Goal: Task Accomplishment & Management: Manage account settings

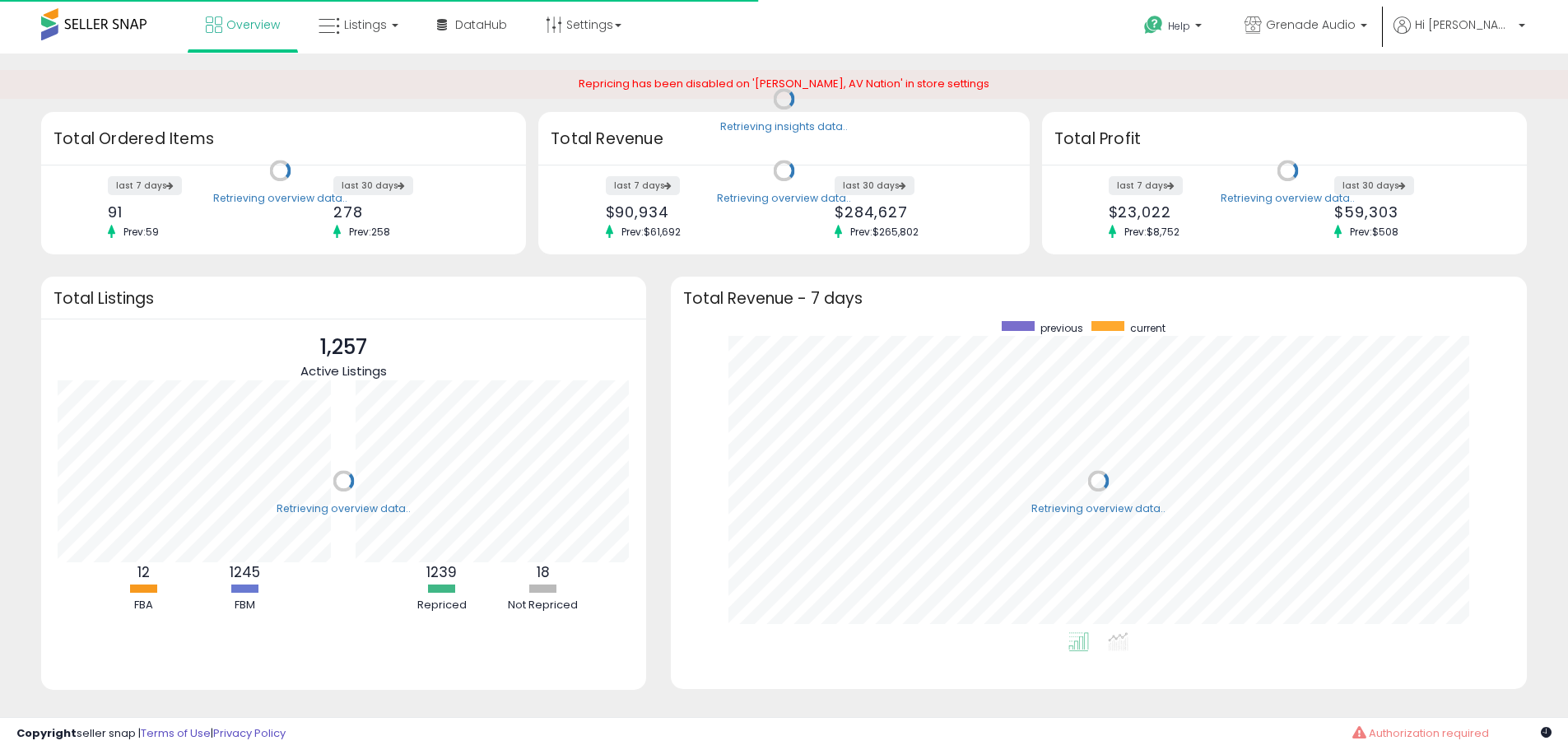
scroll to position [311, 824]
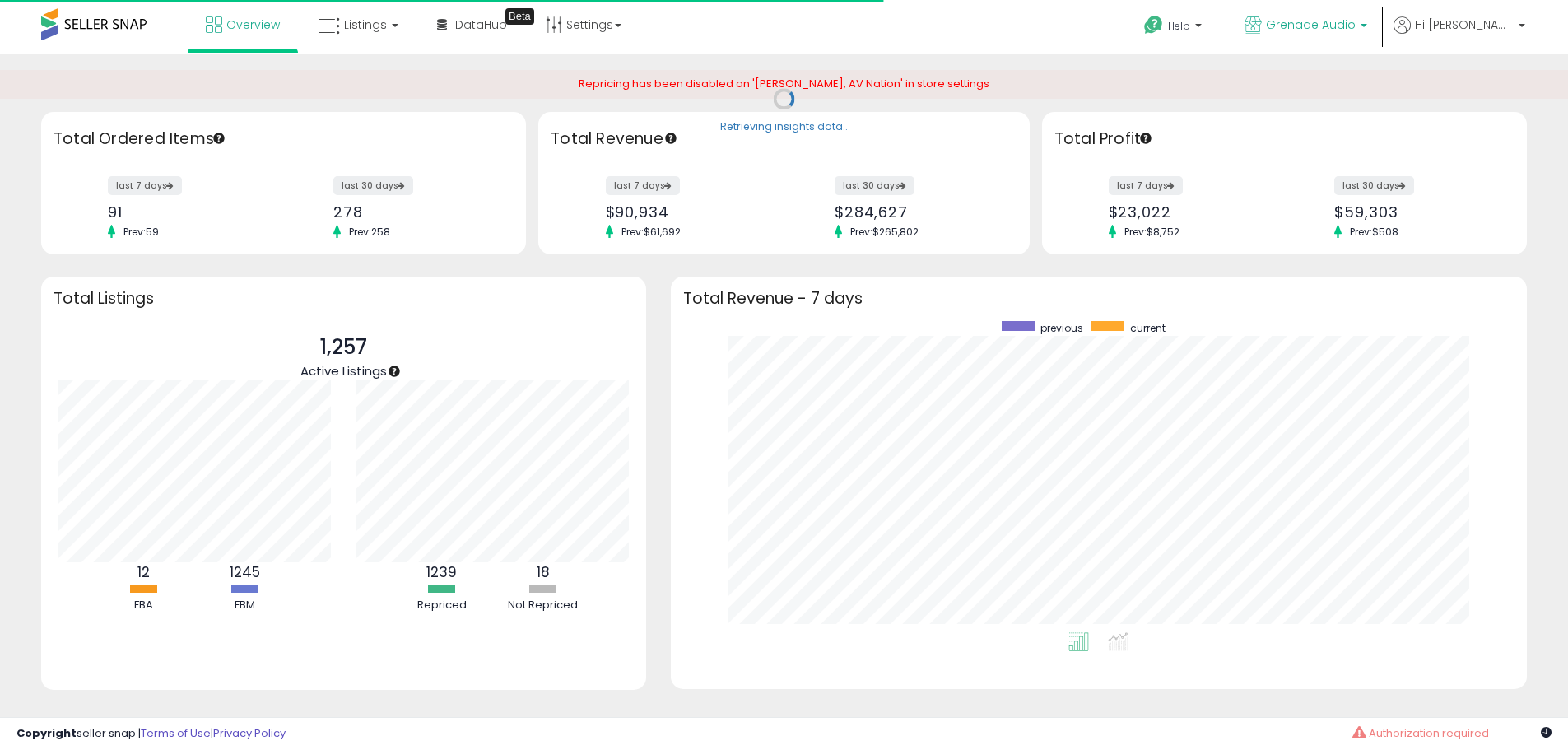
click at [1355, 31] on span "Grenade Audio" at bounding box center [1310, 24] width 89 height 16
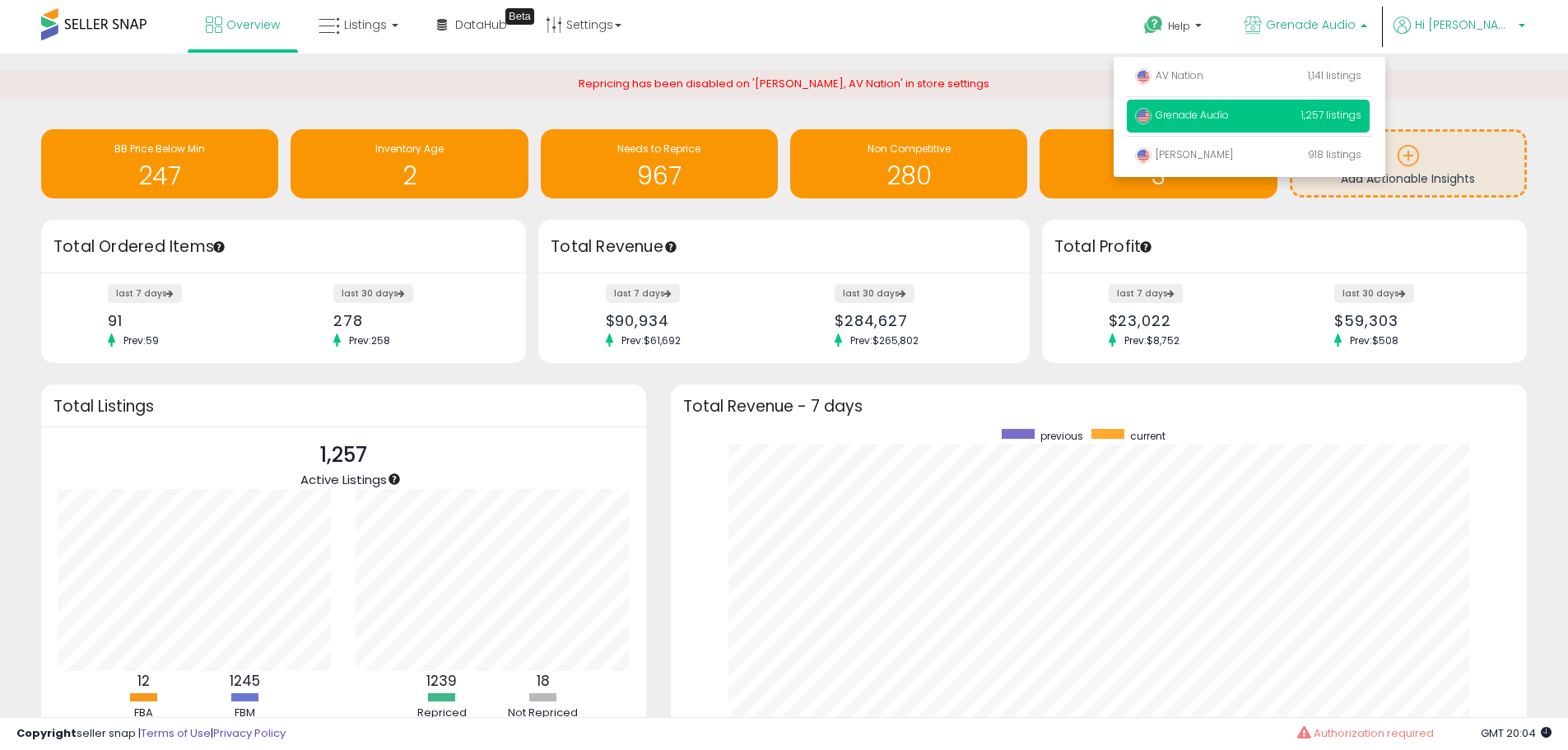
click at [1490, 39] on link "Hi [PERSON_NAME]" at bounding box center [1460, 34] width 132 height 37
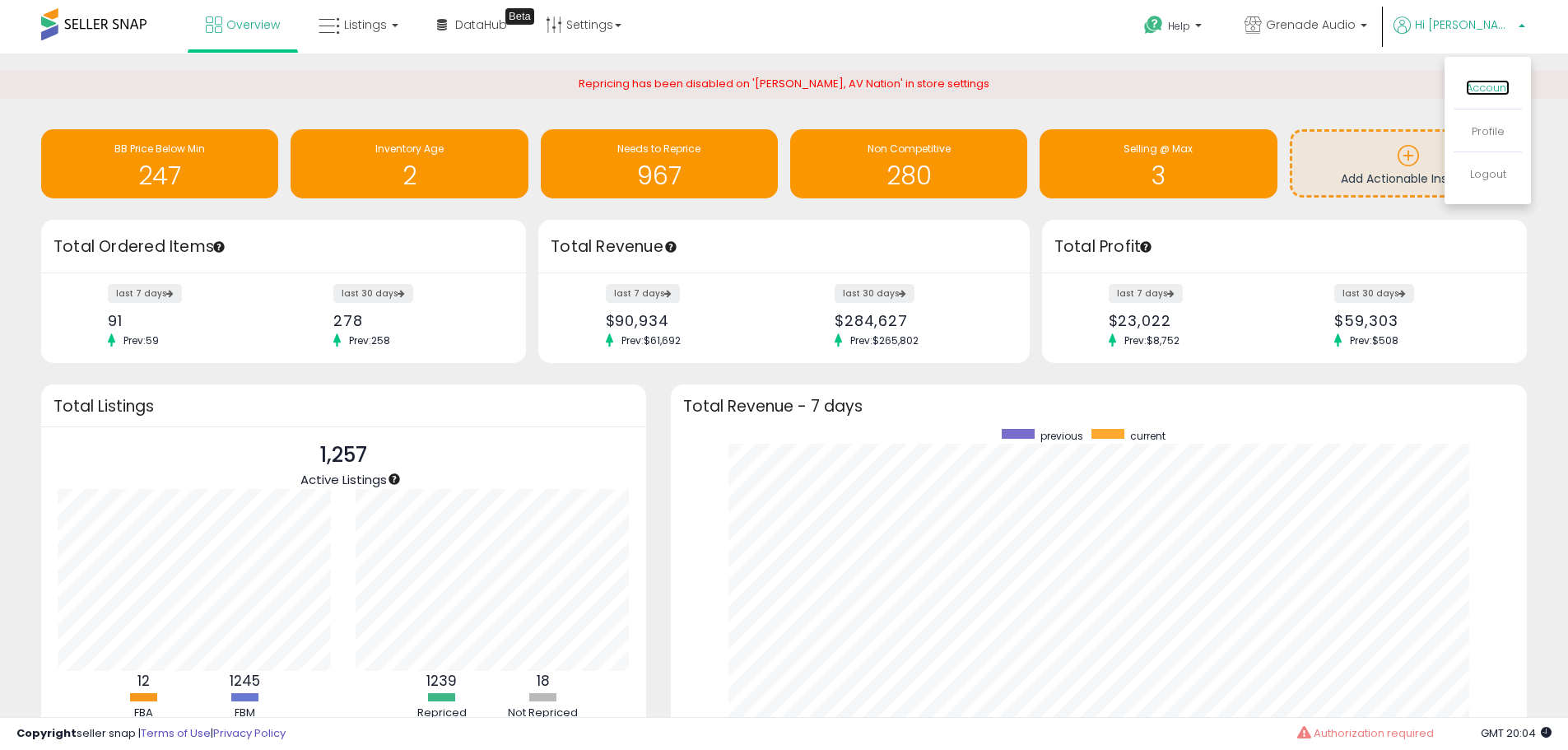
click at [1480, 90] on link "Account" at bounding box center [1488, 88] width 43 height 16
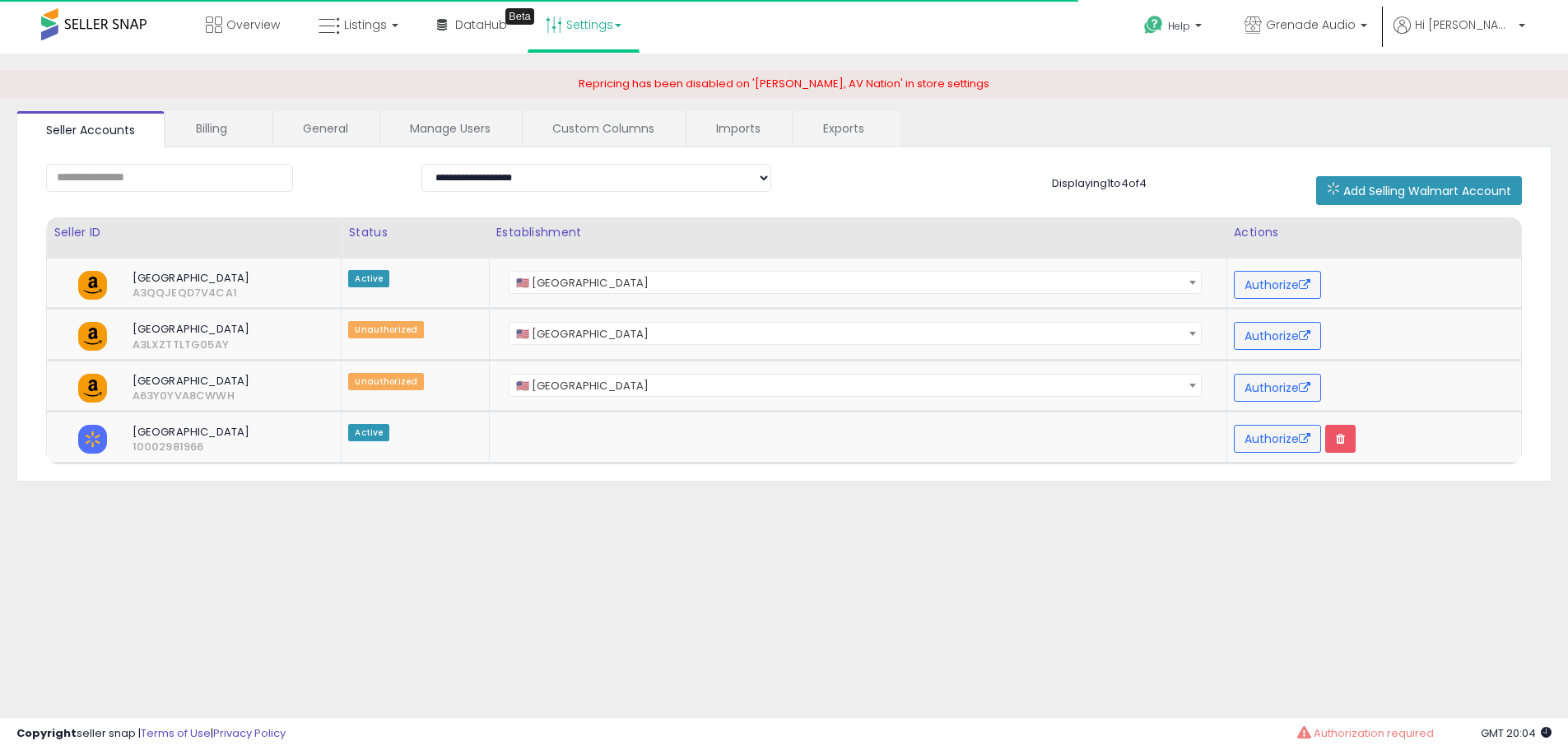
click at [599, 25] on link "Settings" at bounding box center [583, 24] width 101 height 49
click at [590, 137] on li "User settings" at bounding box center [597, 127] width 121 height 41
drag, startPoint x: 599, startPoint y: 32, endPoint x: 599, endPoint y: 45, distance: 13.0
click at [599, 31] on link "Settings" at bounding box center [583, 24] width 101 height 49
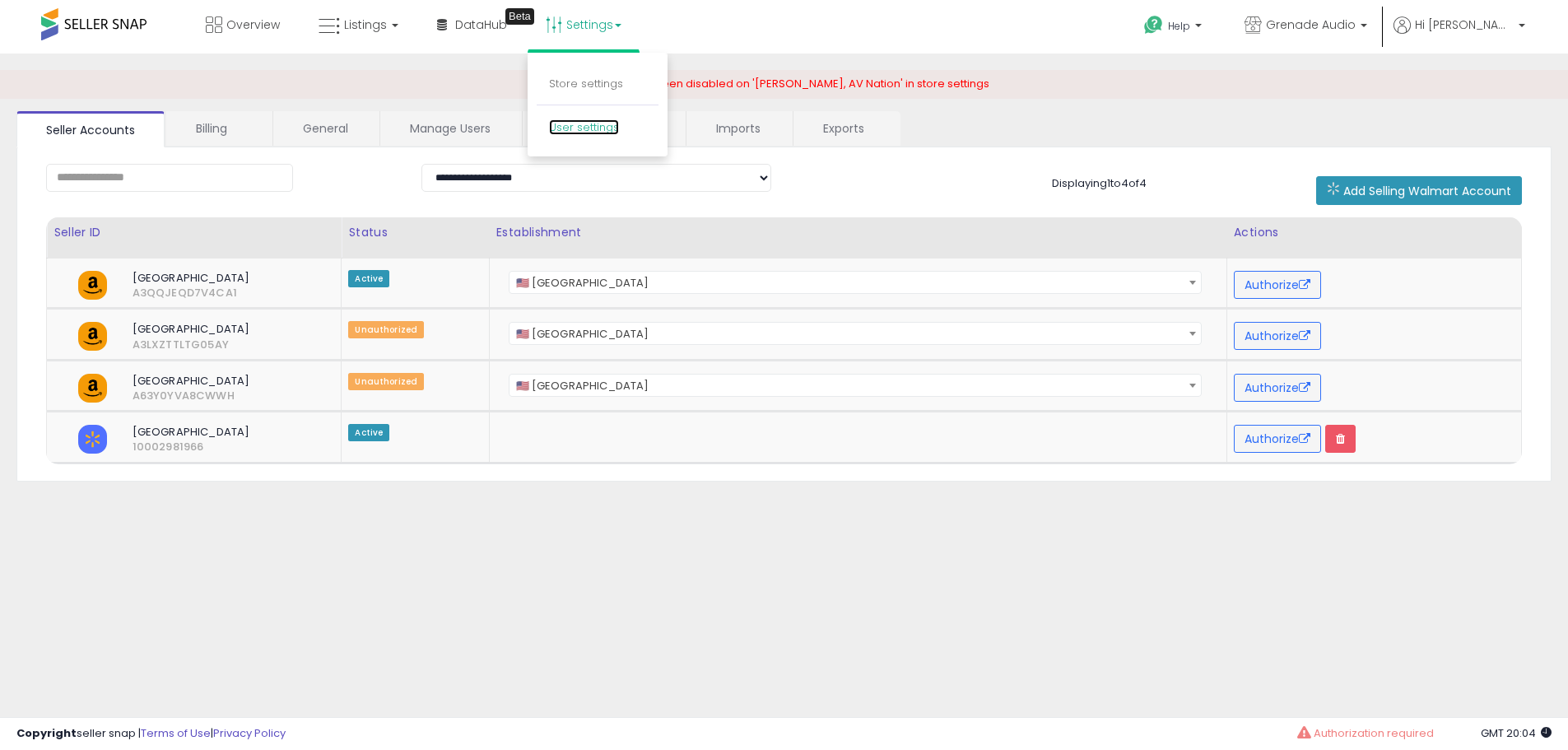
click at [592, 122] on link "User settings" at bounding box center [584, 127] width 70 height 16
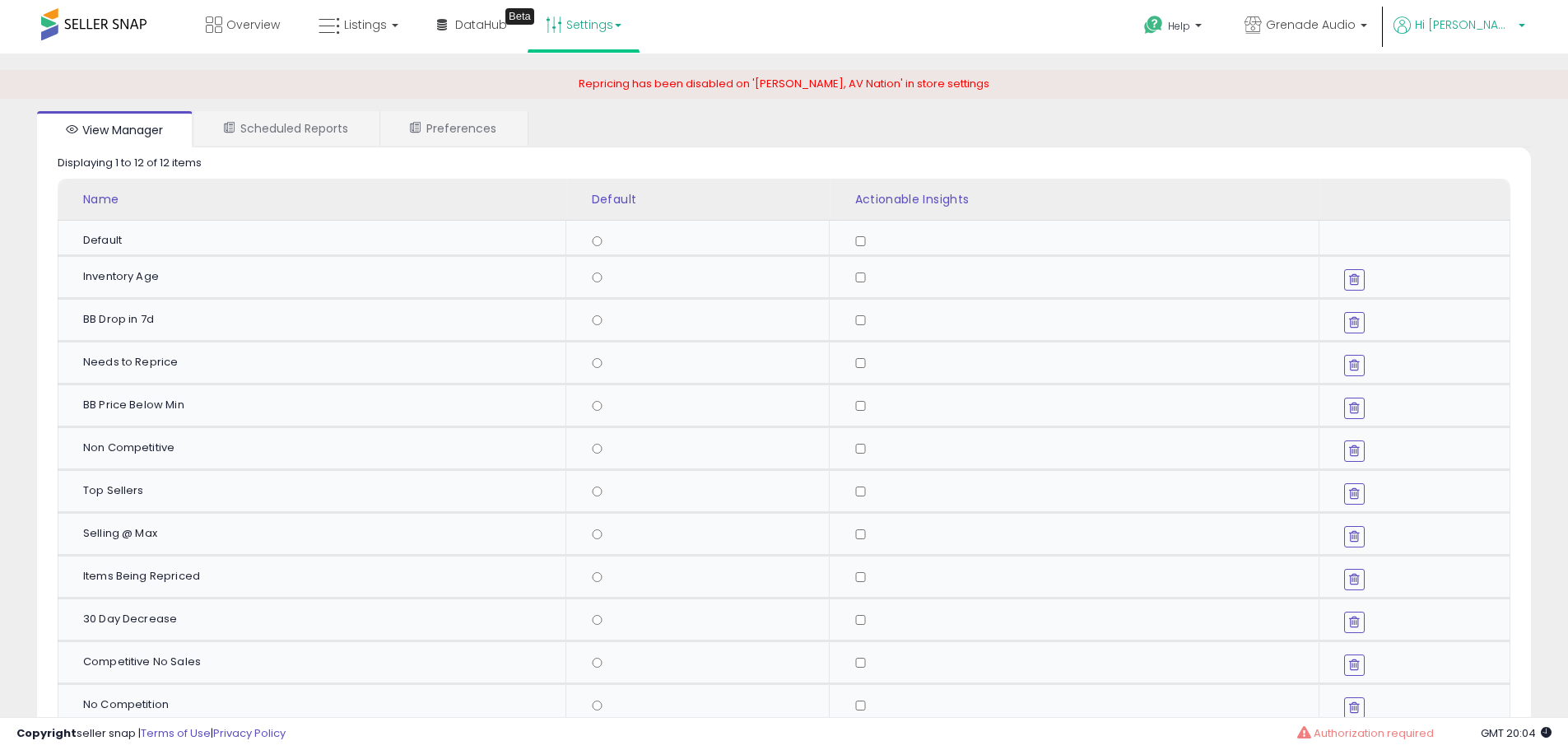
click at [1411, 28] on icon at bounding box center [1402, 24] width 17 height 17
click at [1476, 82] on link "Account" at bounding box center [1488, 88] width 43 height 16
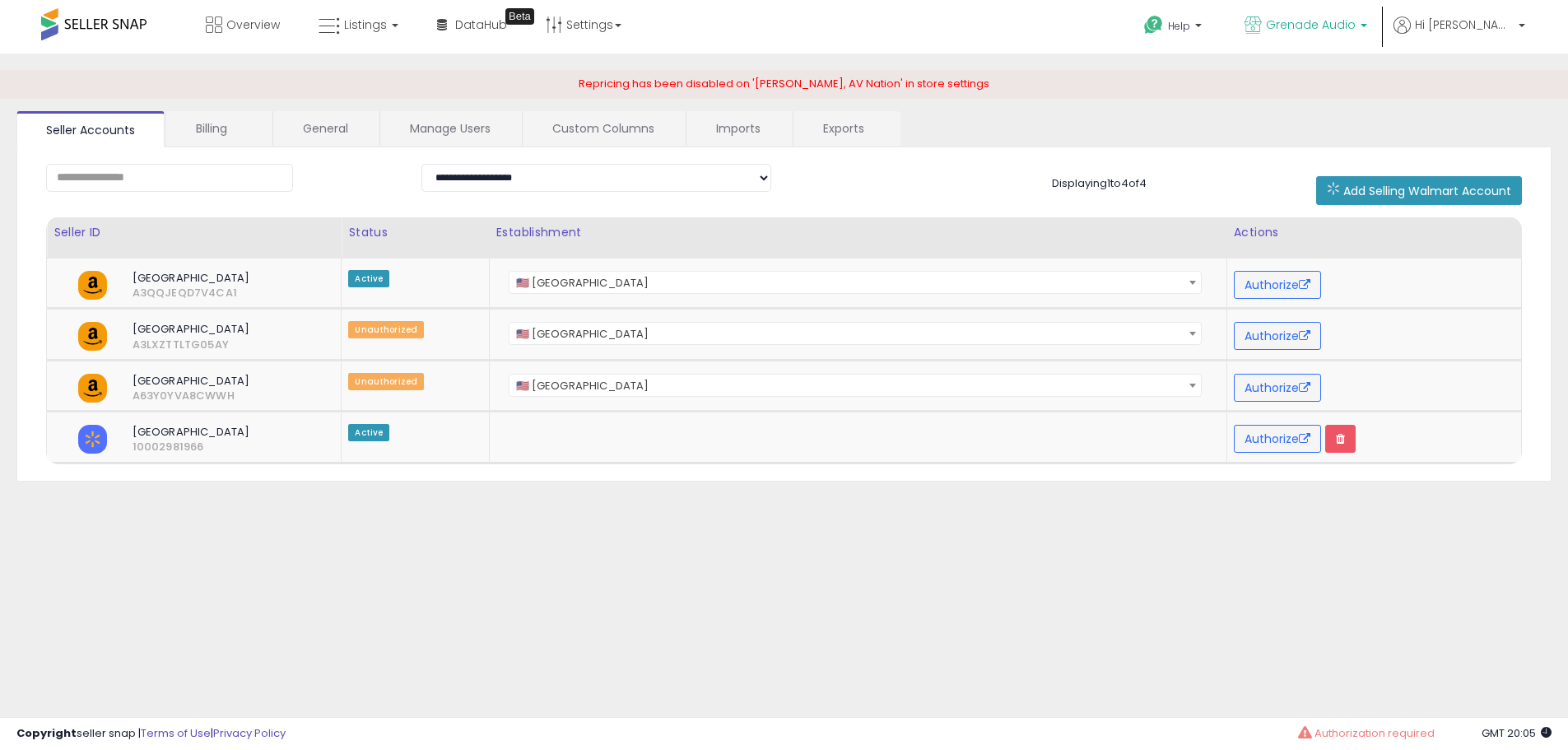
click at [1339, 29] on span "Grenade Audio" at bounding box center [1310, 24] width 89 height 16
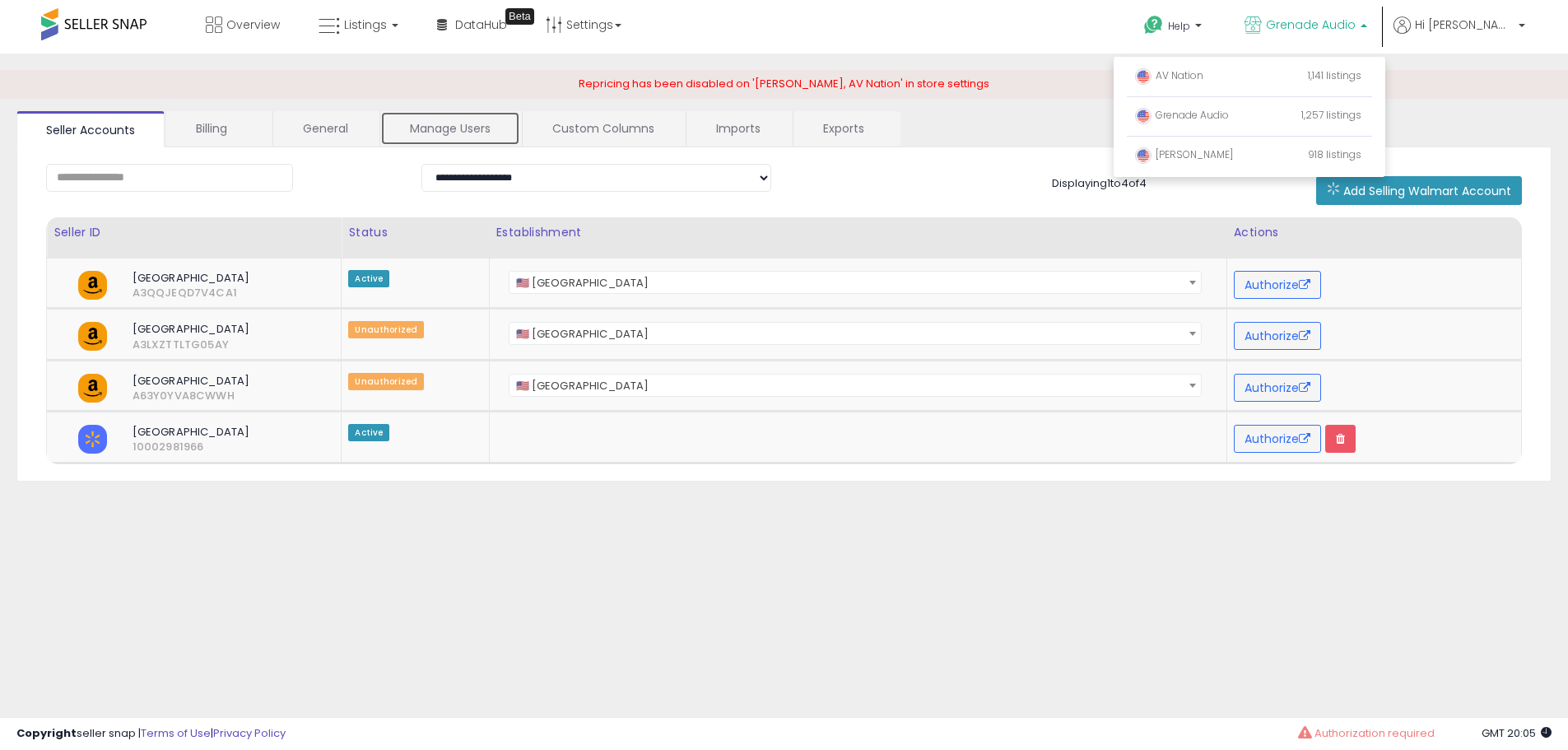
click at [475, 135] on link "Manage Users" at bounding box center [450, 128] width 140 height 35
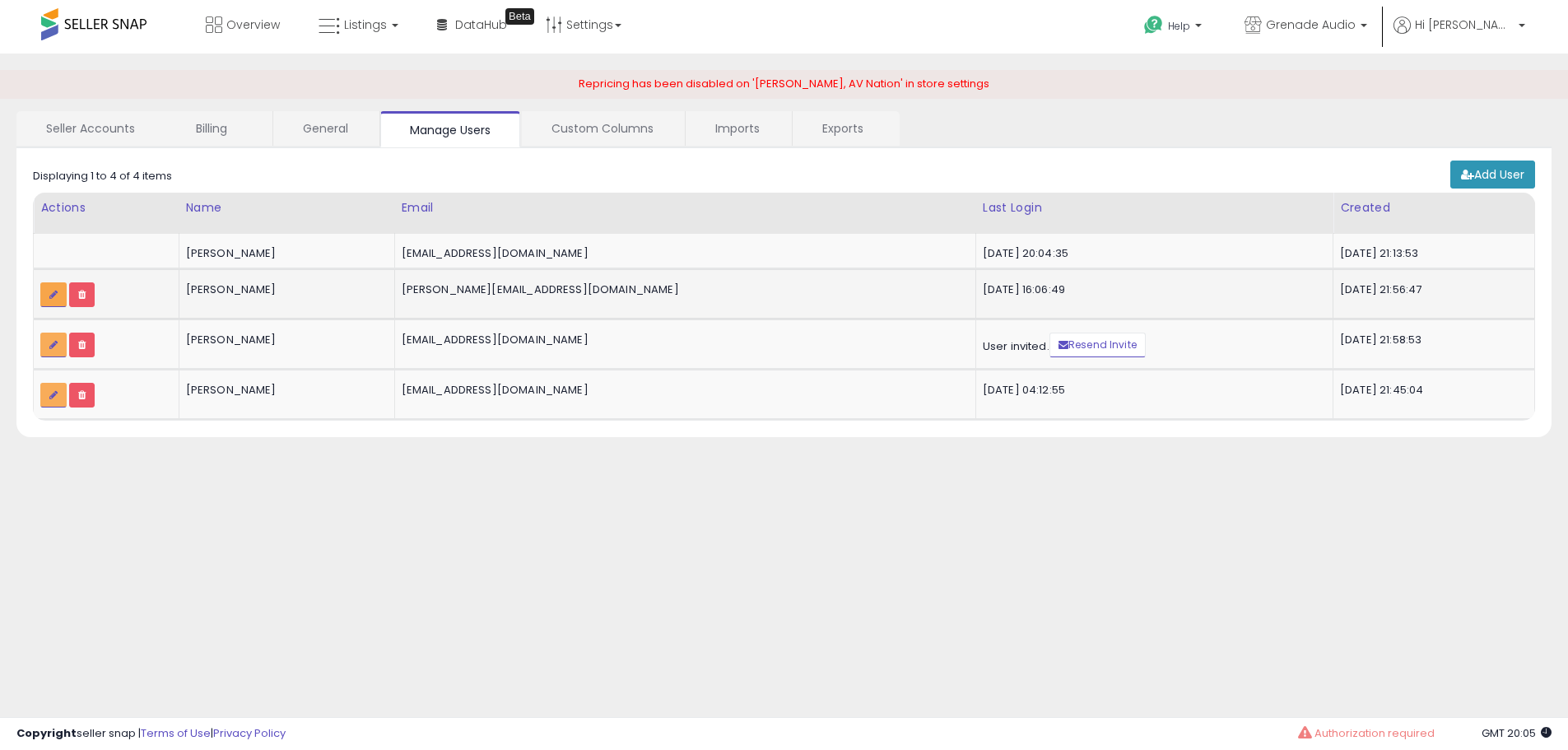
click at [54, 302] on link at bounding box center [54, 295] width 26 height 24
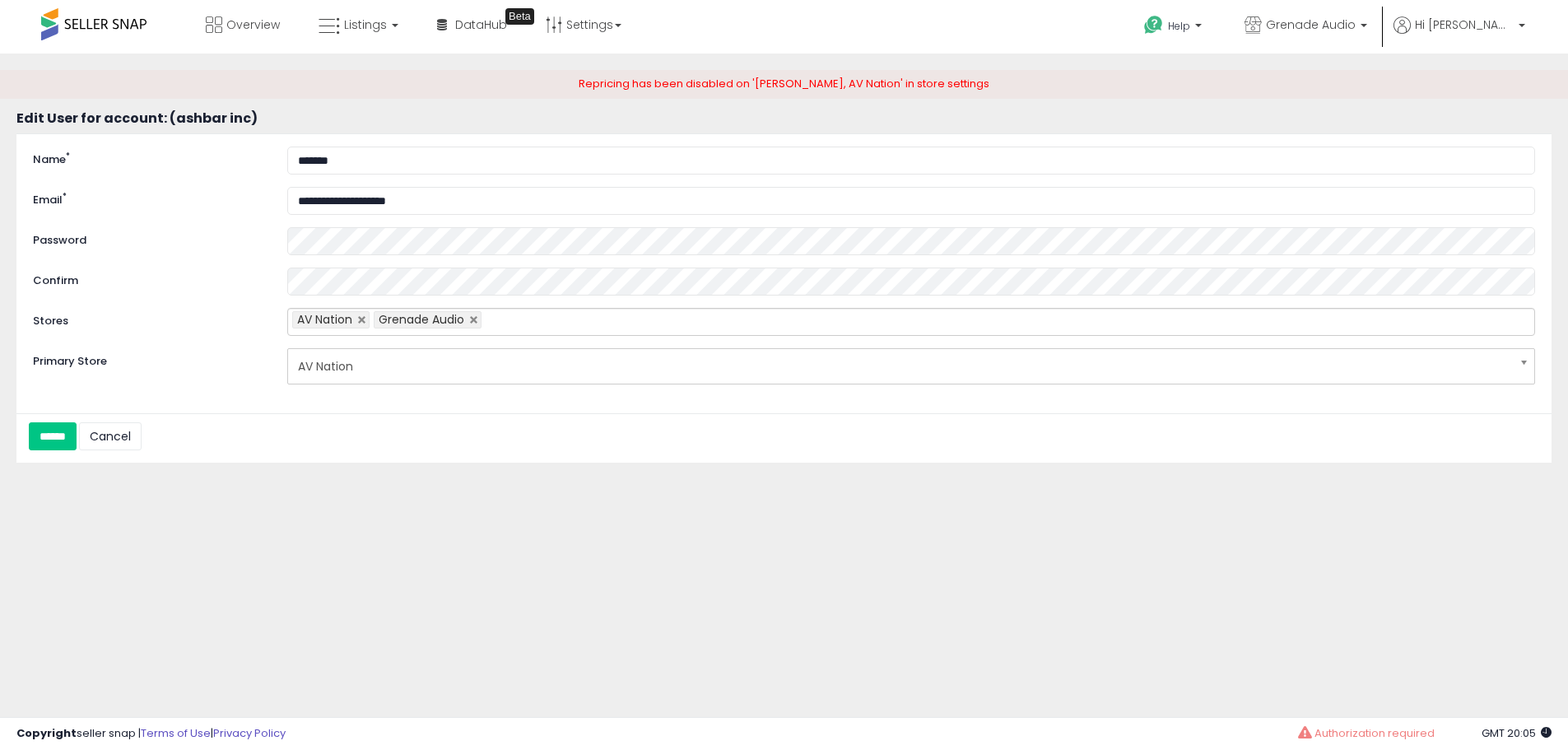
click at [509, 317] on input "text" at bounding box center [494, 322] width 27 height 26
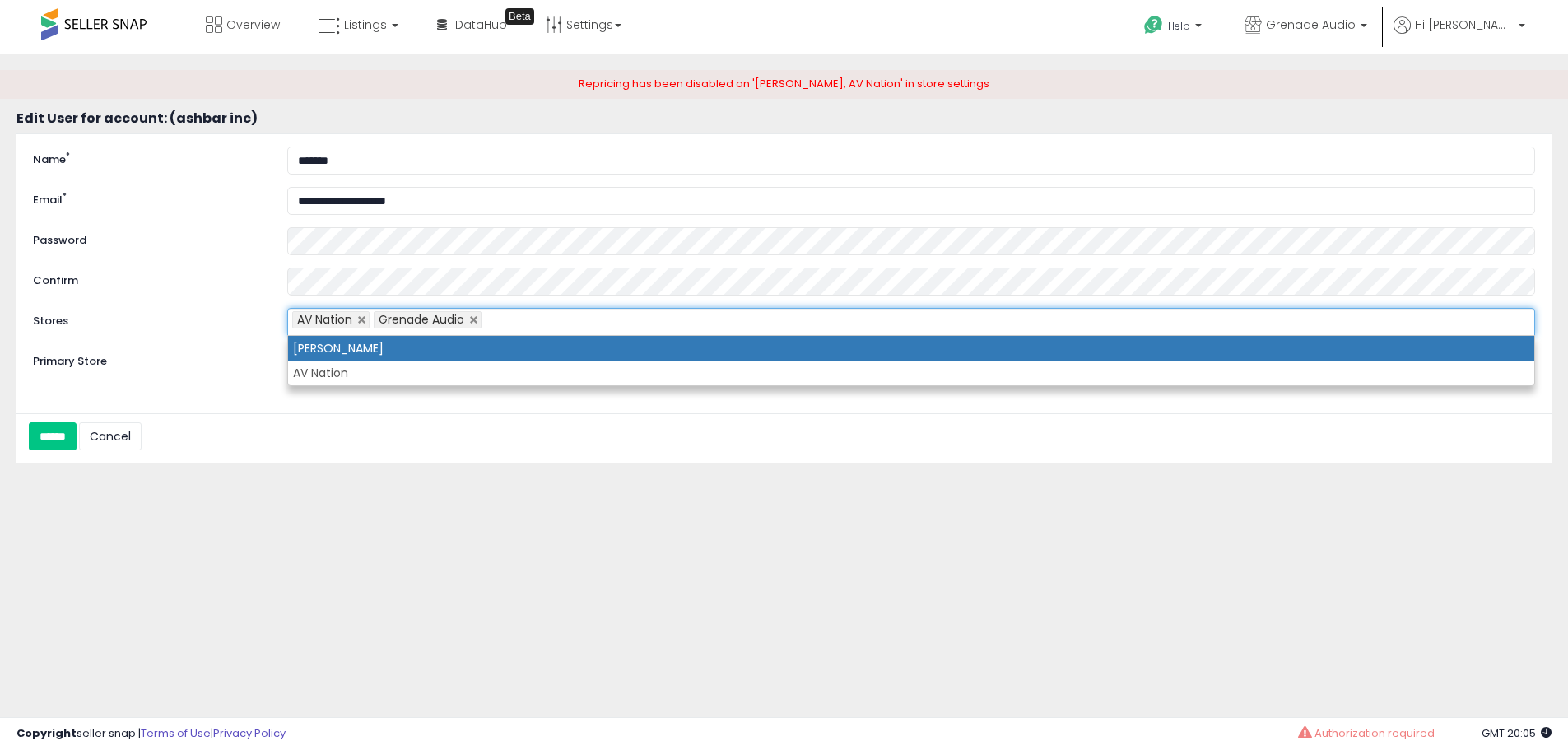
click at [489, 349] on li "[PERSON_NAME]" at bounding box center [911, 349] width 1246 height 24
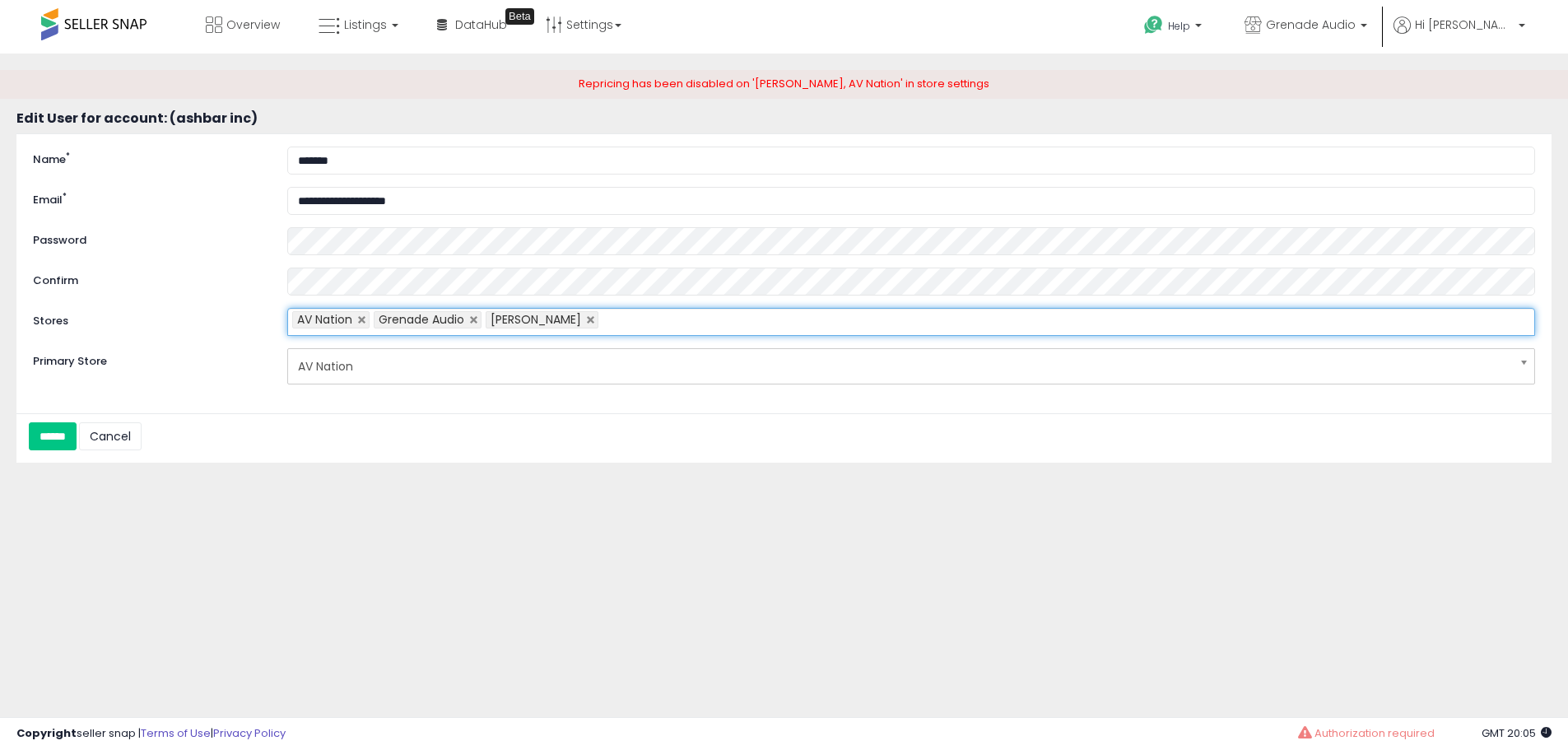
click at [628, 323] on ul "AV Nation Grenade Audio [PERSON_NAME]" at bounding box center [911, 322] width 1248 height 28
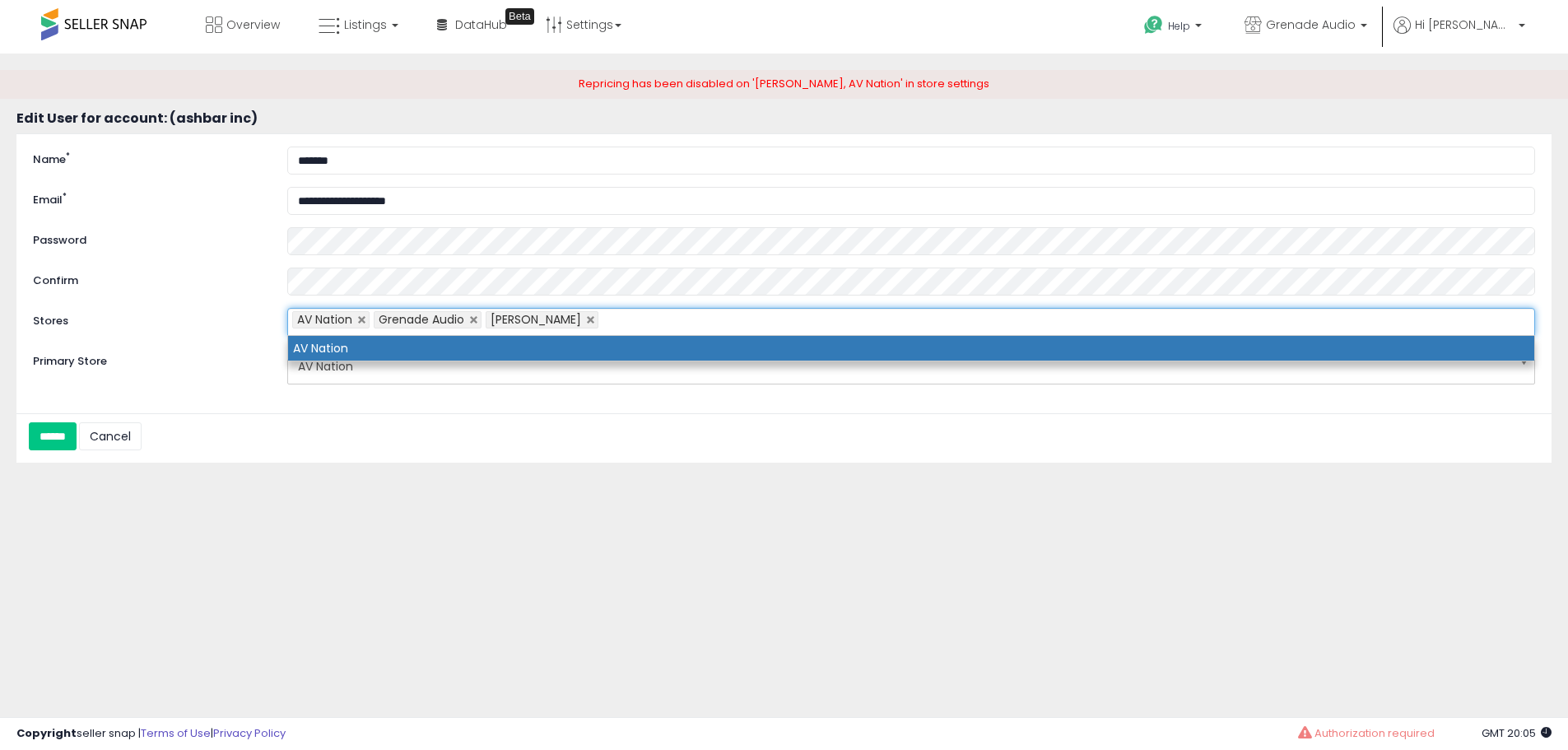
click at [566, 344] on li "AV Nation" at bounding box center [911, 349] width 1246 height 24
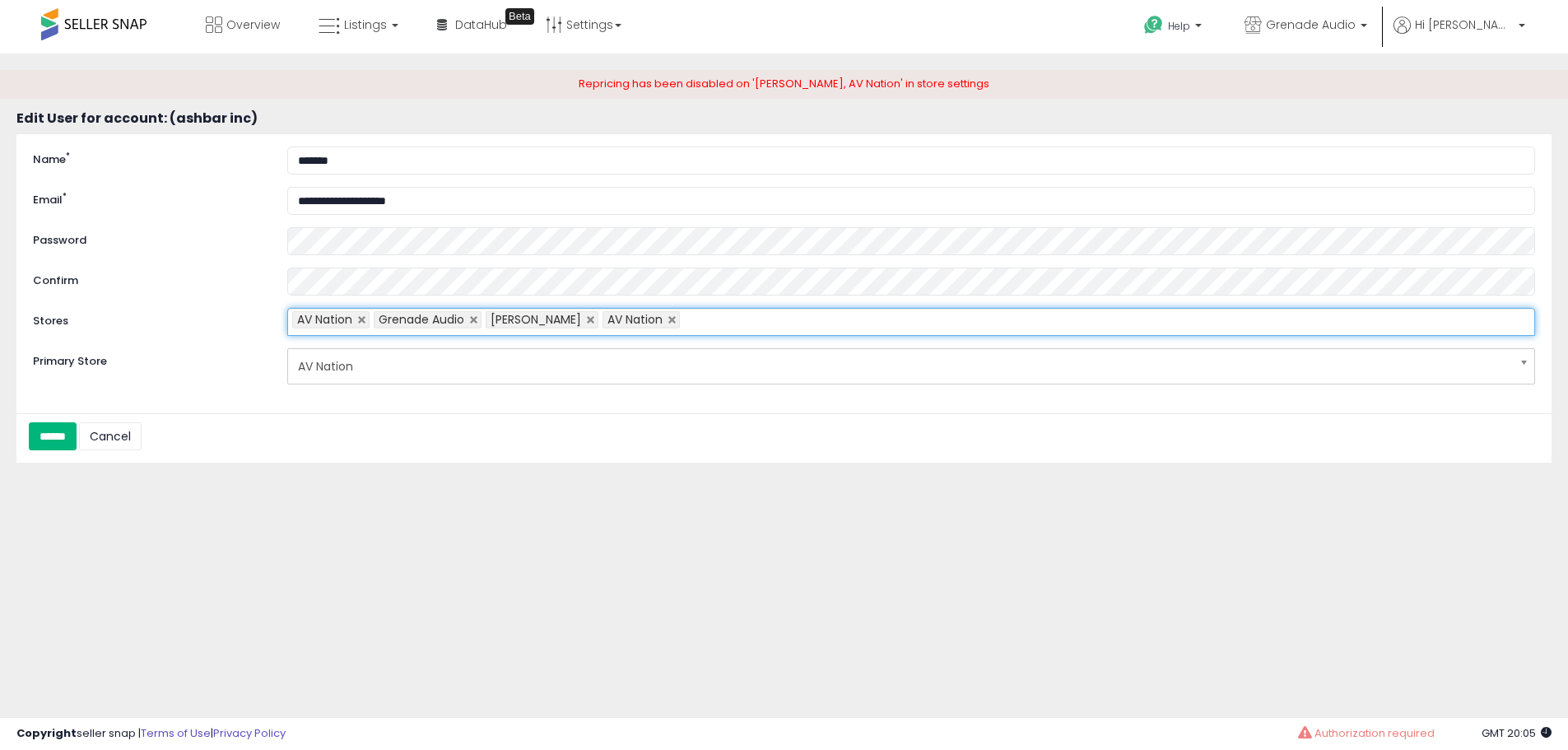
click at [75, 426] on input "******" at bounding box center [53, 436] width 48 height 28
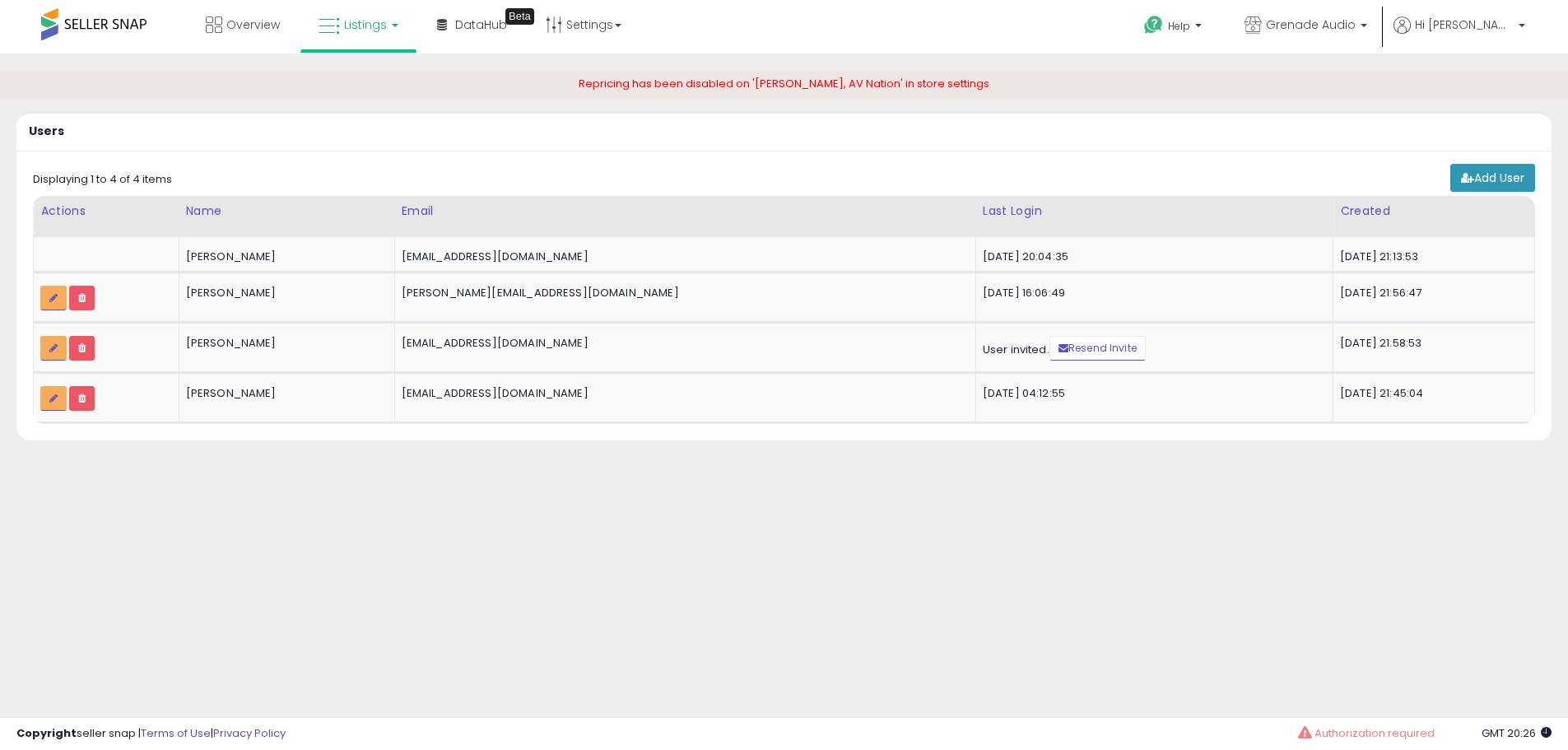
click at [359, 41] on link "Listings" at bounding box center [358, 24] width 105 height 49
click at [379, 96] on link at bounding box center [370, 85] width 114 height 33
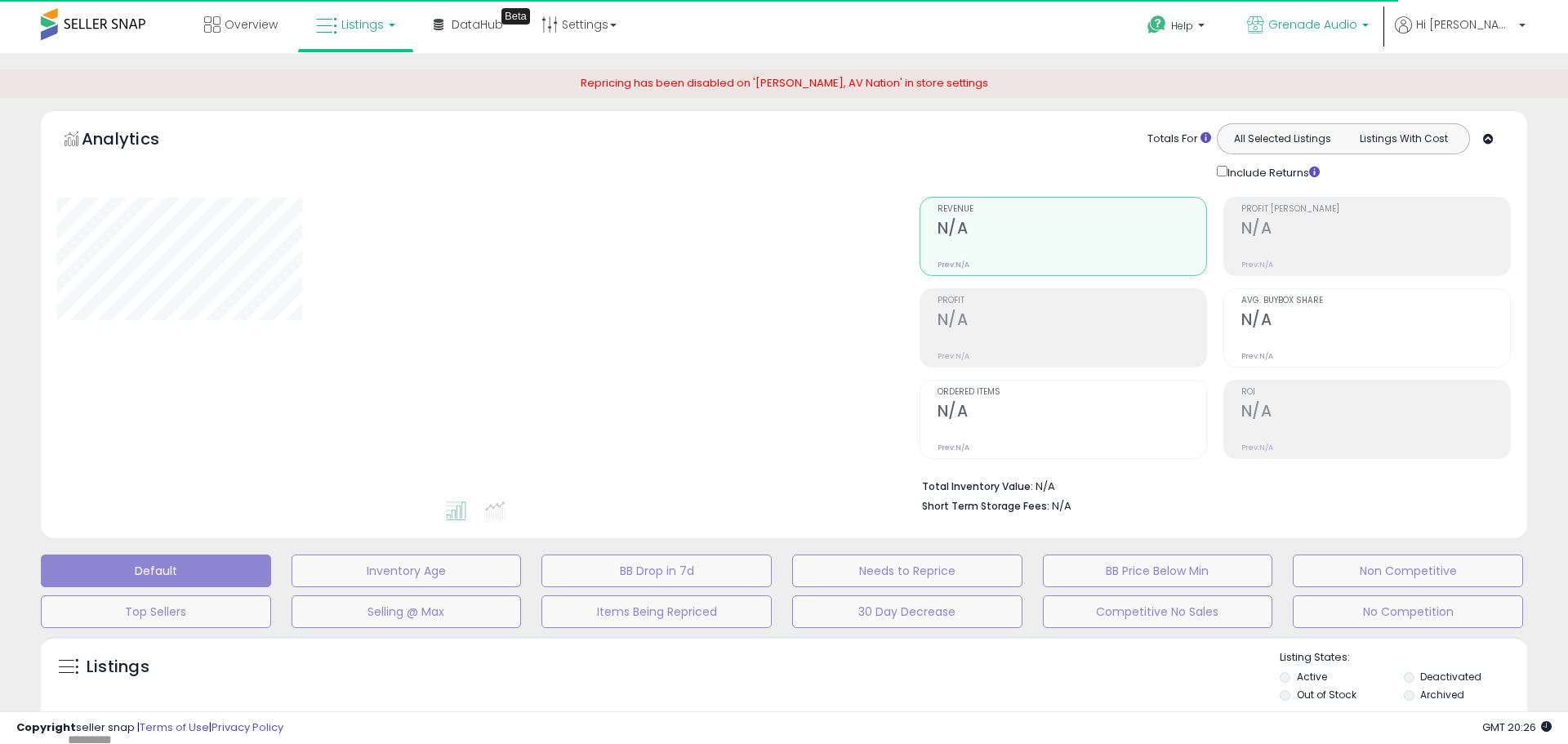
click at [1332, 27] on span "Grenade Audio" at bounding box center [1312, 23] width 89 height 16
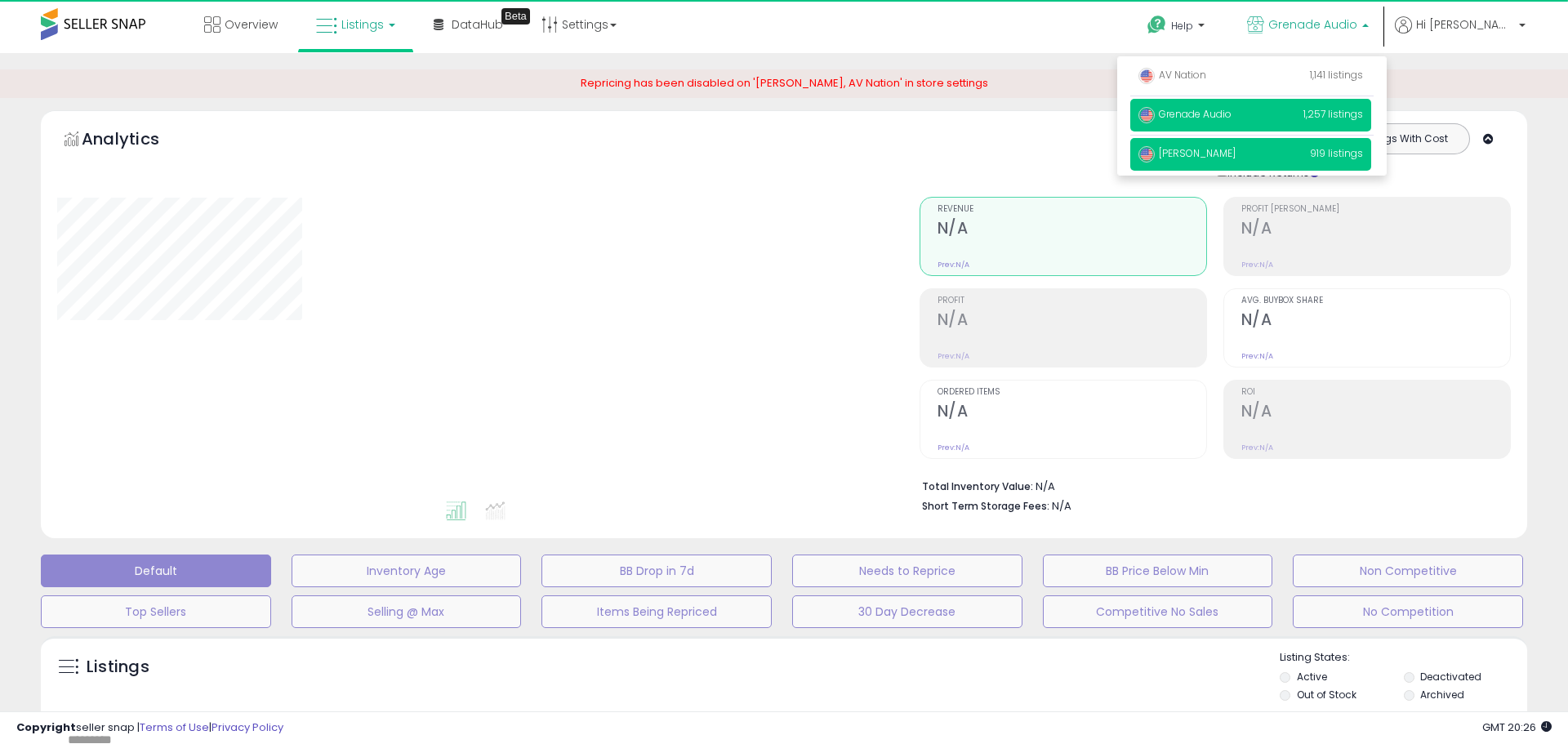
click at [1235, 156] on span "[PERSON_NAME]" at bounding box center [1187, 152] width 97 height 14
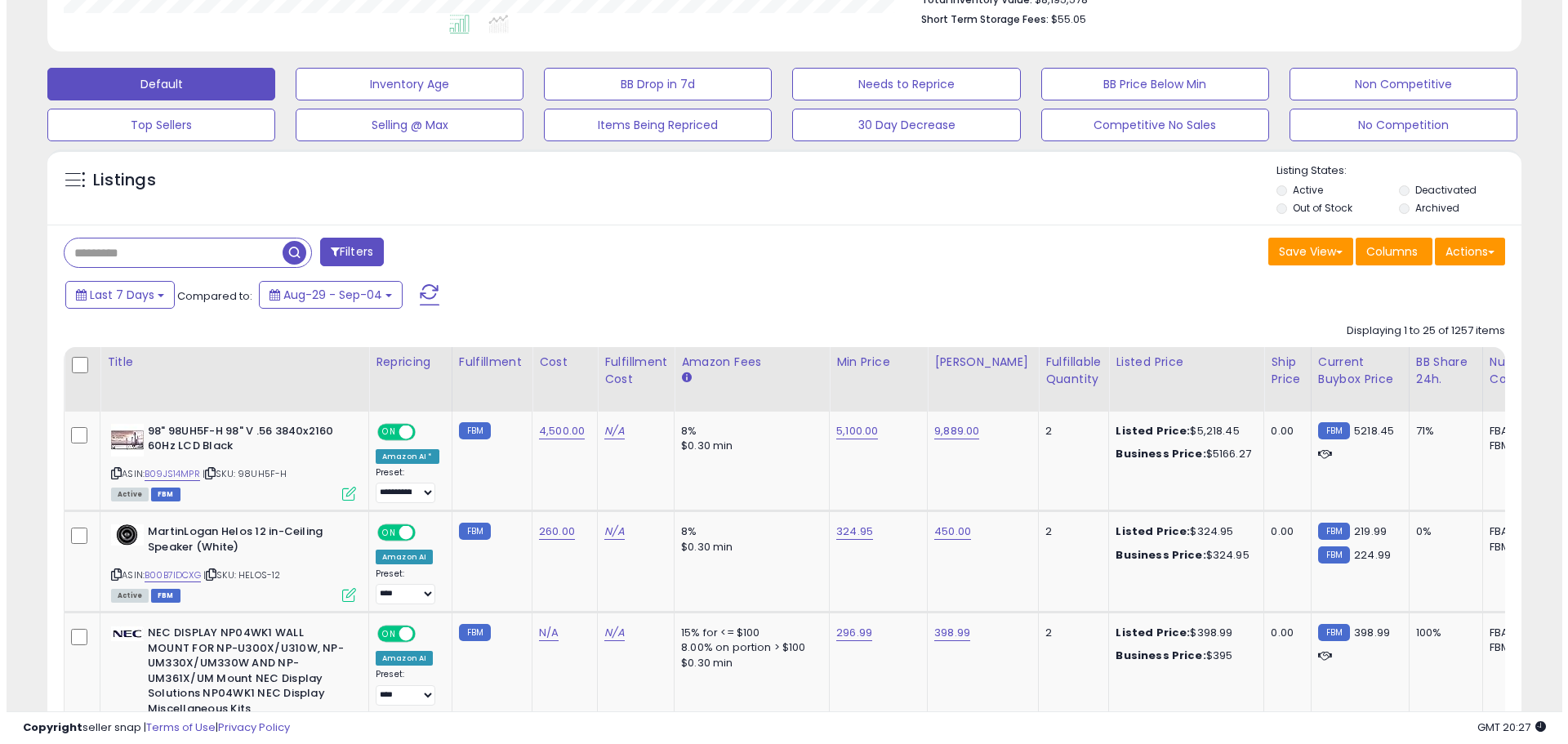
scroll to position [488, 0]
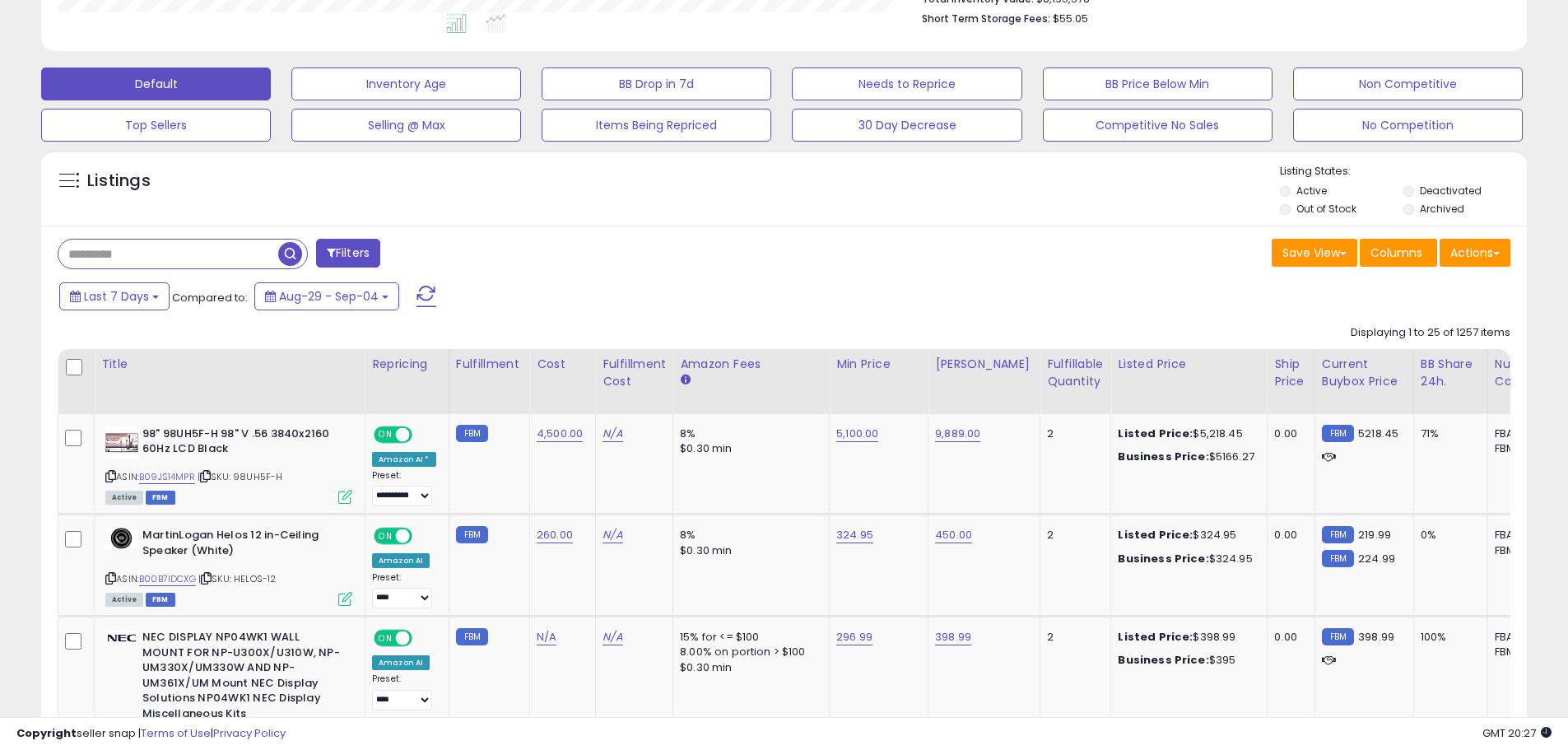
click at [348, 243] on button "Filters" at bounding box center [348, 253] width 64 height 29
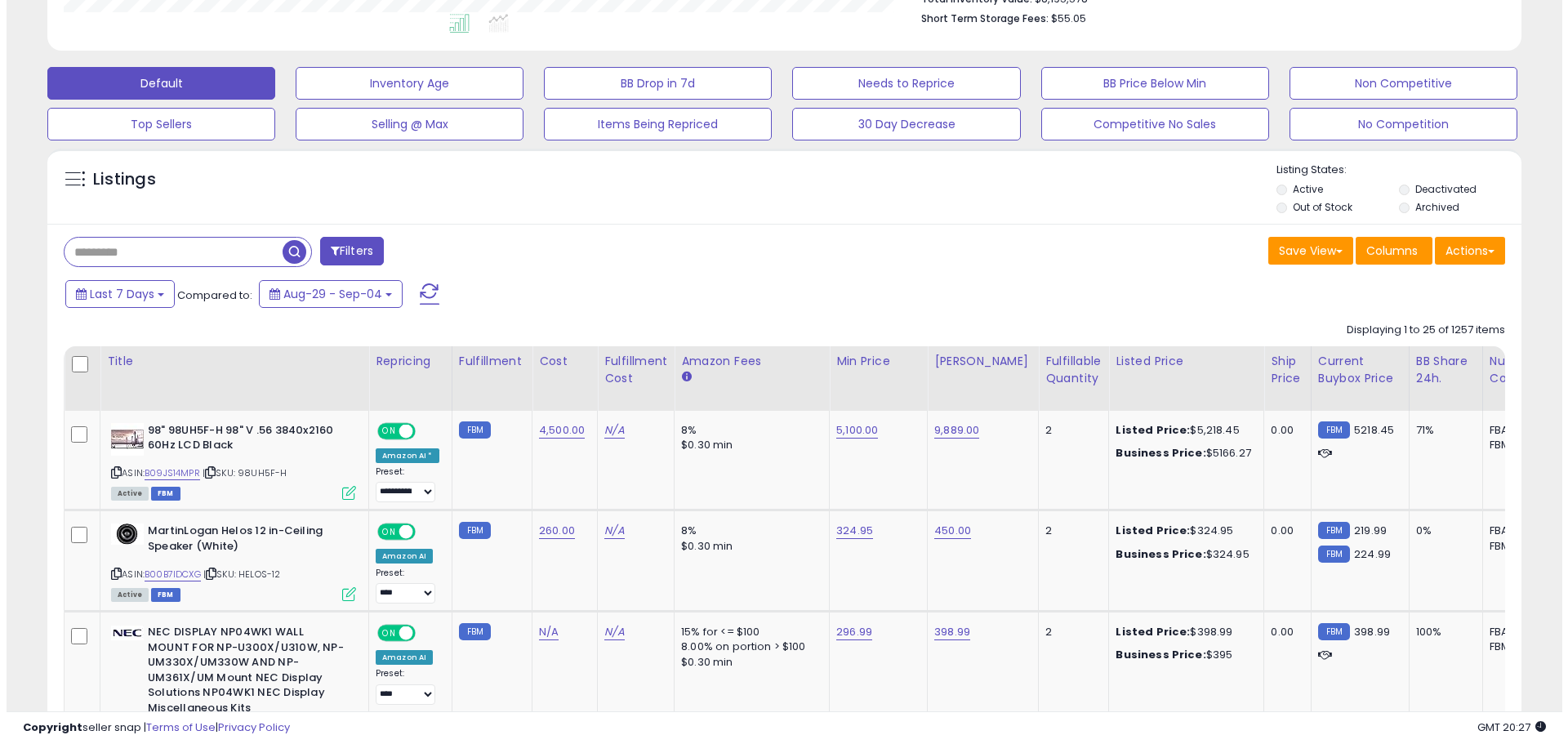
scroll to position [335, 862]
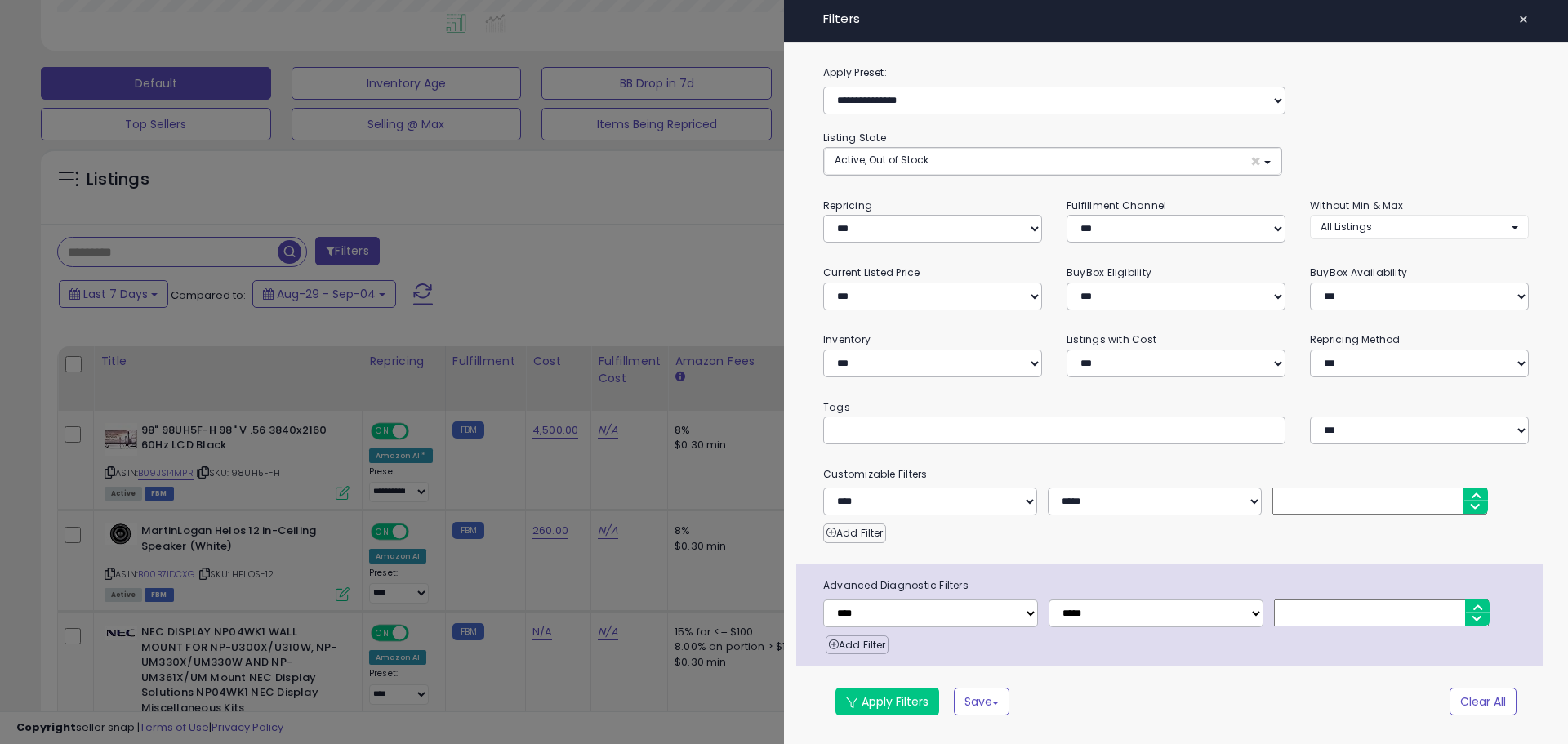
click at [1386, 242] on div "**********" at bounding box center [1176, 220] width 730 height 46
click at [1384, 224] on button "All Listings" at bounding box center [1419, 226] width 219 height 23
click at [1361, 284] on span "Without Max" at bounding box center [1361, 288] width 62 height 14
select select "**********"
click at [1365, 263] on span "Without Min" at bounding box center [1360, 262] width 58 height 14
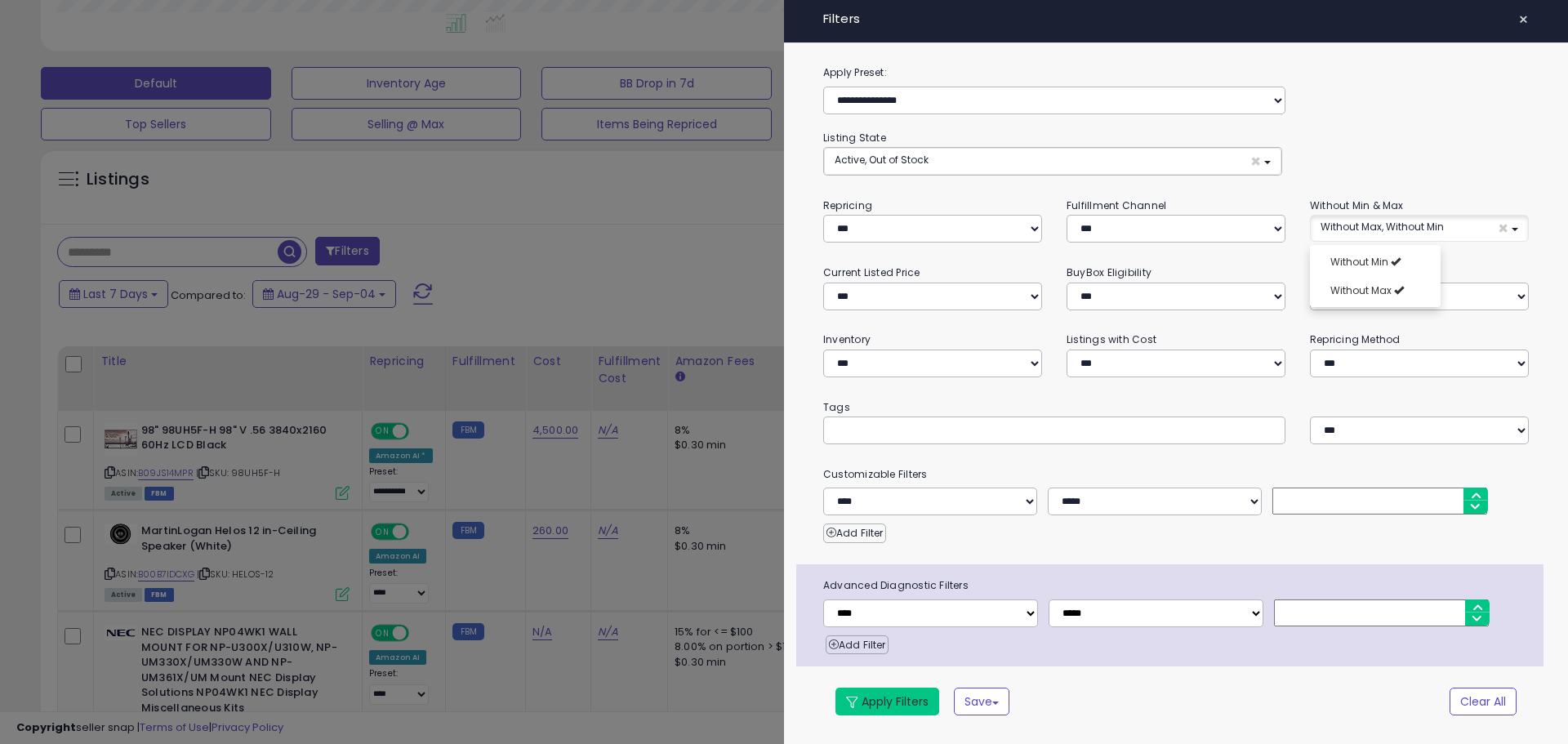
click at [906, 702] on button "Apply Filters" at bounding box center [887, 702] width 104 height 28
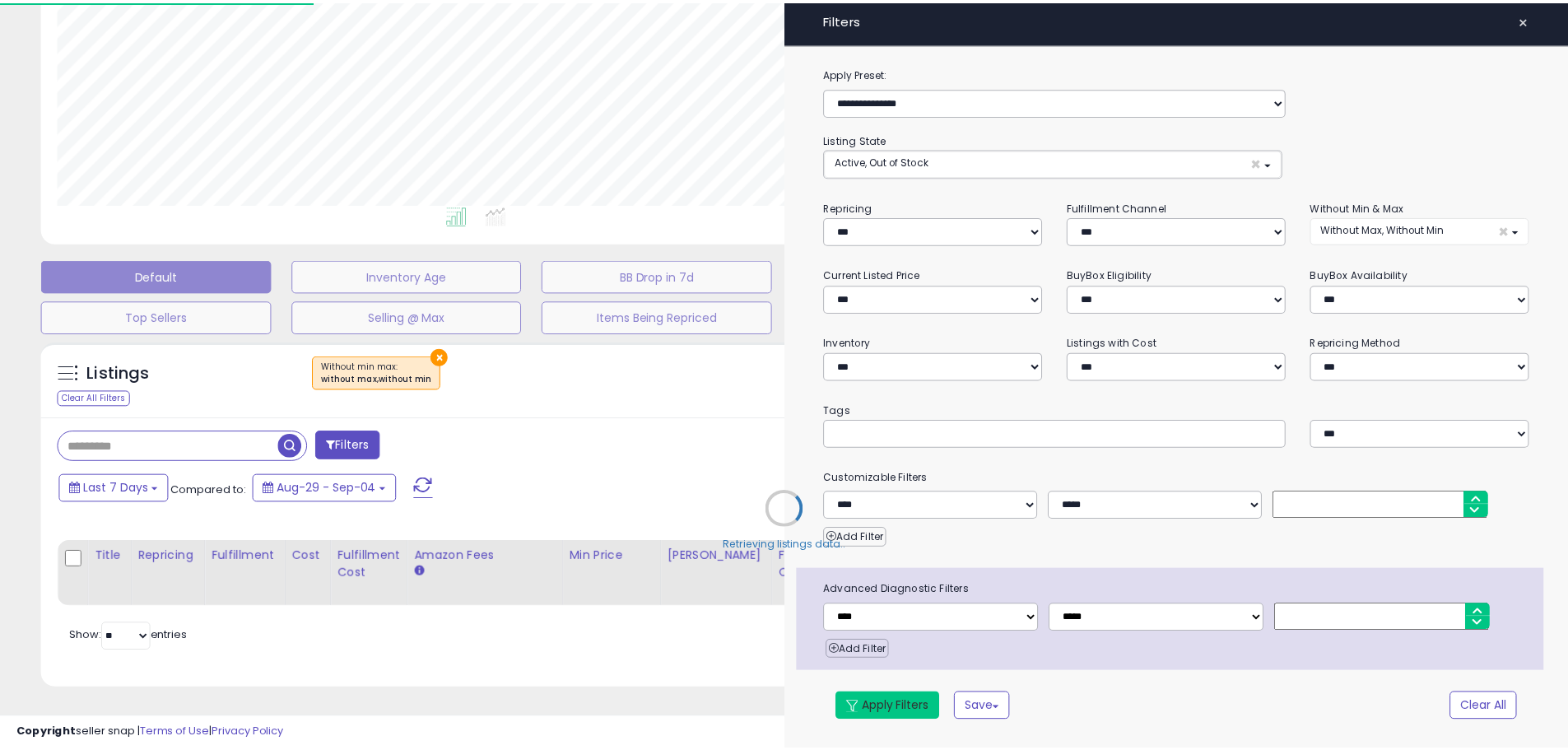
scroll to position [296, 0]
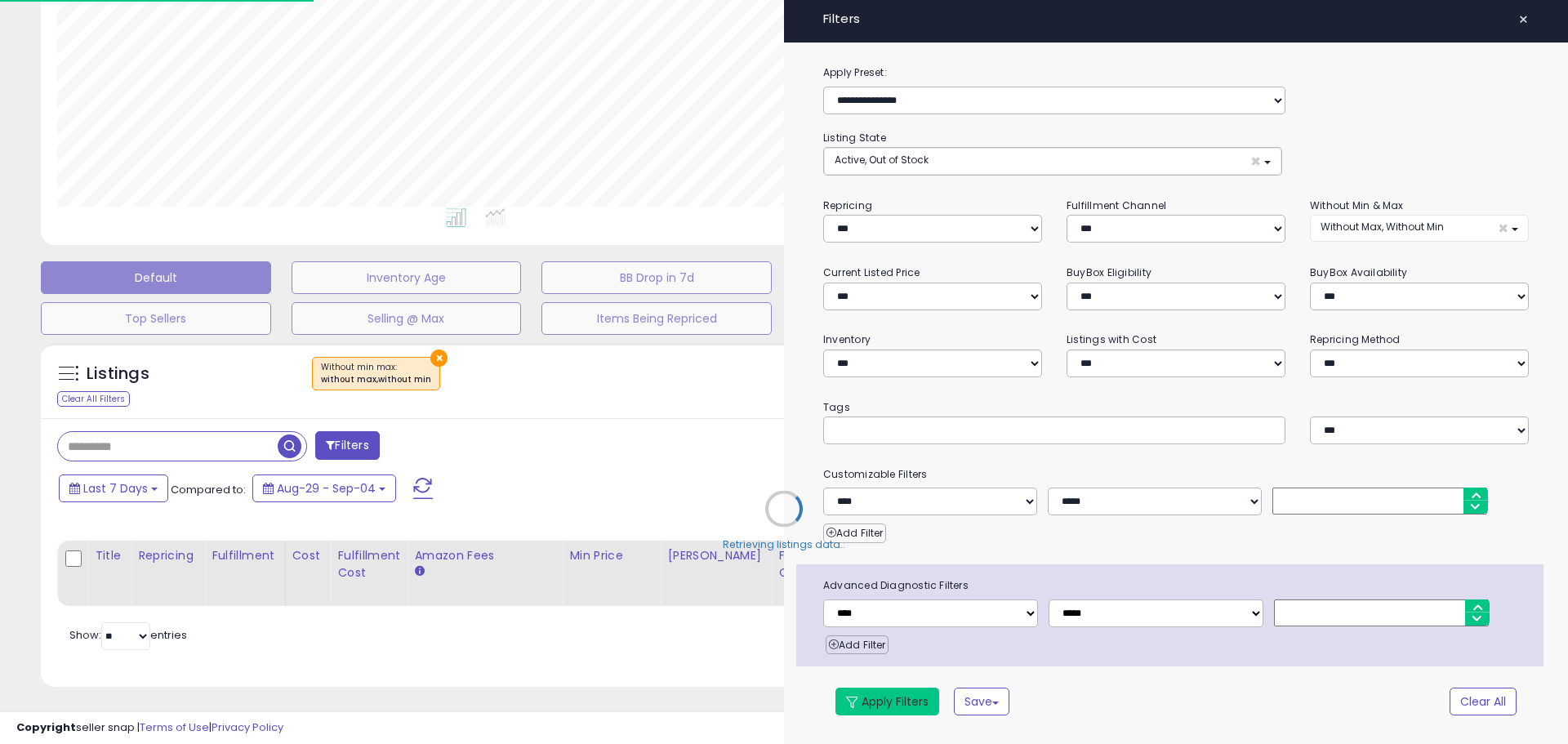
select select "*"
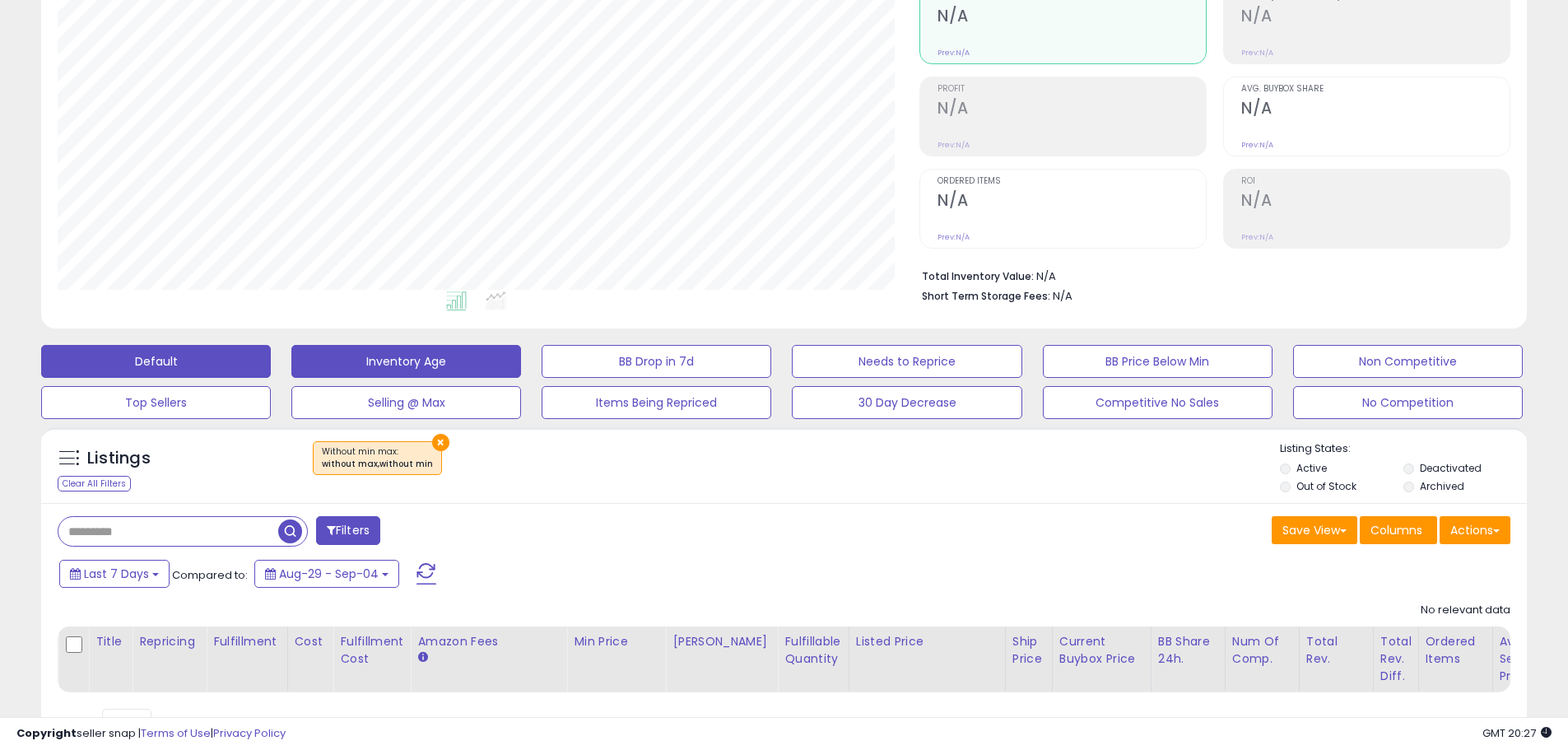
scroll to position [0, 0]
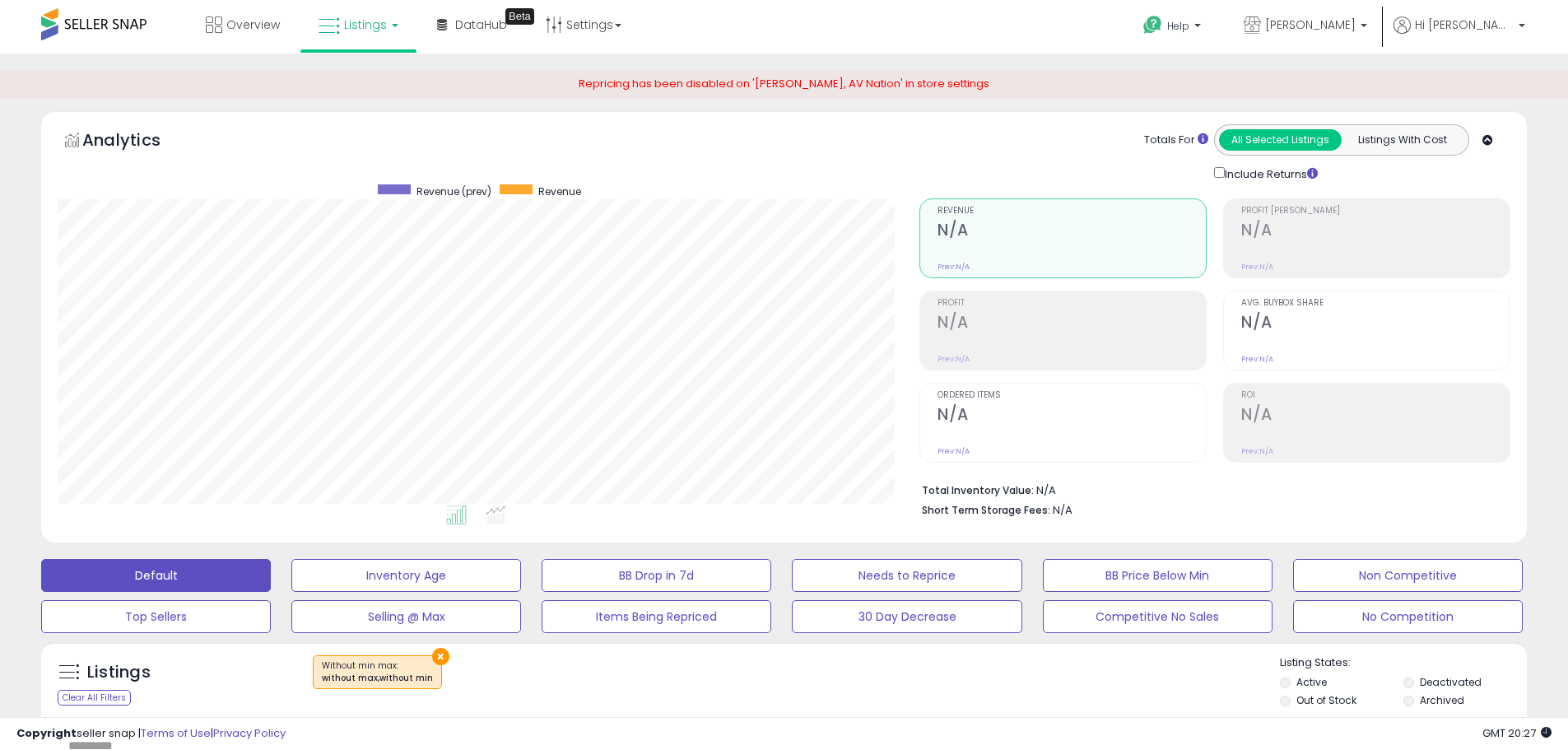
click at [355, 42] on link "Listings" at bounding box center [358, 24] width 105 height 49
click at [1380, 16] on link "[PERSON_NAME]" at bounding box center [1304, 26] width 148 height 54
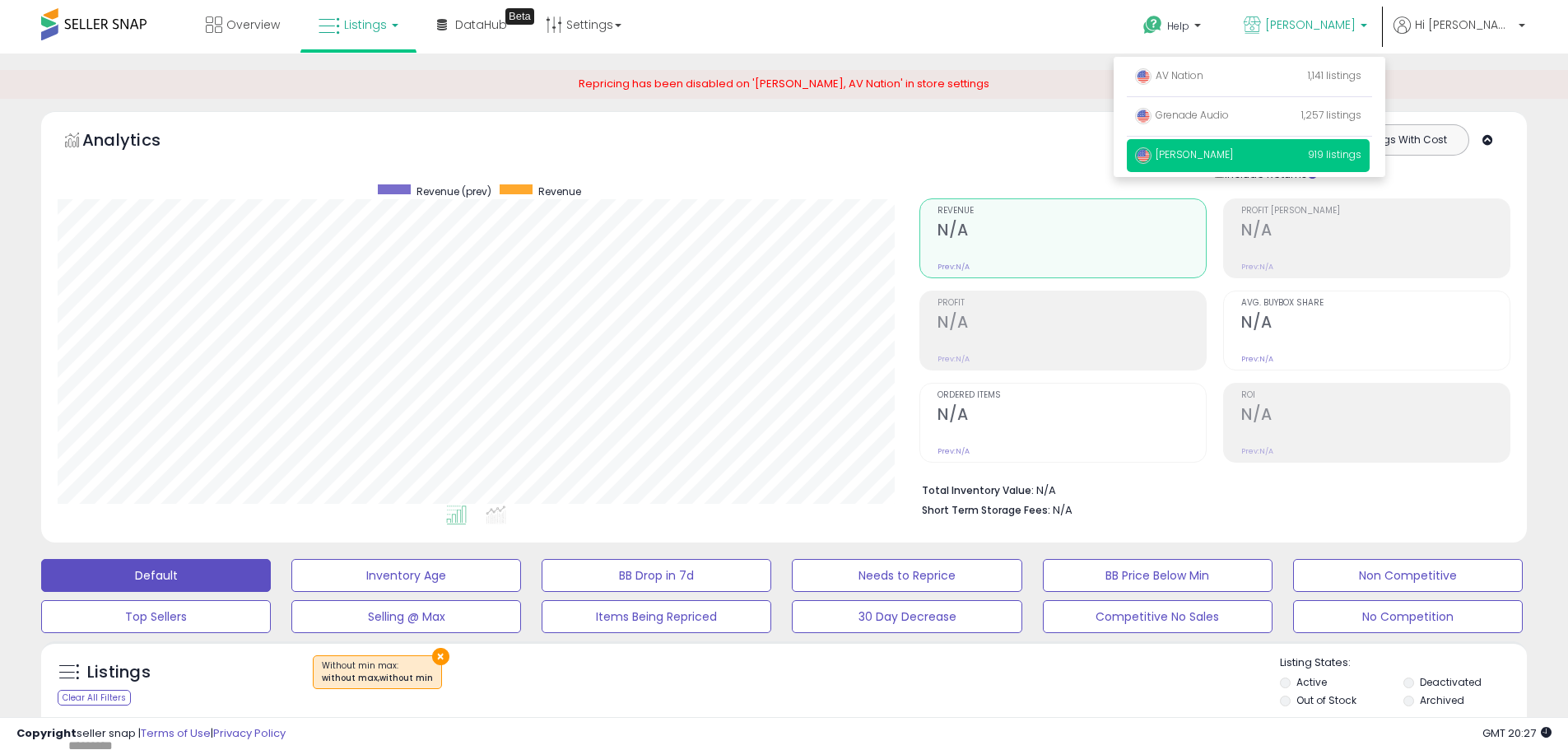
click at [1233, 150] on span "[PERSON_NAME]" at bounding box center [1184, 154] width 98 height 14
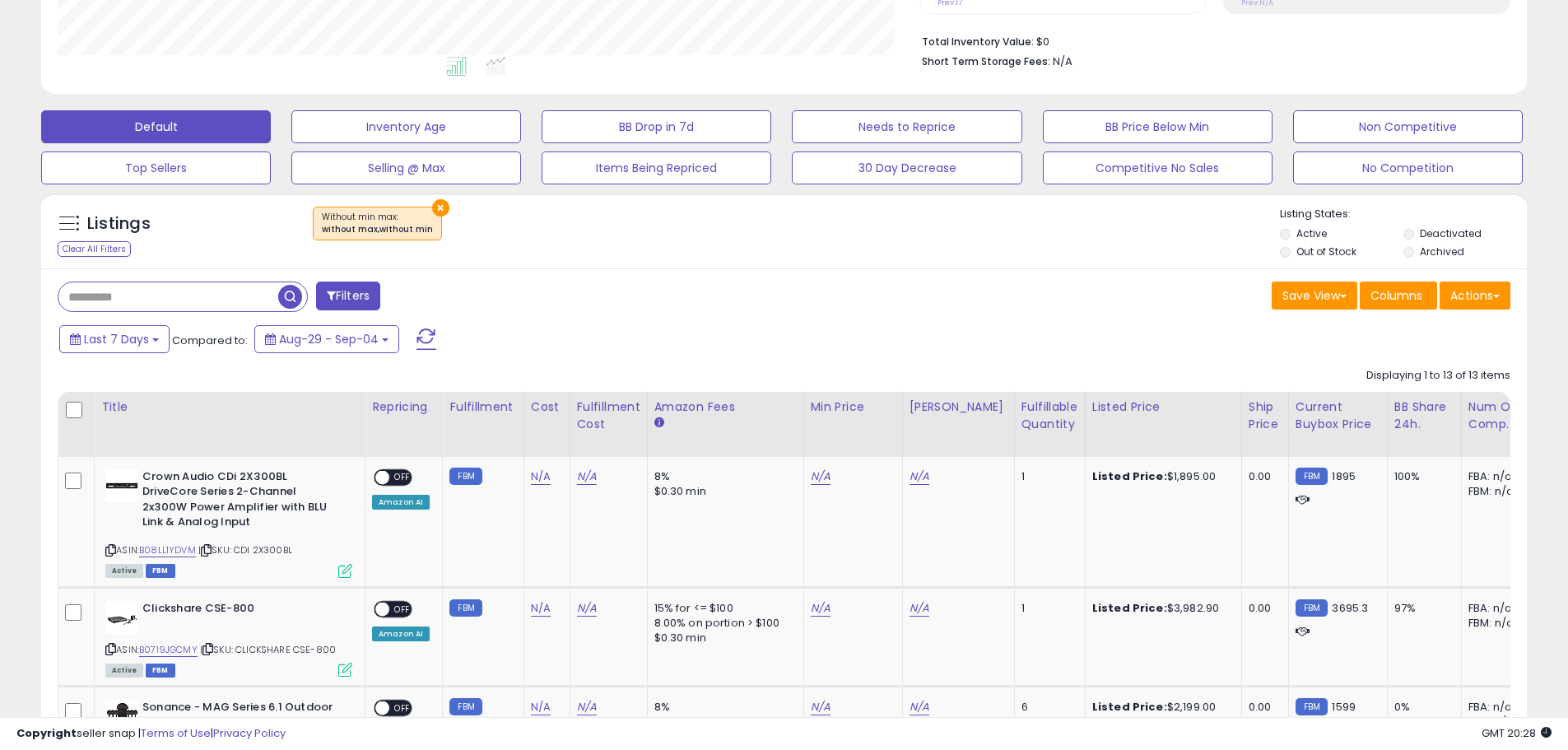
scroll to position [448, 0]
click at [423, 204] on div "Listings Clear All Filters × Without min max : without max,without min Listing …" at bounding box center [784, 231] width 1485 height 75
click at [423, 204] on div "Listings Clear All Filters × Without min max : without max,without min Listing …" at bounding box center [784, 231] width 1485 height 75
click at [436, 207] on button "×" at bounding box center [441, 208] width 17 height 17
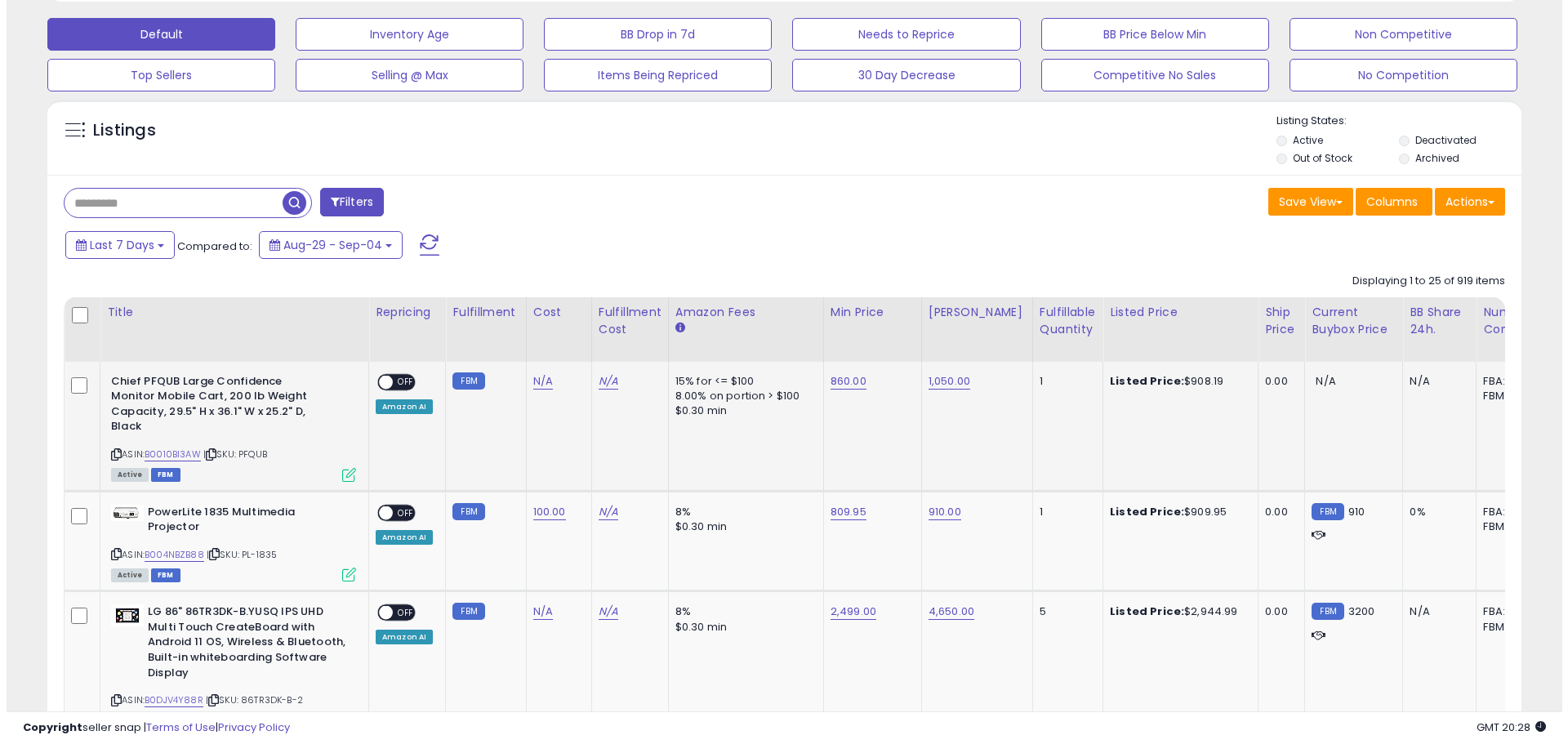
scroll to position [537, 0]
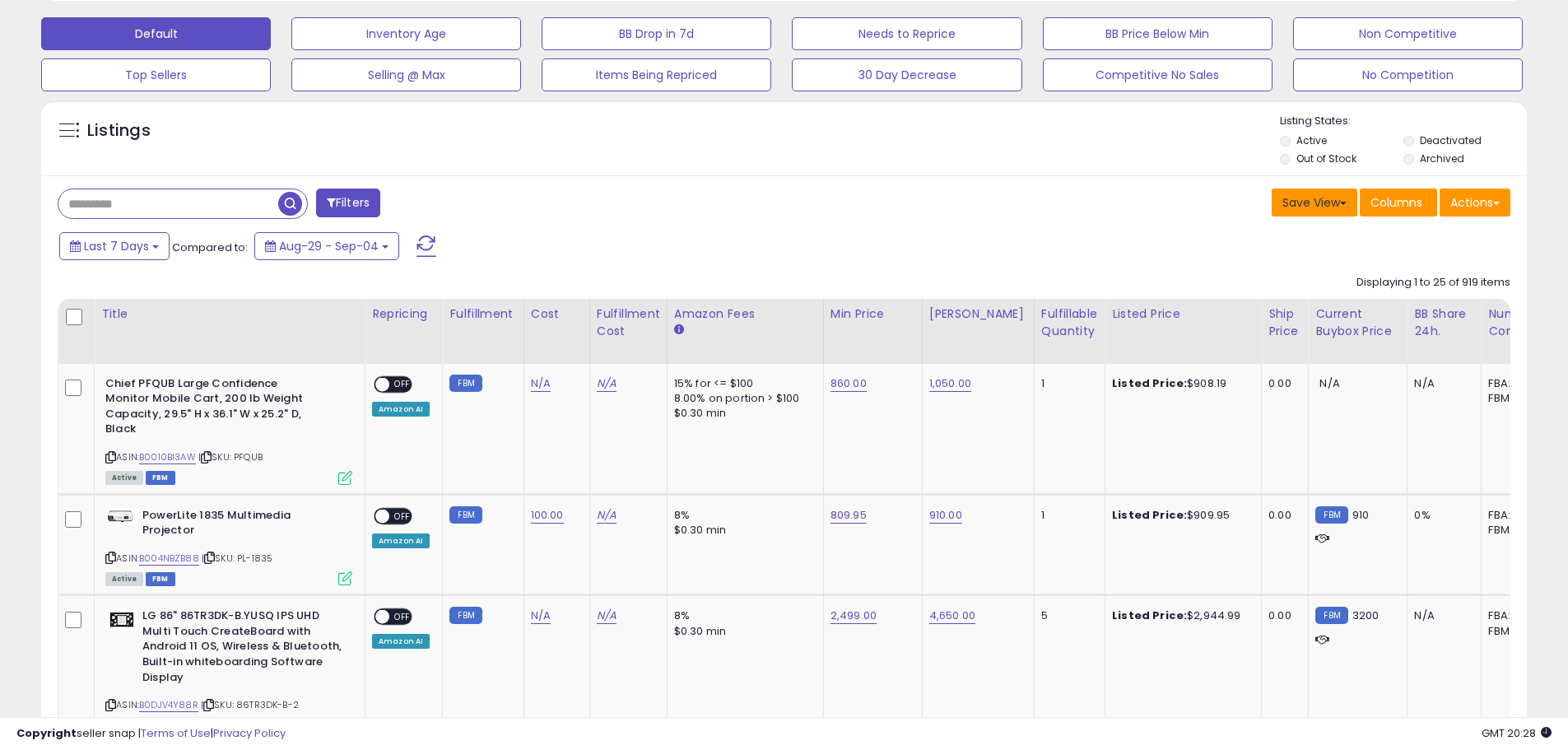
click at [1272, 207] on button "Save View" at bounding box center [1314, 203] width 86 height 28
click at [1381, 205] on span "Columns" at bounding box center [1396, 202] width 52 height 16
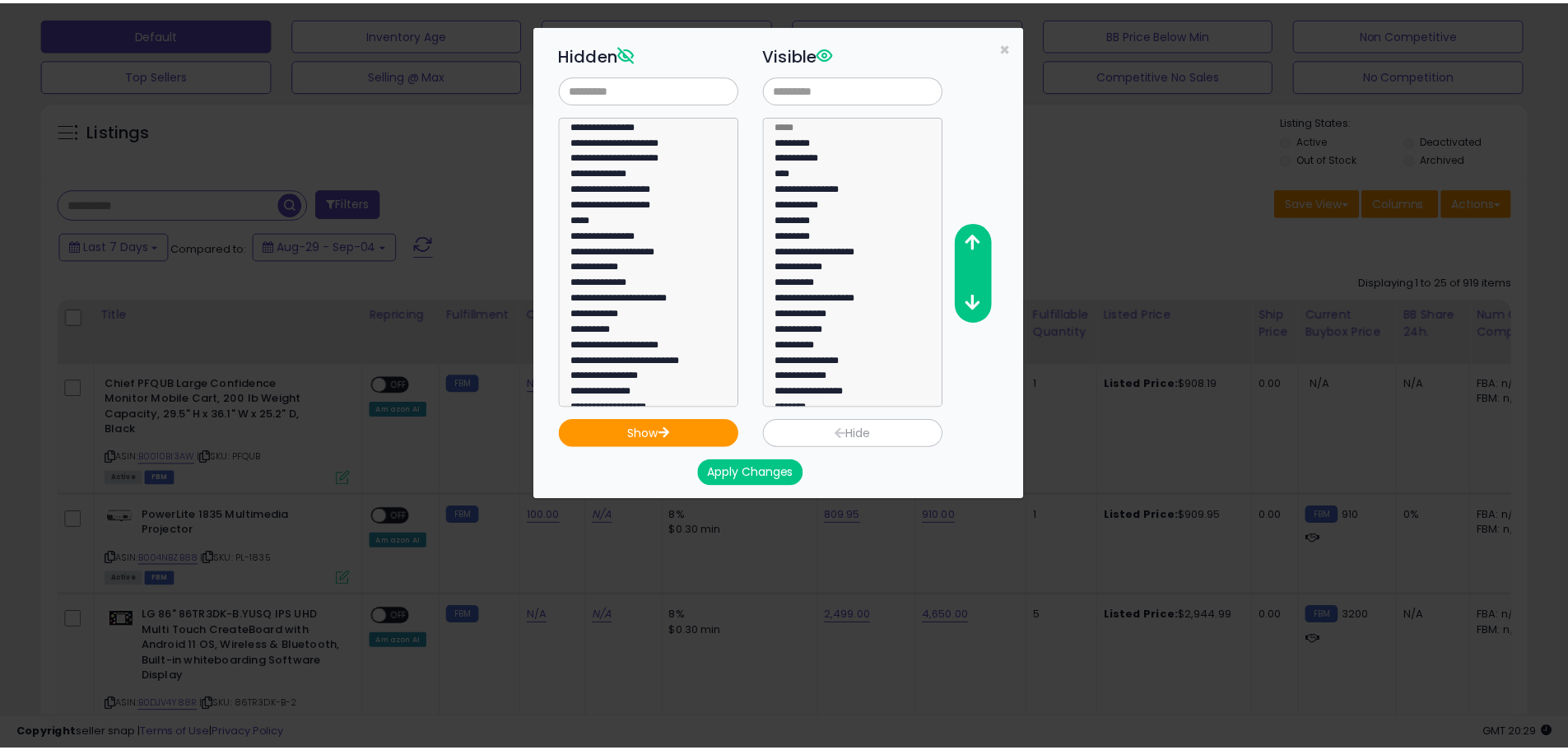
scroll to position [0, 0]
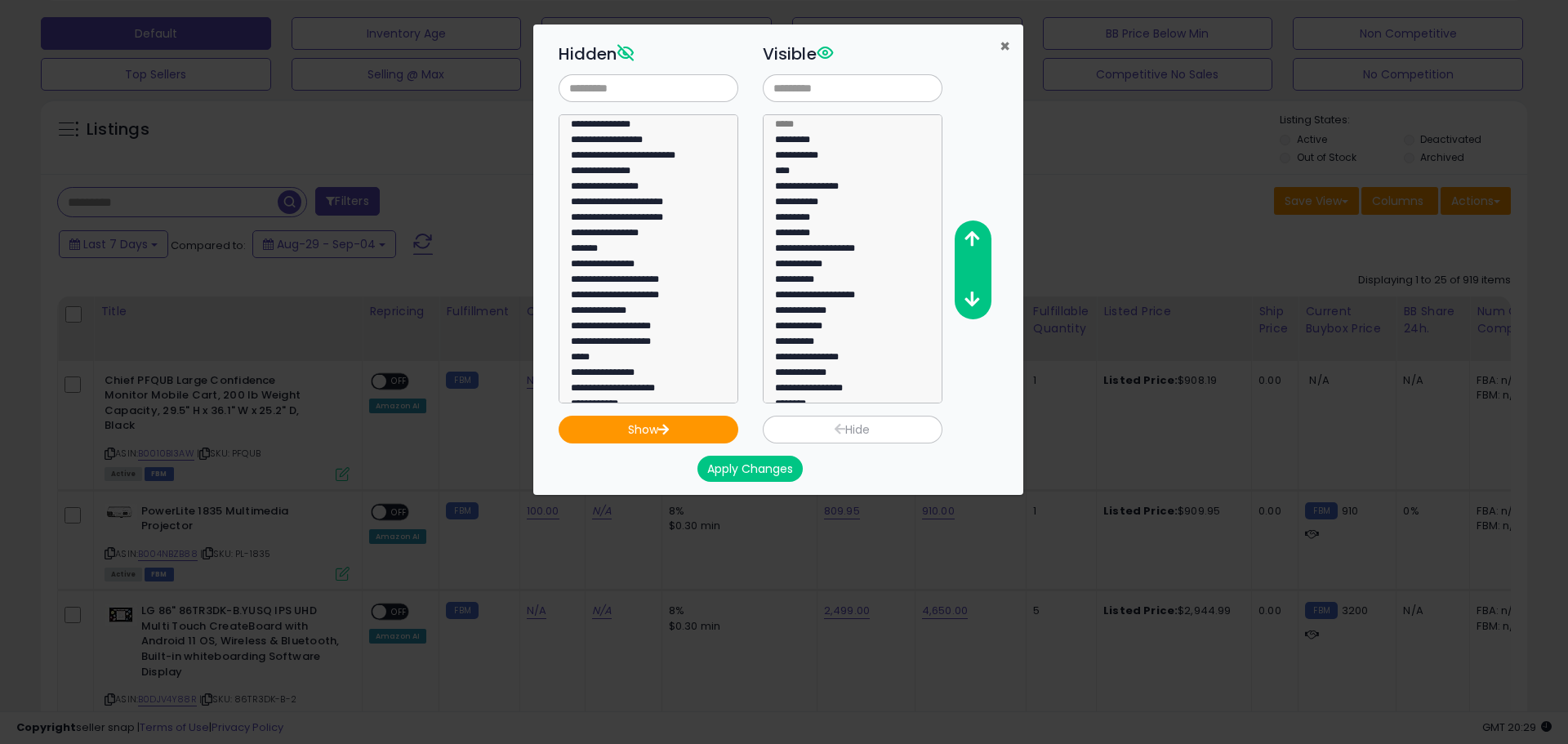
click at [1009, 56] on span "×" at bounding box center [1005, 46] width 10 height 23
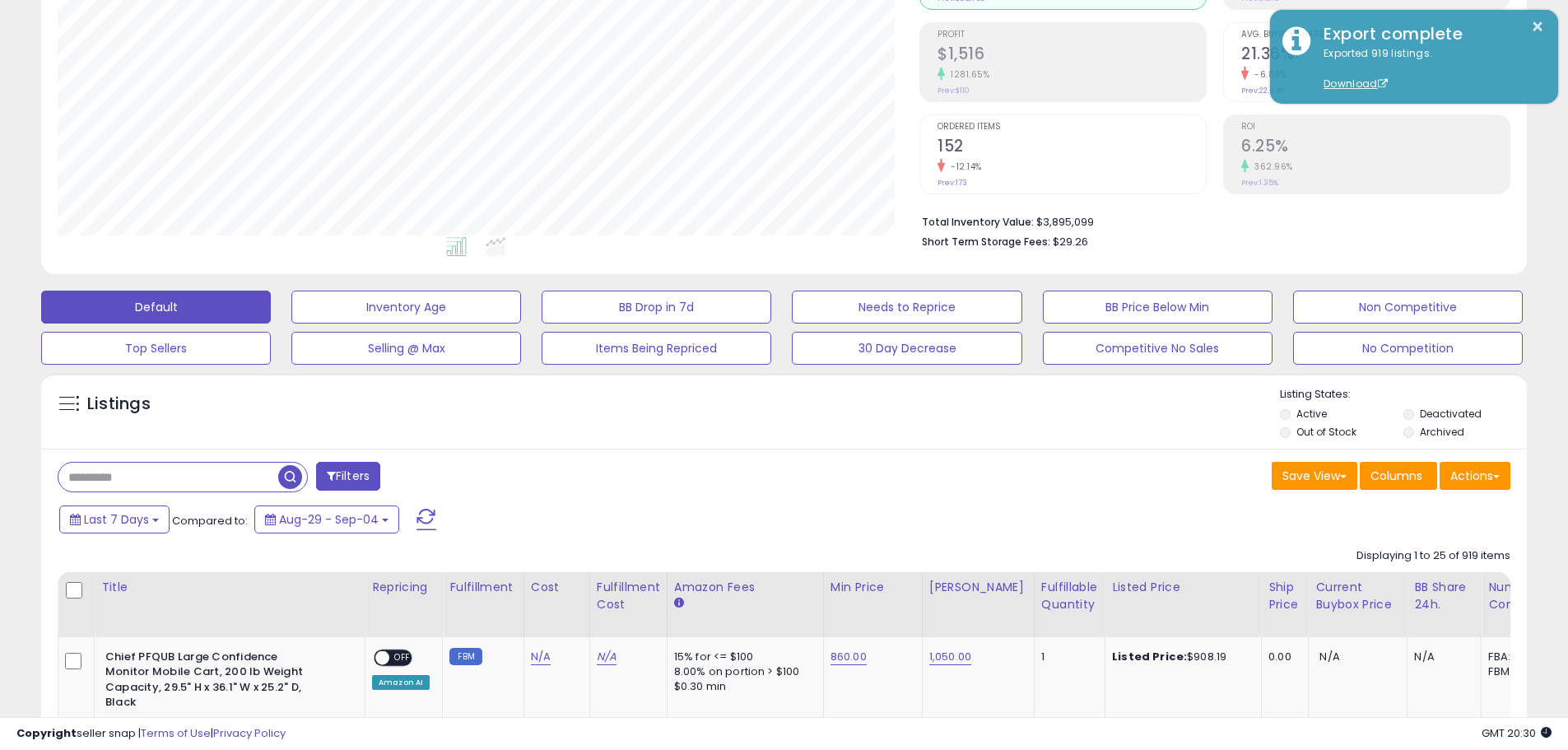
click at [364, 487] on button "Filters" at bounding box center [348, 476] width 64 height 29
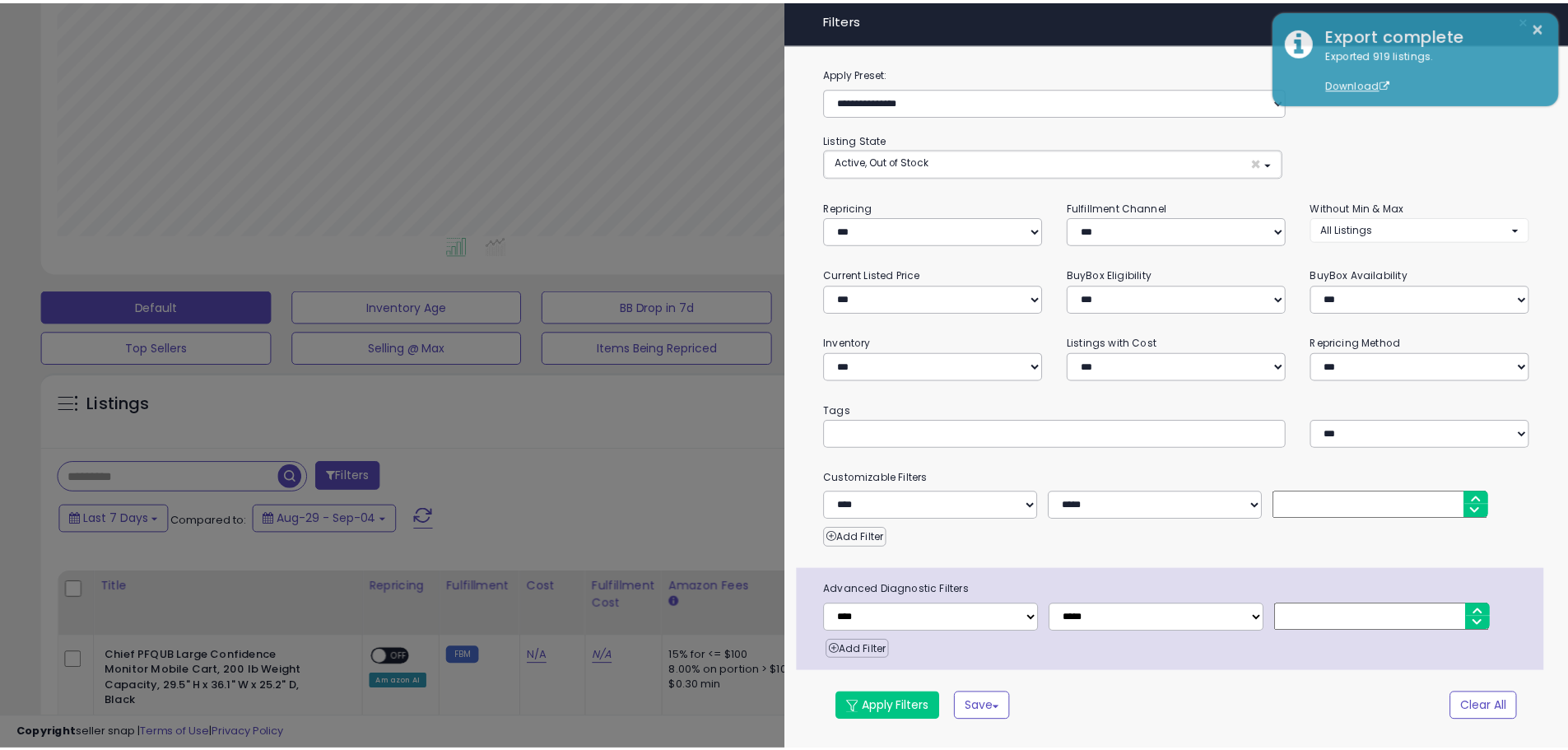
scroll to position [270, 0]
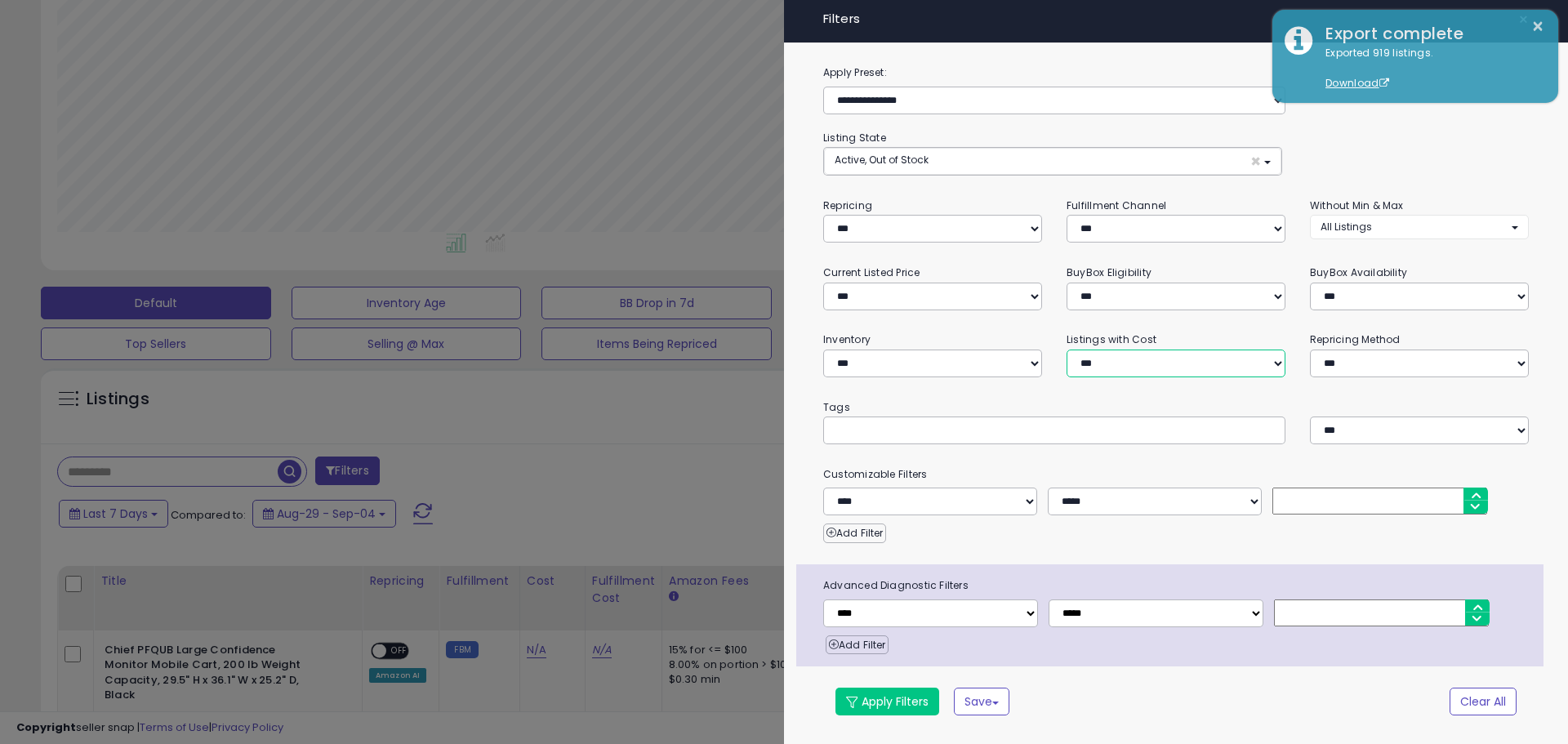
click at [1124, 369] on select "**********" at bounding box center [1176, 364] width 219 height 28
select select "**********"
click at [1066, 350] on select "**********" at bounding box center [1176, 364] width 219 height 28
drag, startPoint x: 897, startPoint y: 690, endPoint x: 452, endPoint y: 357, distance: 555.8
click at [897, 691] on button "Apply Filters" at bounding box center [887, 702] width 104 height 28
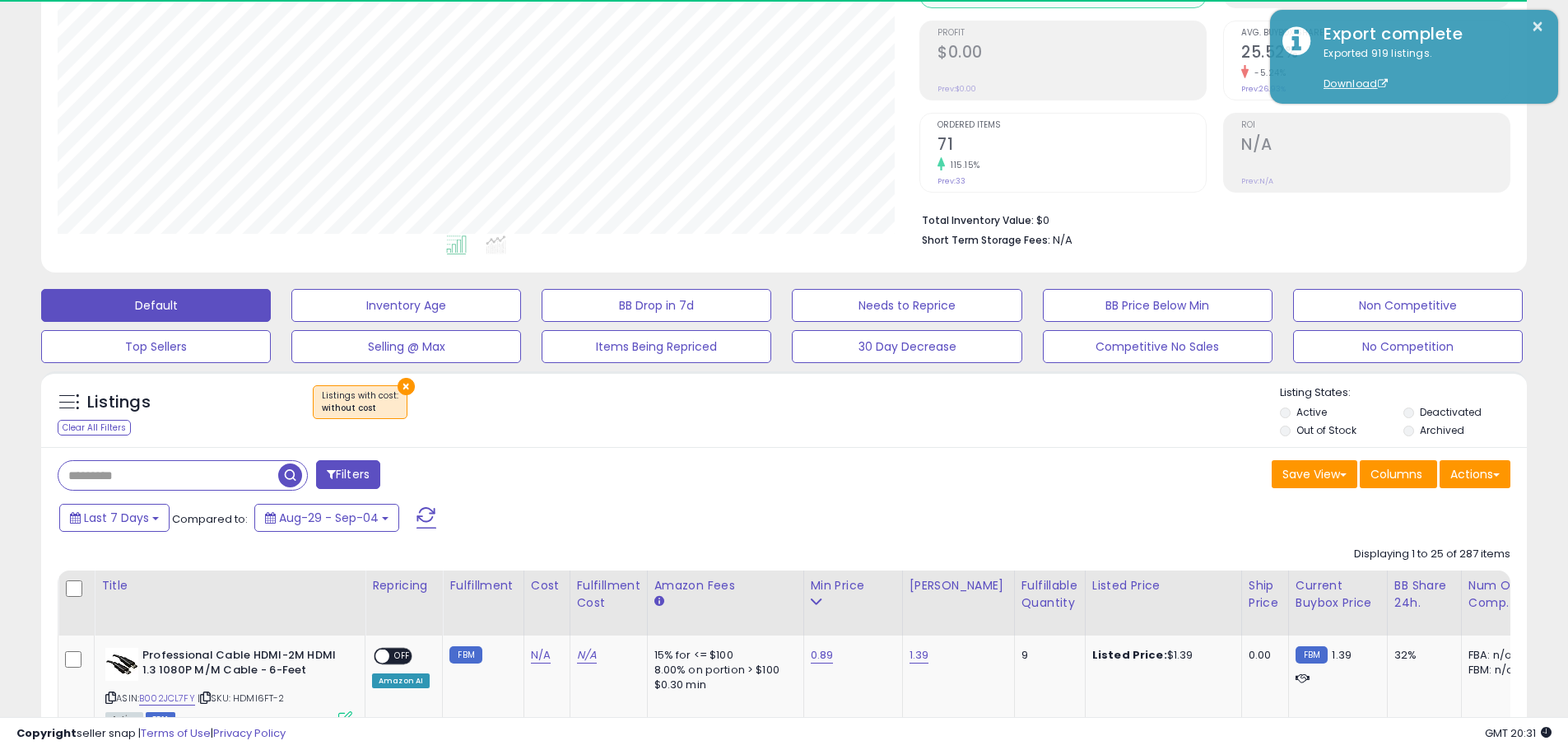
scroll to position [337, 862]
click at [1467, 557] on div "Displaying 1 to 25 of 287 items" at bounding box center [1432, 554] width 156 height 16
click at [1468, 557] on div "Displaying 1 to 25 of 287 items" at bounding box center [1432, 554] width 156 height 16
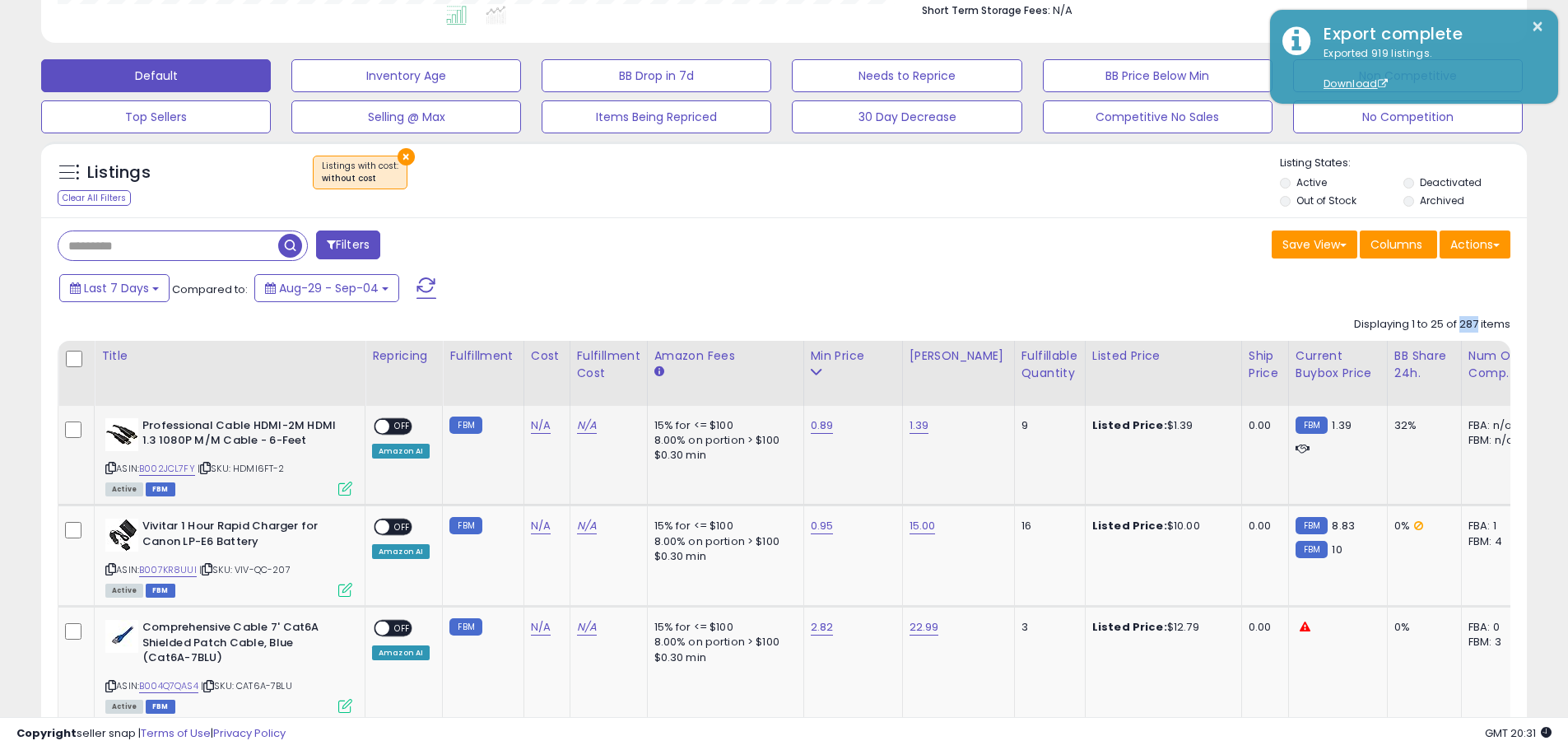
scroll to position [500, 0]
drag, startPoint x: 401, startPoint y: 156, endPoint x: 383, endPoint y: 195, distance: 43.0
click at [401, 157] on button "×" at bounding box center [406, 155] width 17 height 17
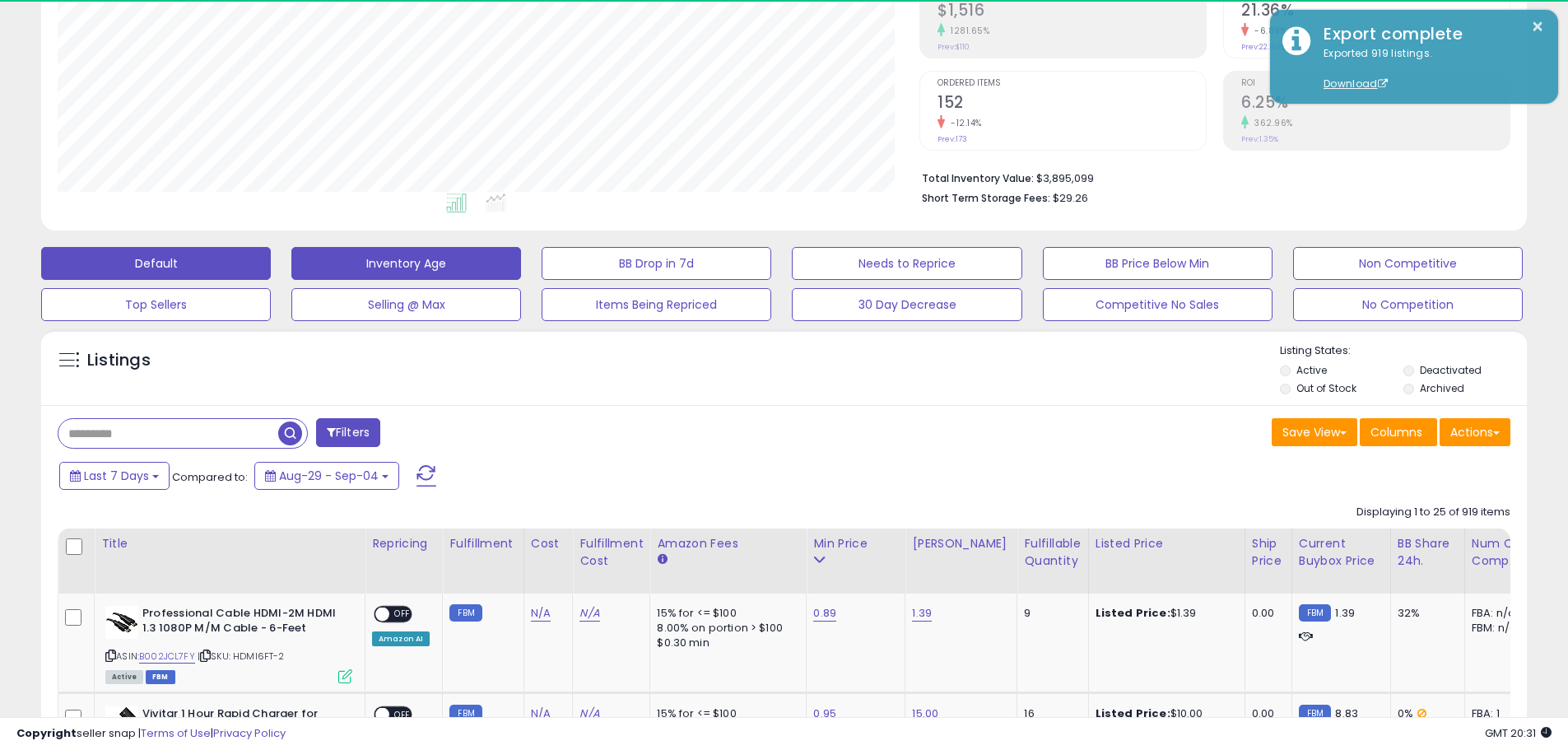
scroll to position [337, 862]
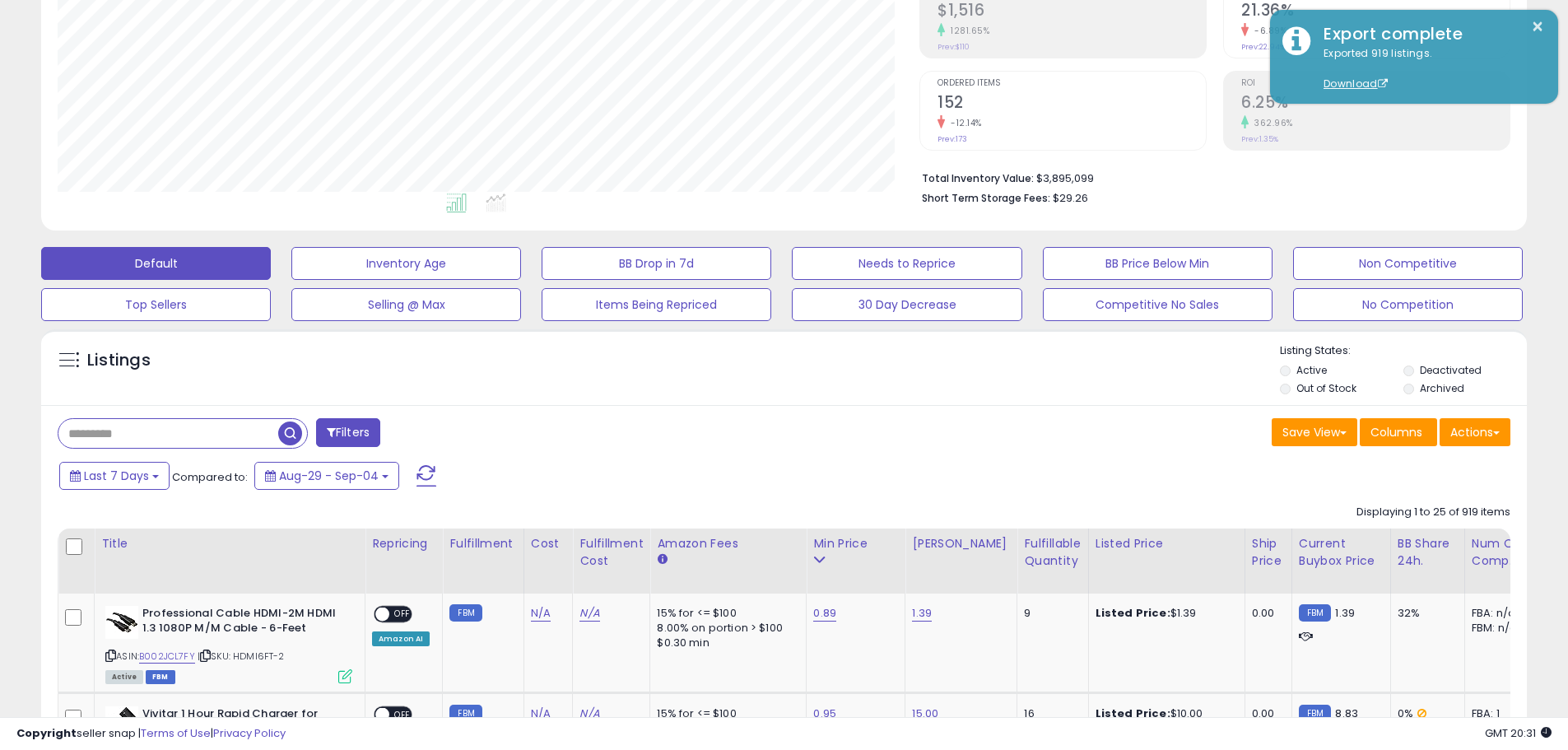
click at [193, 435] on input "text" at bounding box center [168, 433] width 219 height 29
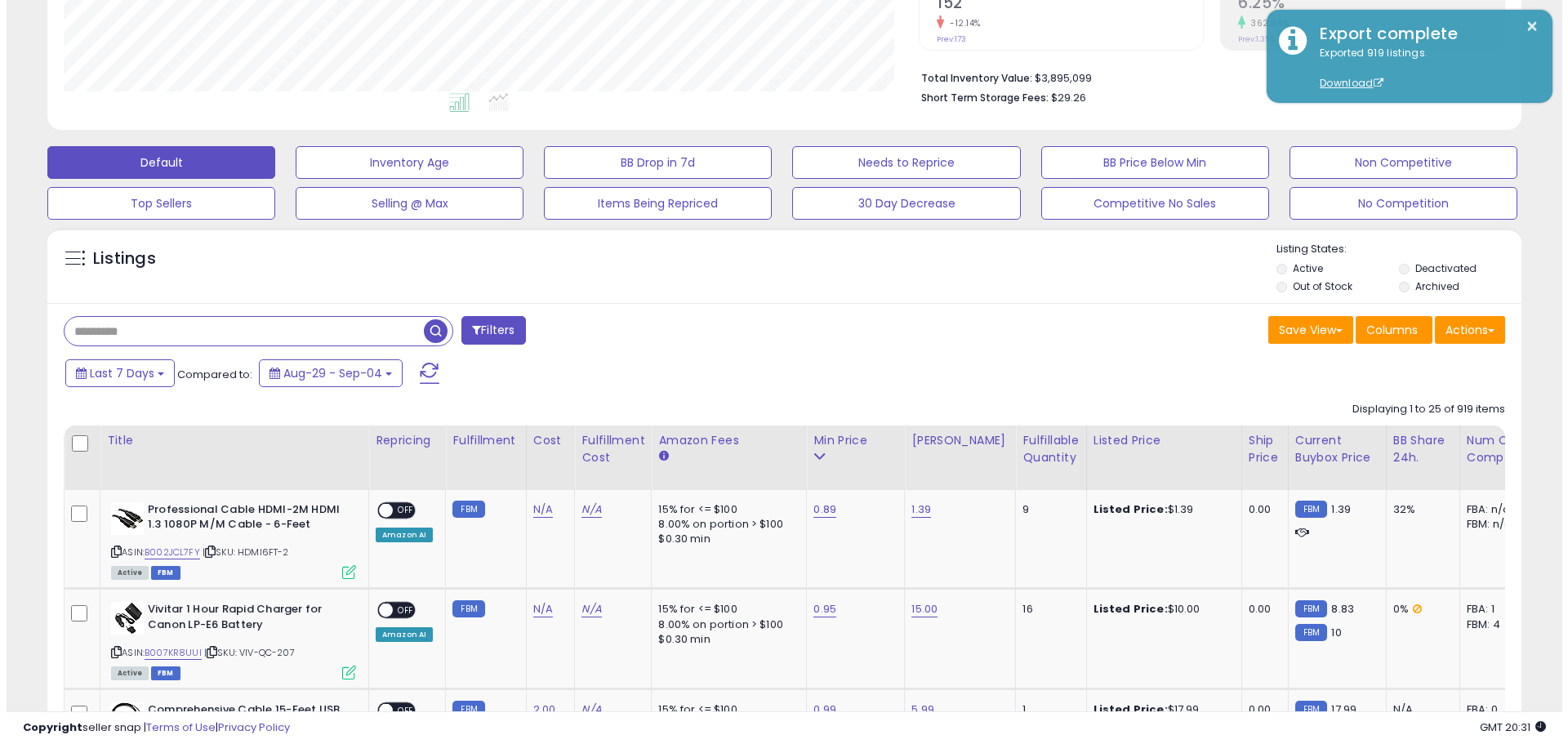
scroll to position [471, 0]
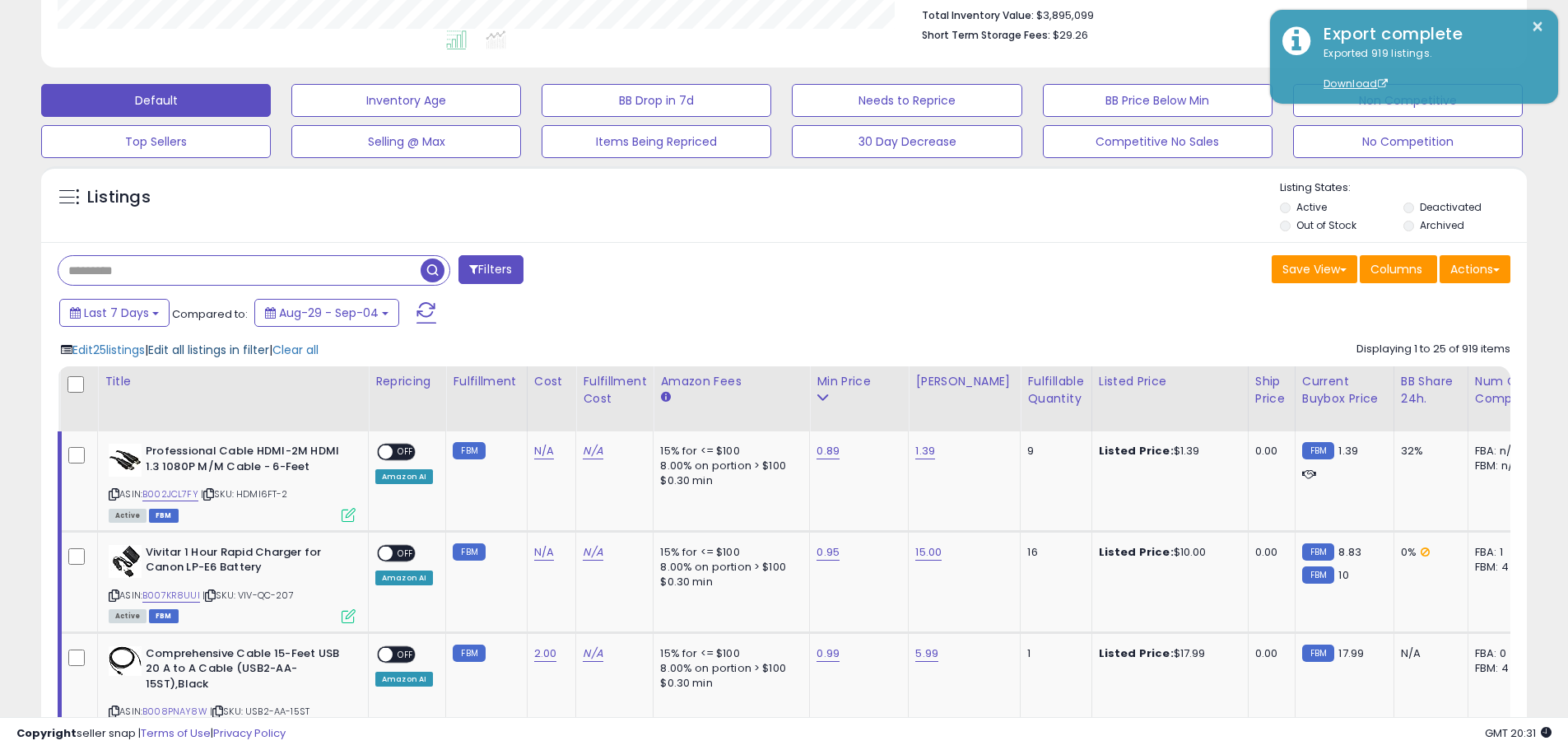
click at [211, 357] on span "Edit all listings in filter" at bounding box center [208, 350] width 121 height 16
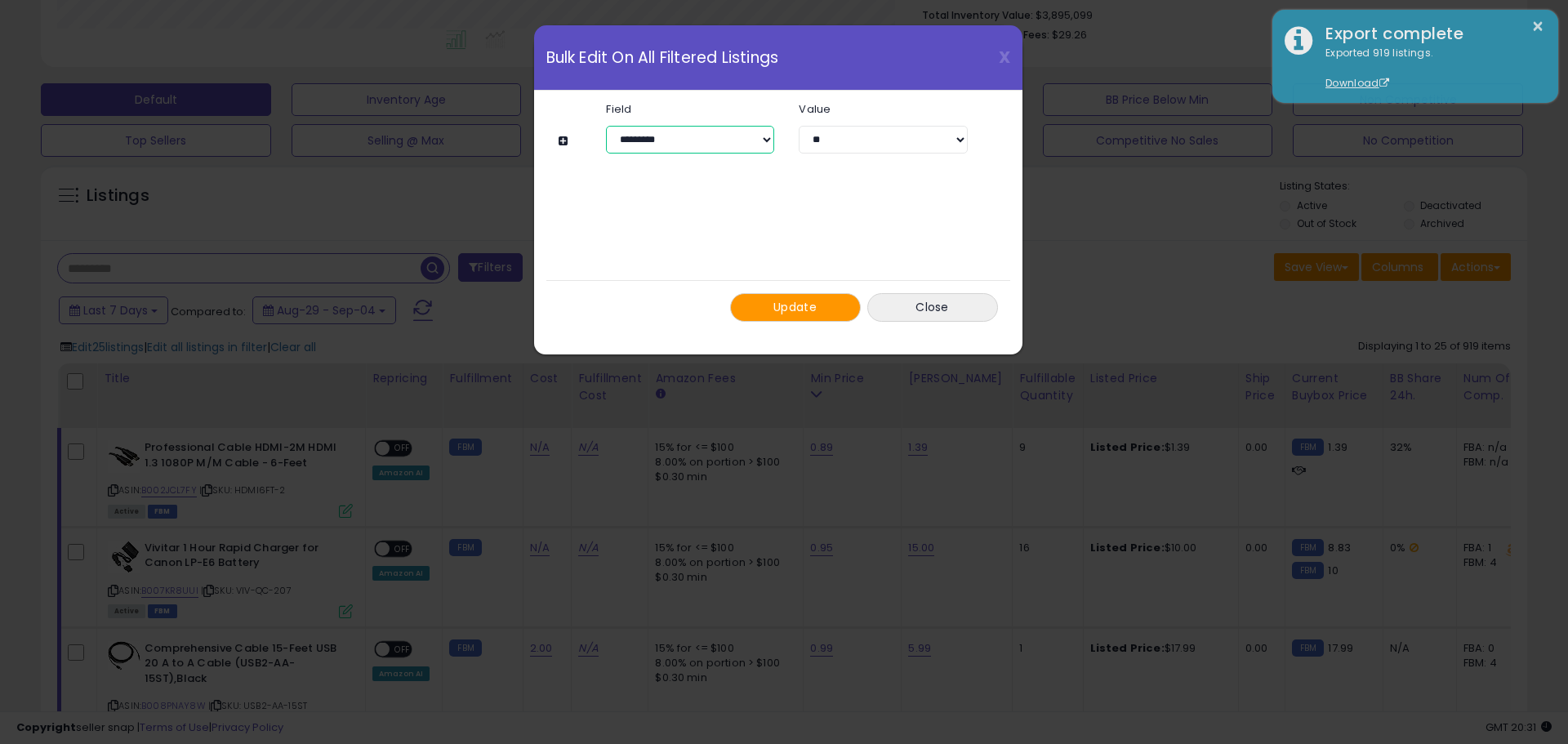
click at [680, 146] on select "**********" at bounding box center [690, 140] width 168 height 28
click at [606, 126] on select "**********" at bounding box center [690, 140] width 168 height 28
click at [784, 303] on span "Update" at bounding box center [795, 307] width 43 height 16
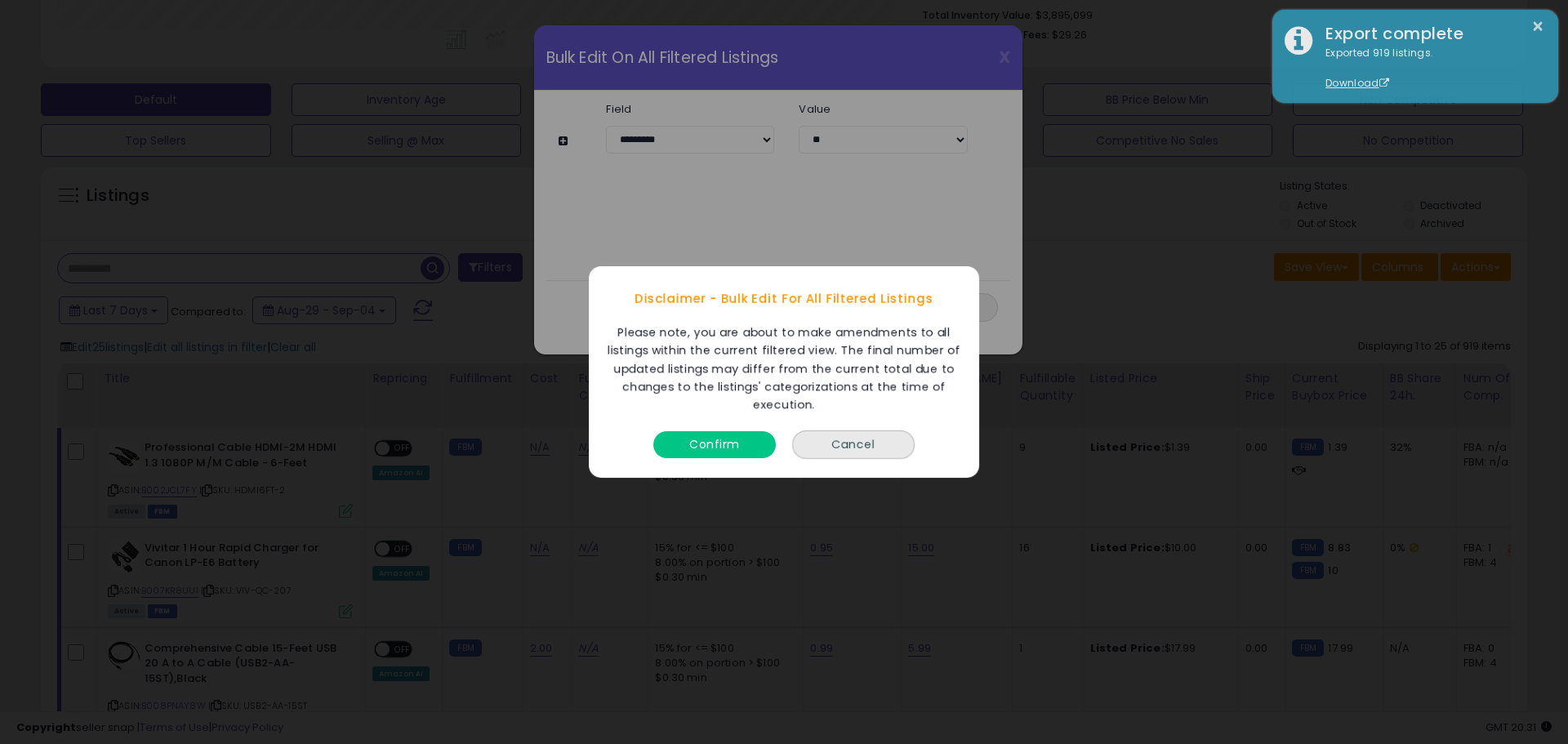
click at [724, 443] on button "Confirm" at bounding box center [714, 444] width 122 height 27
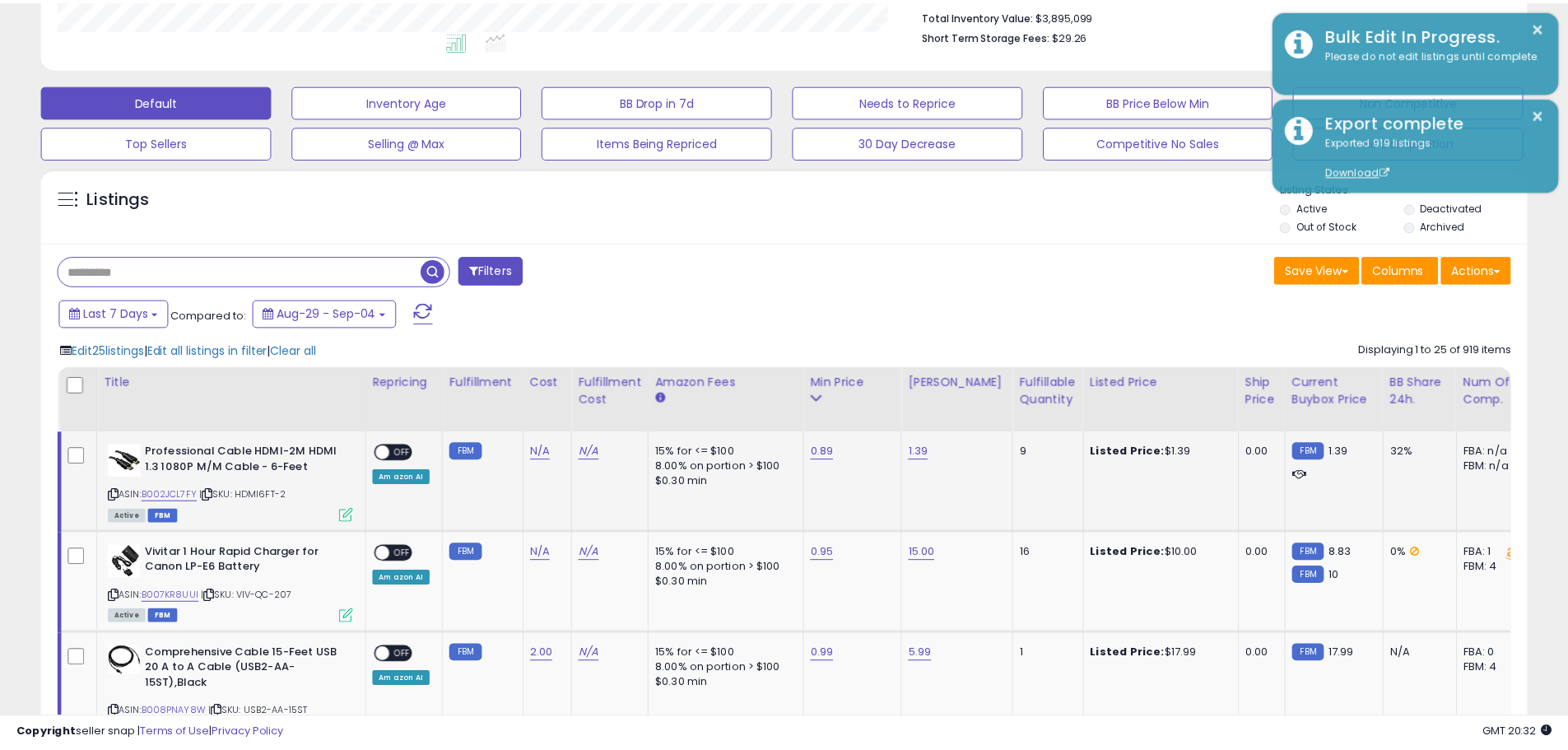
scroll to position [823114, 822180]
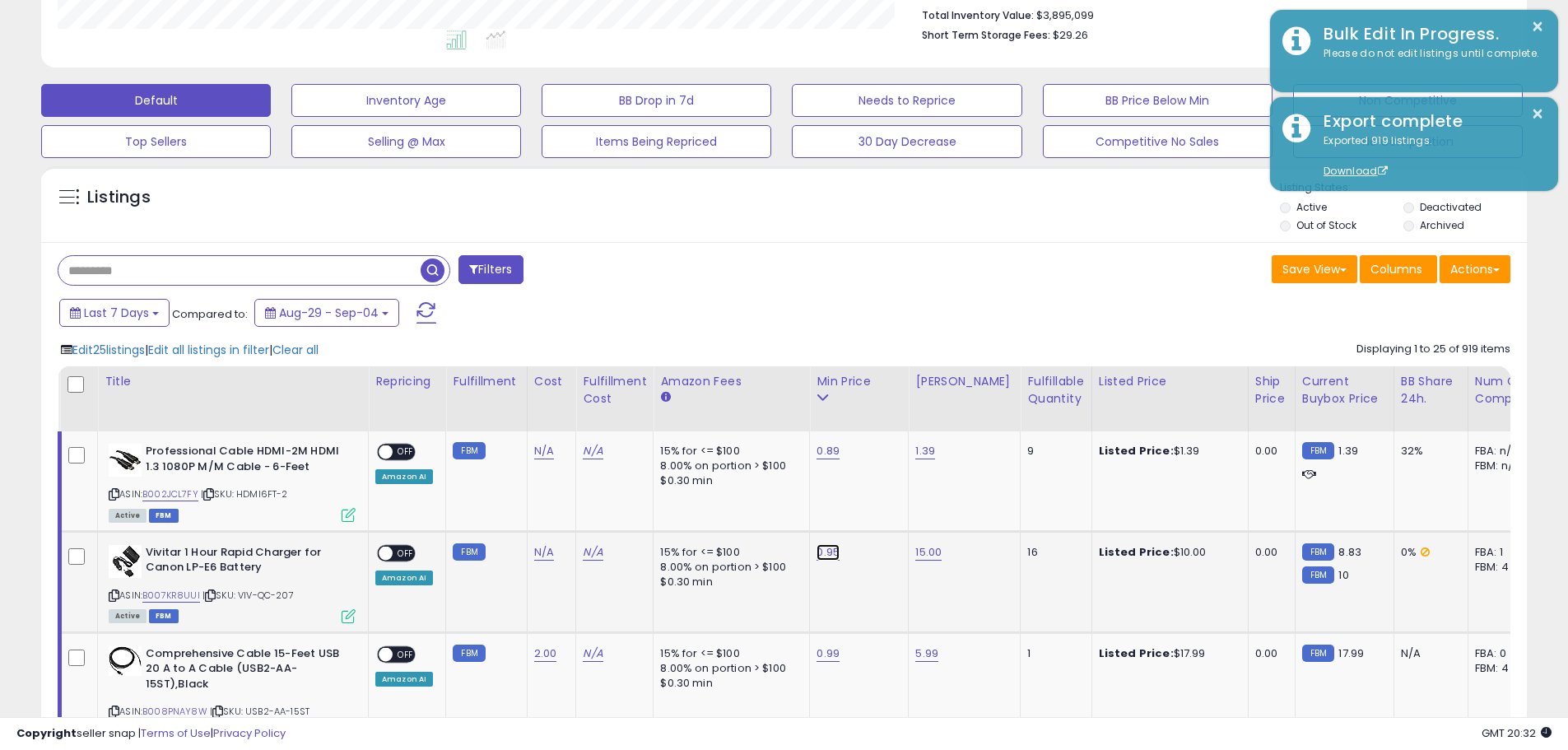
click at [826, 556] on link "0.95" at bounding box center [828, 552] width 23 height 16
drag, startPoint x: 774, startPoint y: 514, endPoint x: 689, endPoint y: 513, distance: 85.0
click at [690, 513] on div "****" at bounding box center [810, 513] width 240 height 47
type input "*"
click at [819, 510] on input "*" at bounding box center [777, 513] width 147 height 28
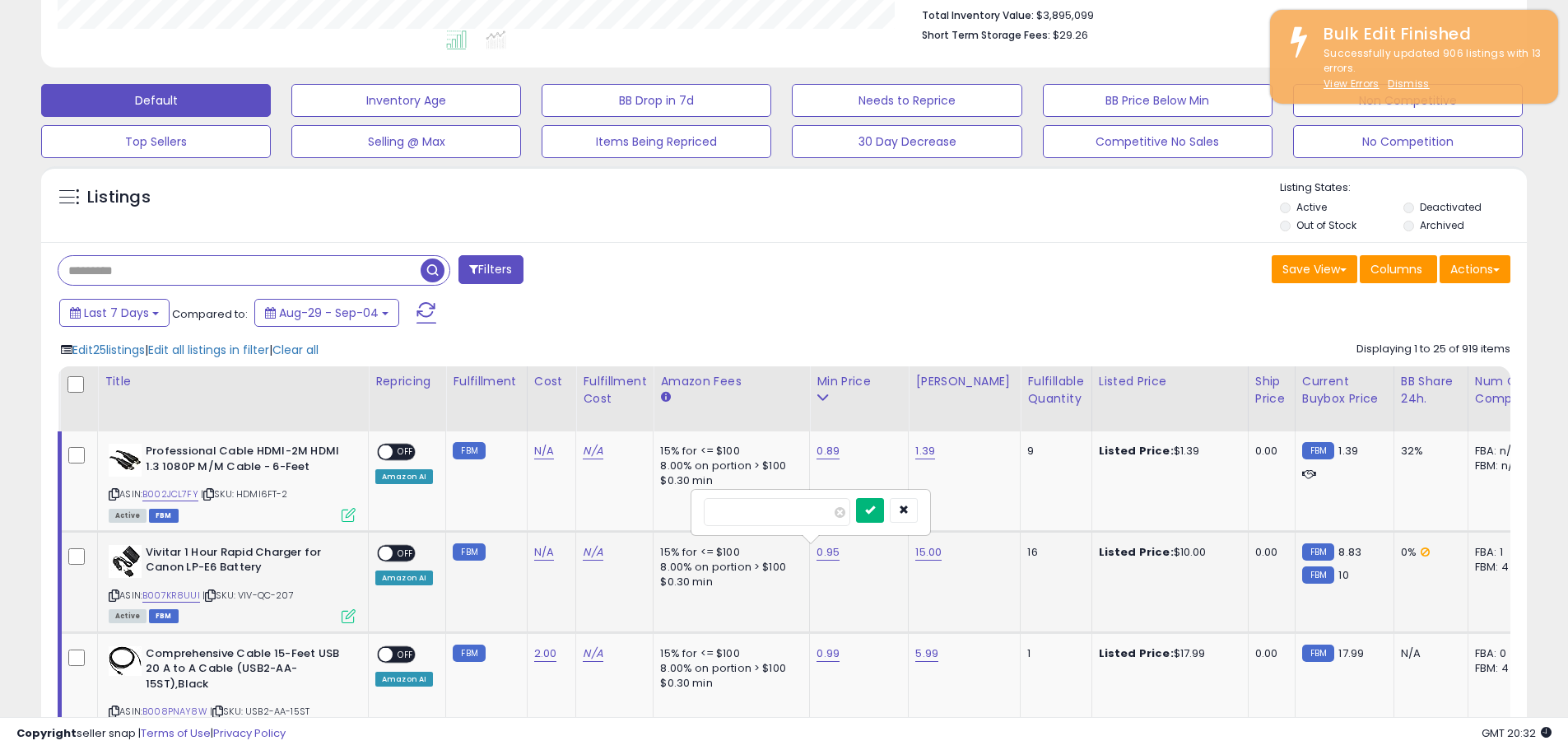
click at [875, 505] on icon "submit" at bounding box center [870, 510] width 9 height 9
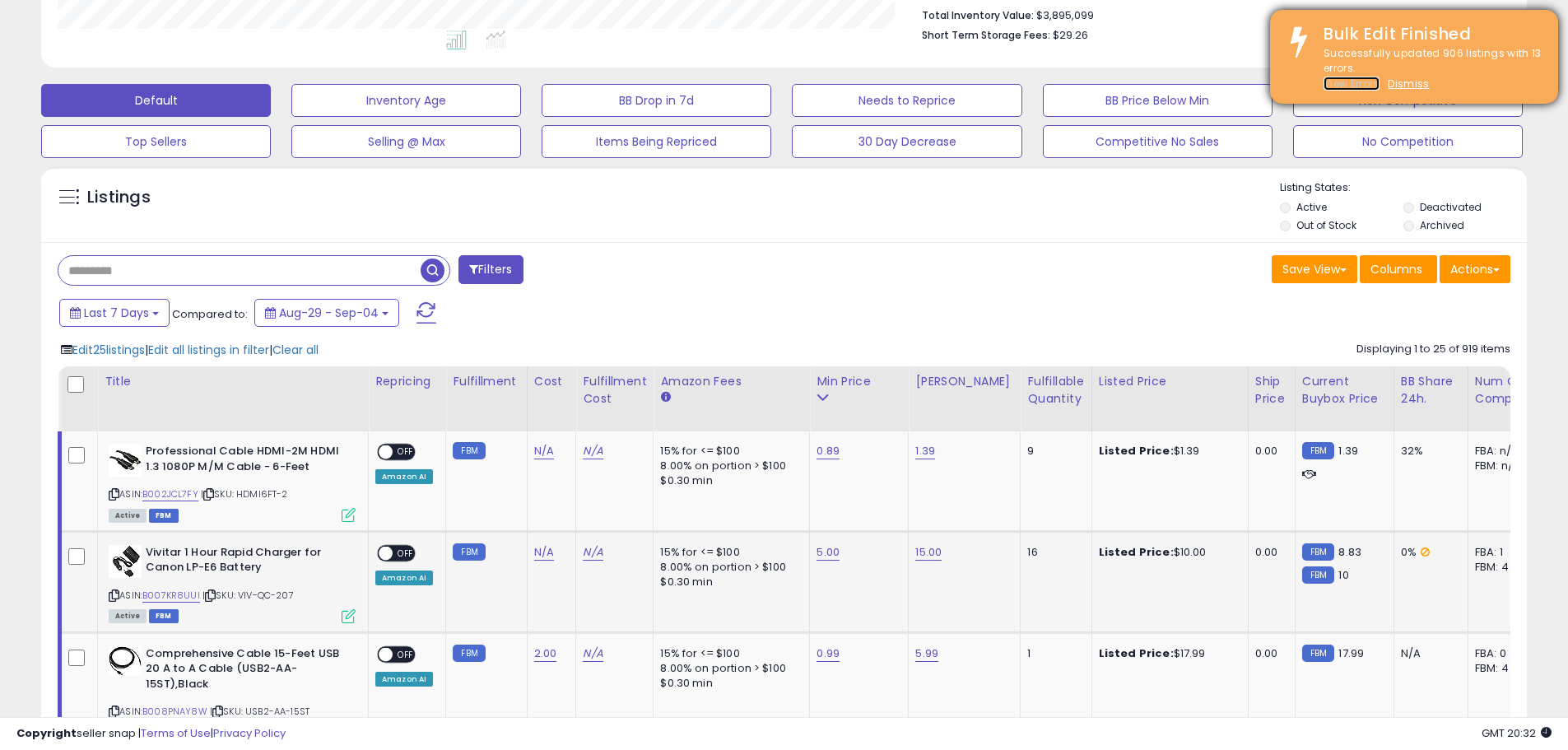
click at [1361, 80] on u "View Errors" at bounding box center [1350, 83] width 56 height 14
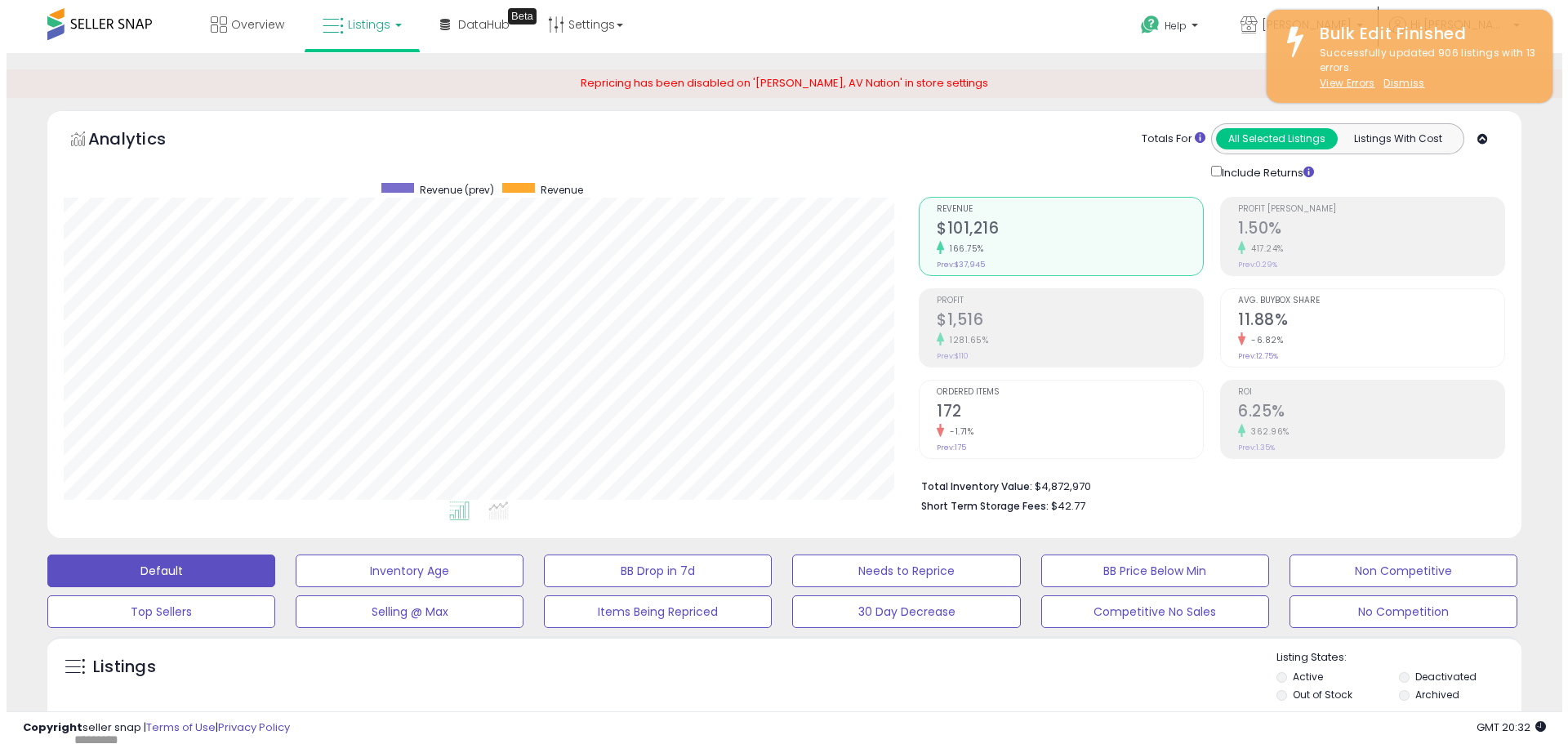
scroll to position [335, 855]
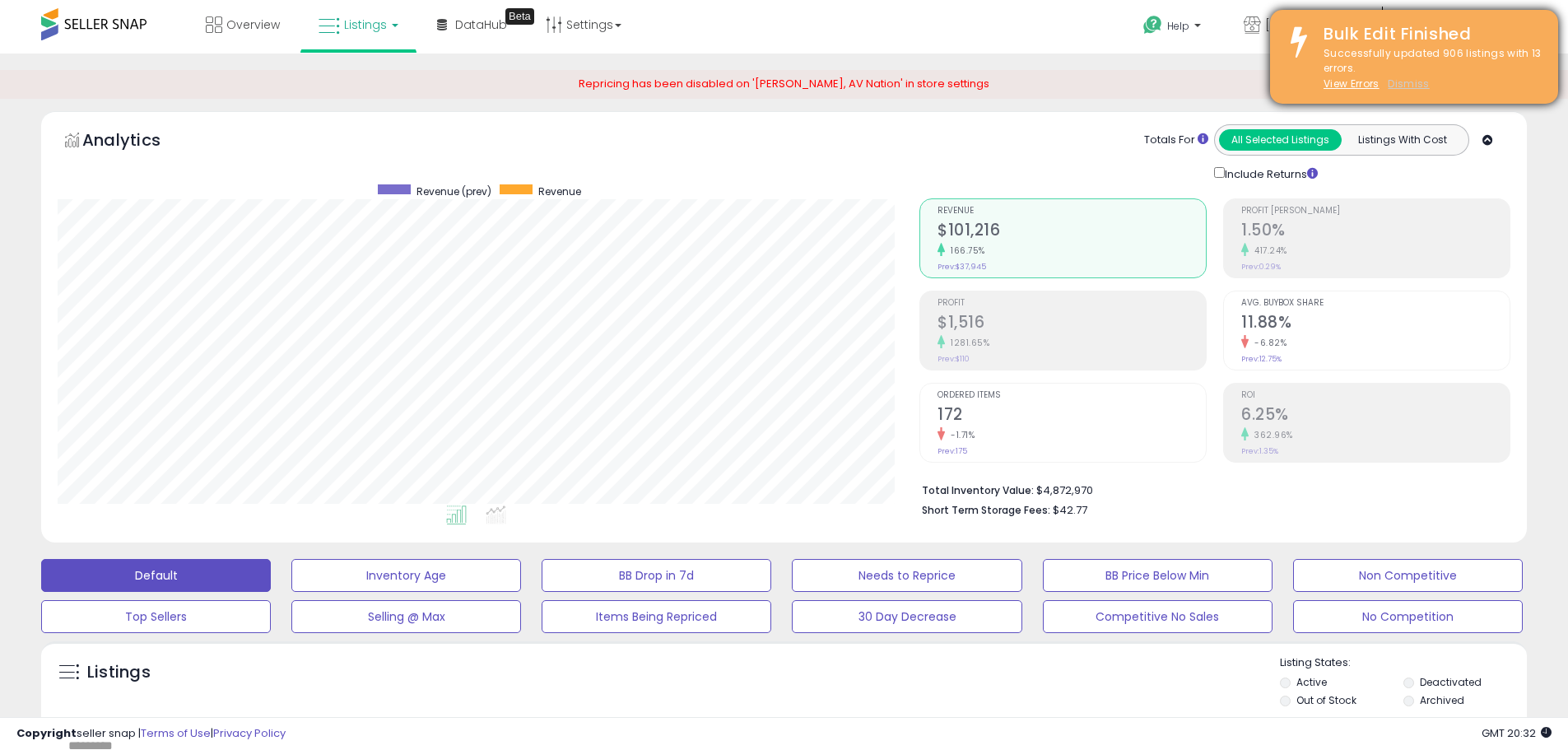
click at [1401, 78] on u "Dismiss" at bounding box center [1408, 83] width 41 height 14
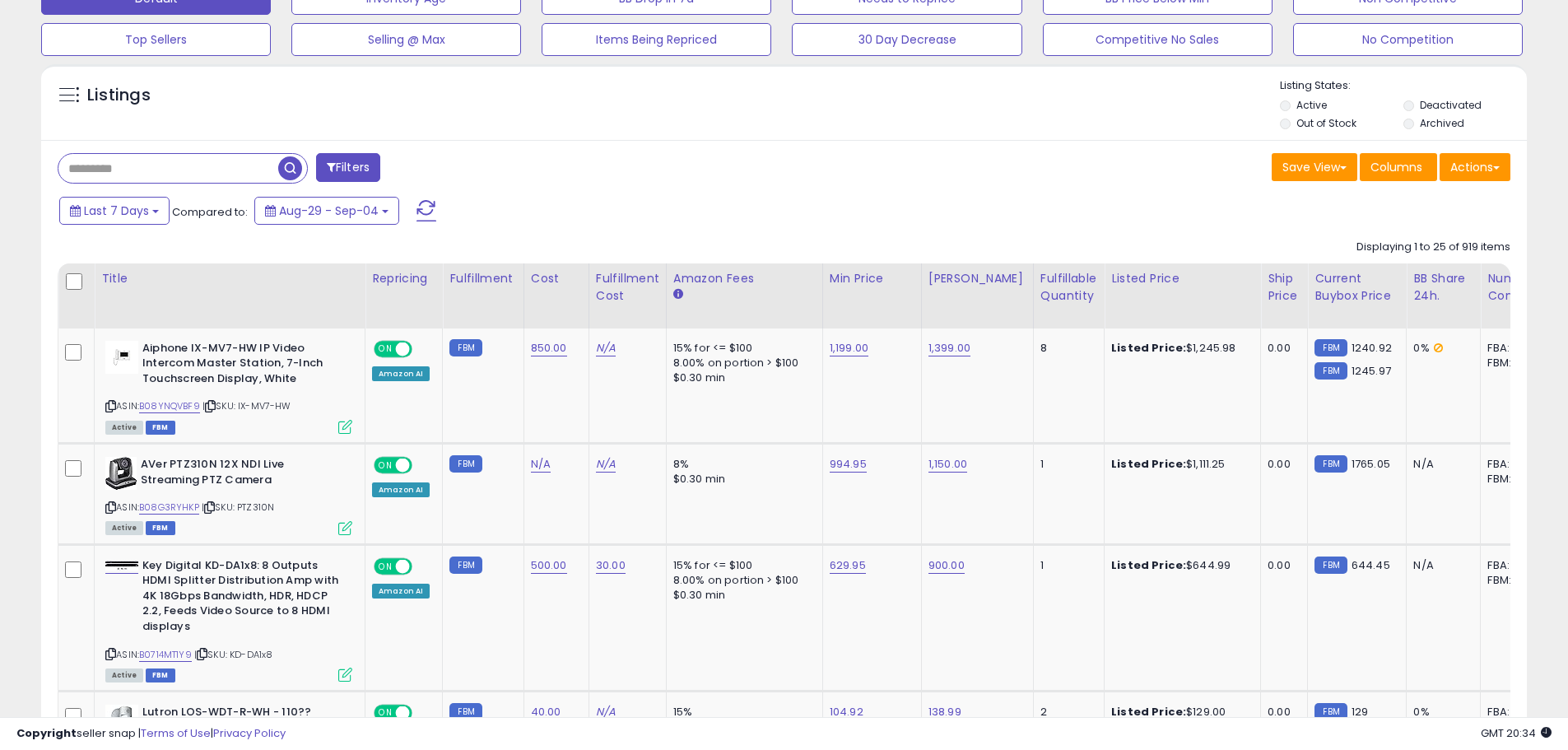
click at [193, 163] on input "text" at bounding box center [168, 168] width 219 height 29
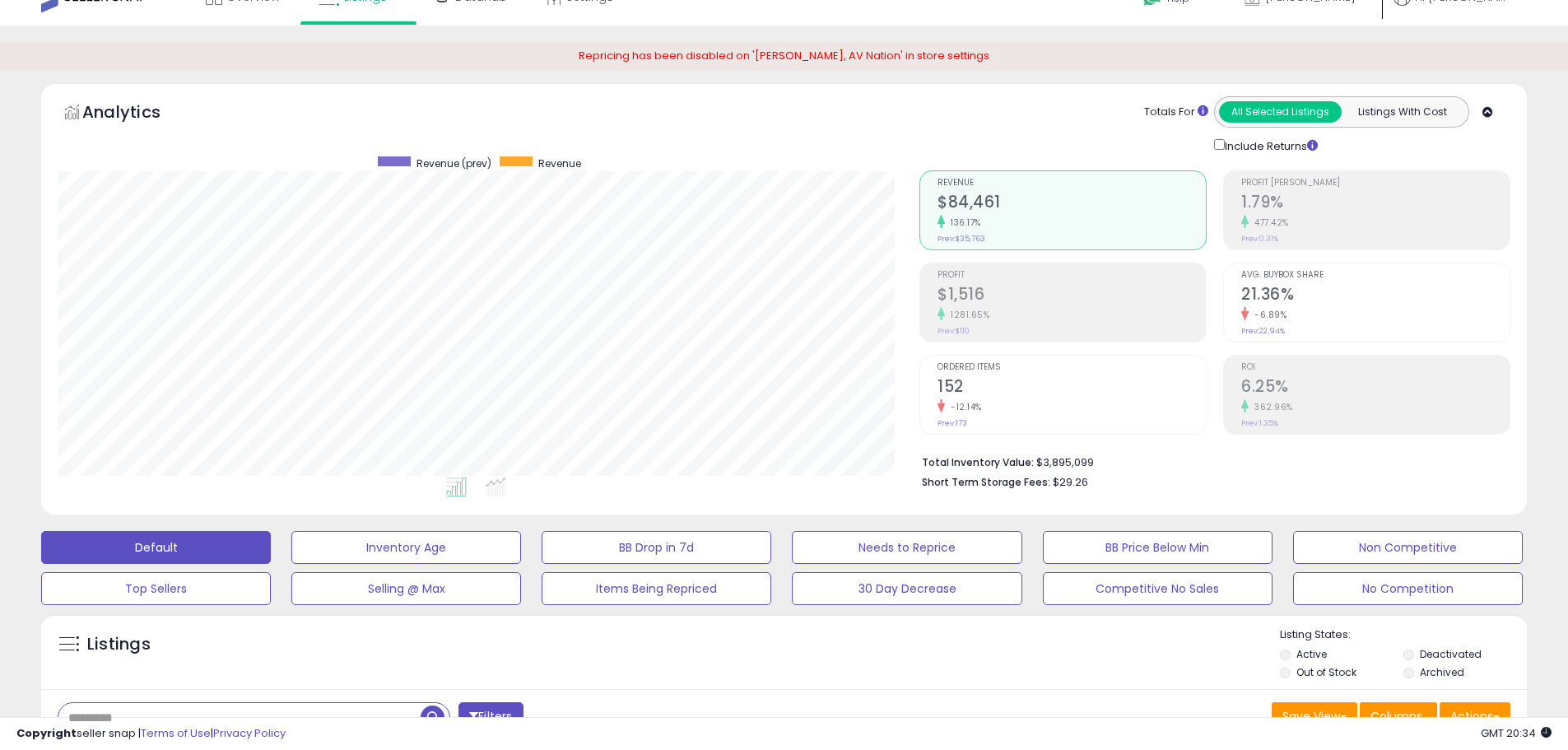
scroll to position [0, 0]
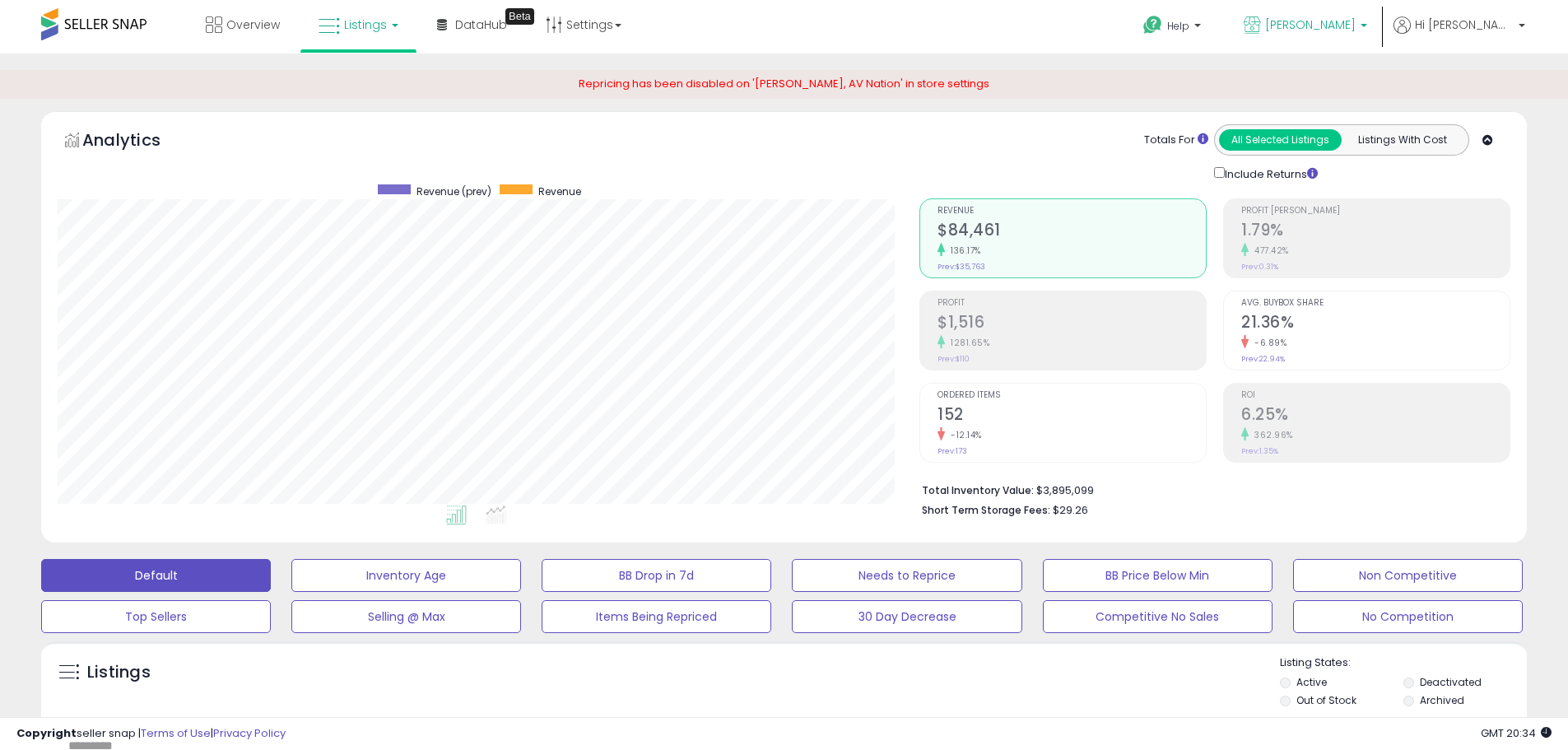
click at [1355, 29] on span "[PERSON_NAME]" at bounding box center [1310, 24] width 90 height 16
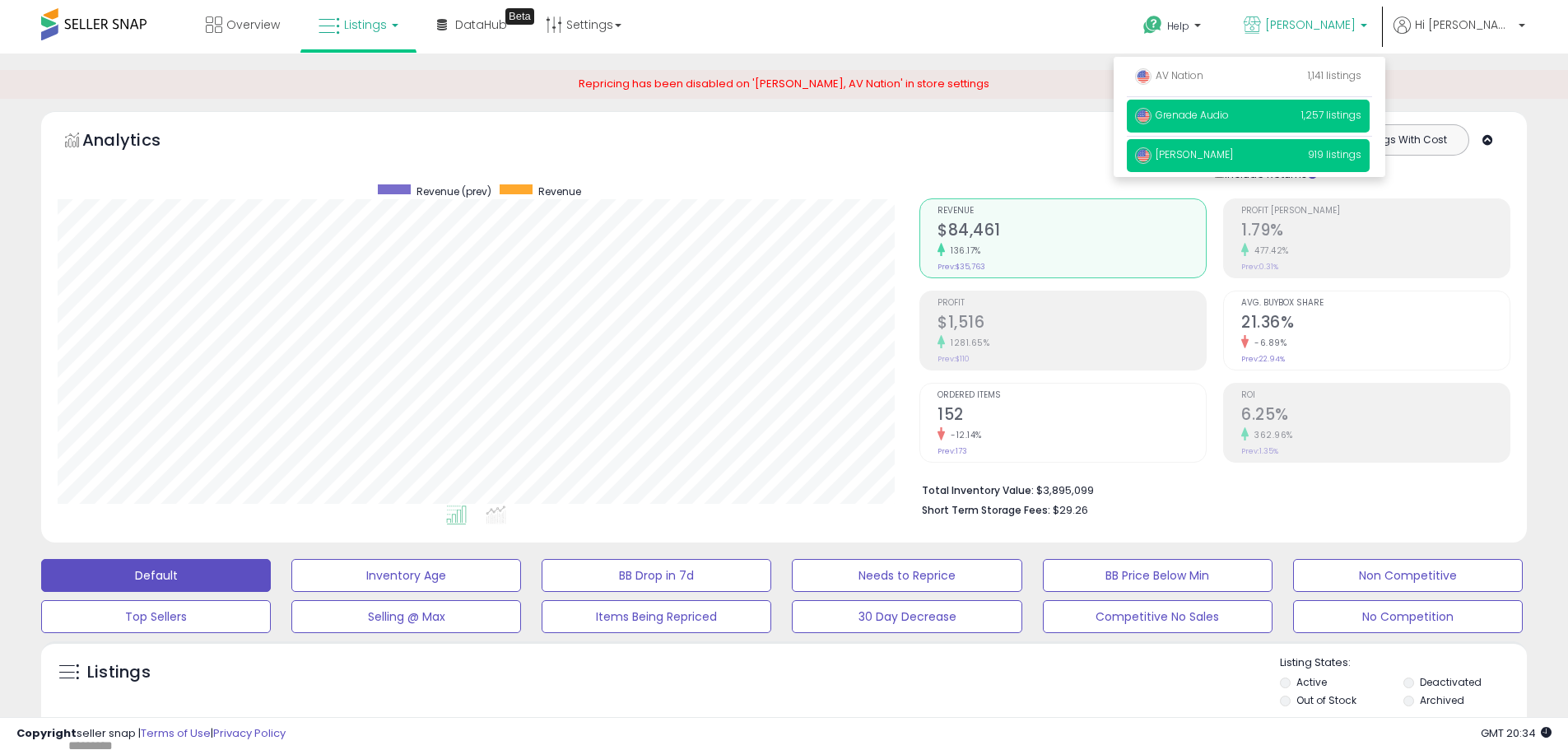
click at [1229, 112] on span "Grenade Audio" at bounding box center [1182, 114] width 94 height 14
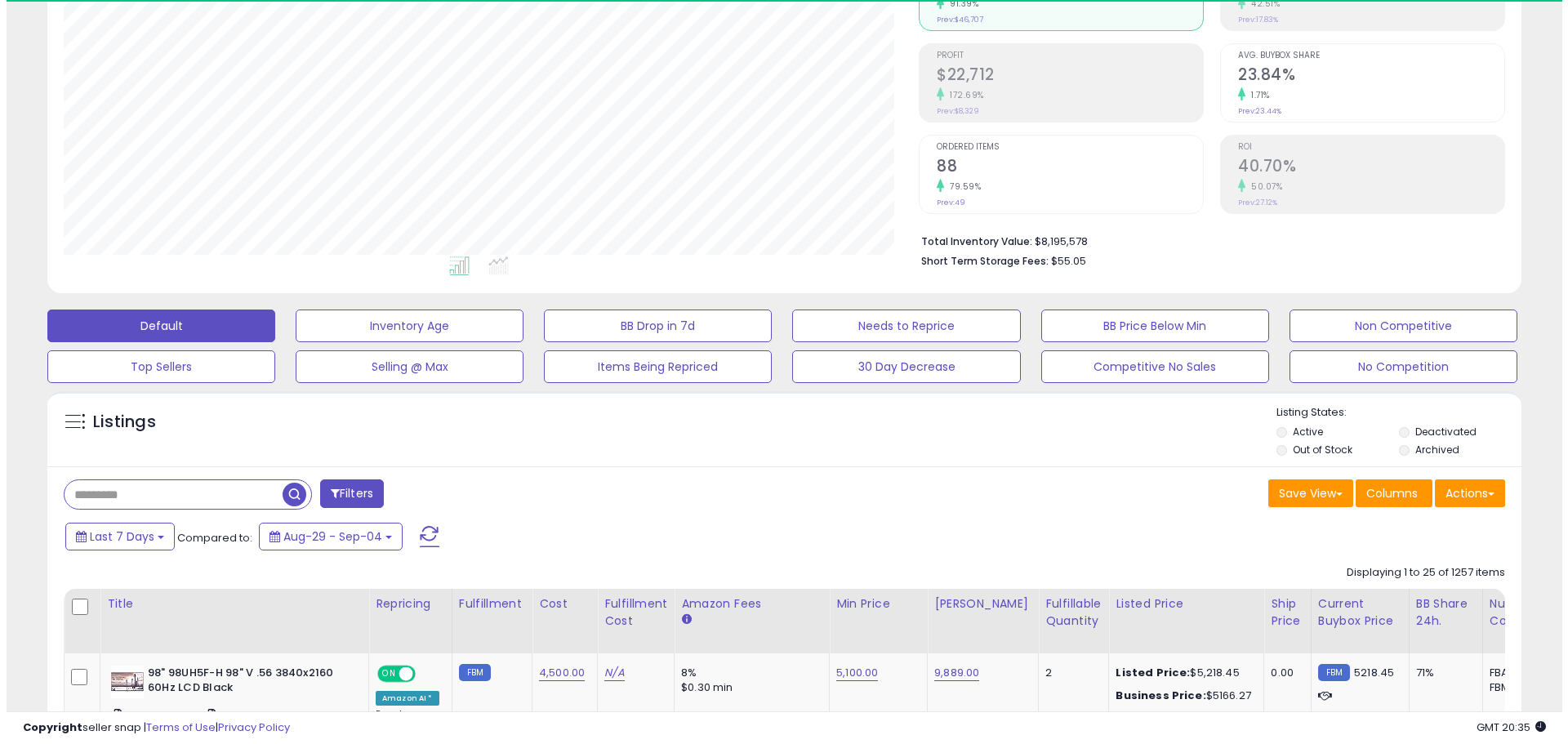
scroll to position [335, 855]
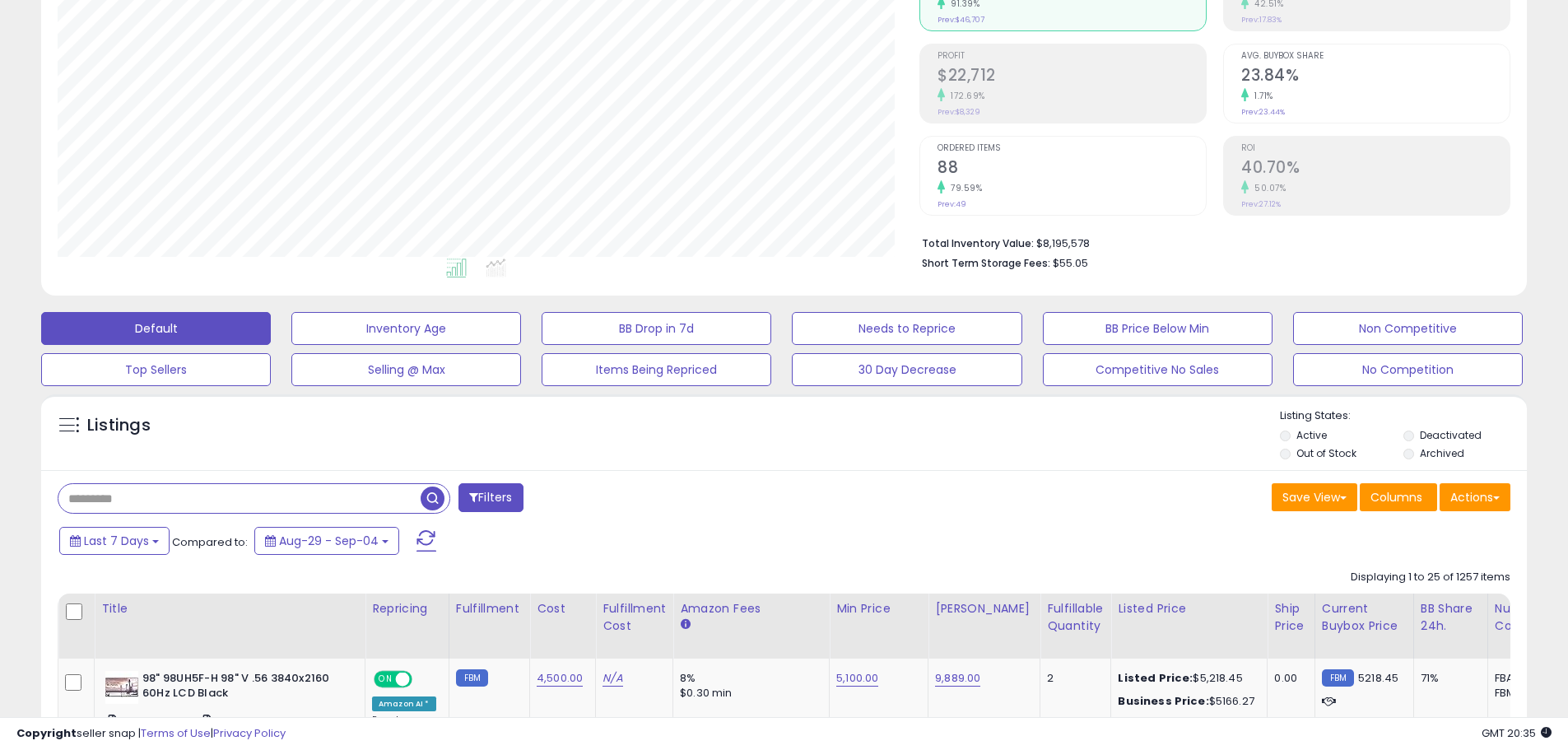
click at [202, 494] on input "text" at bounding box center [239, 498] width 363 height 29
type input "******"
click at [428, 504] on span "button" at bounding box center [432, 498] width 24 height 24
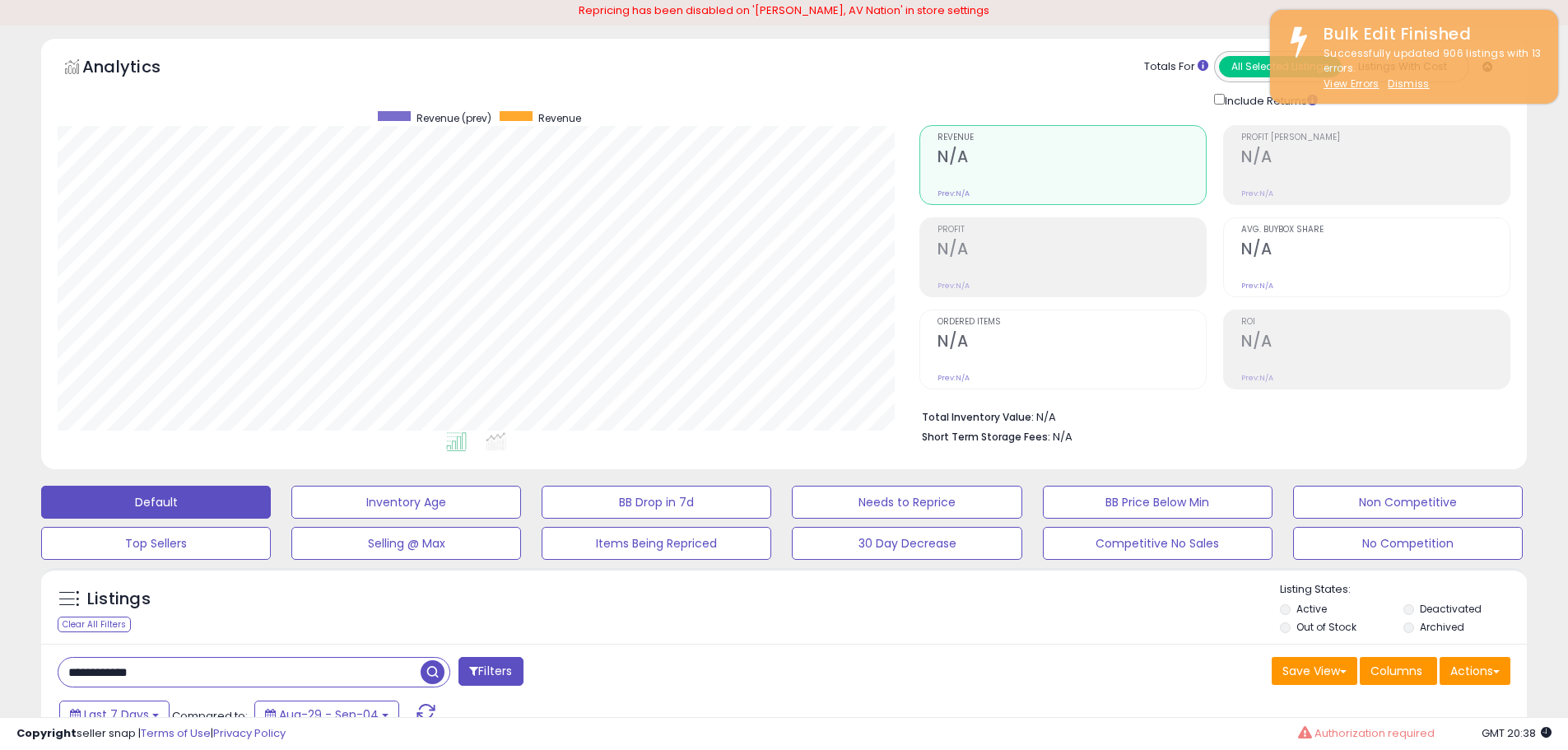
scroll to position [247, 0]
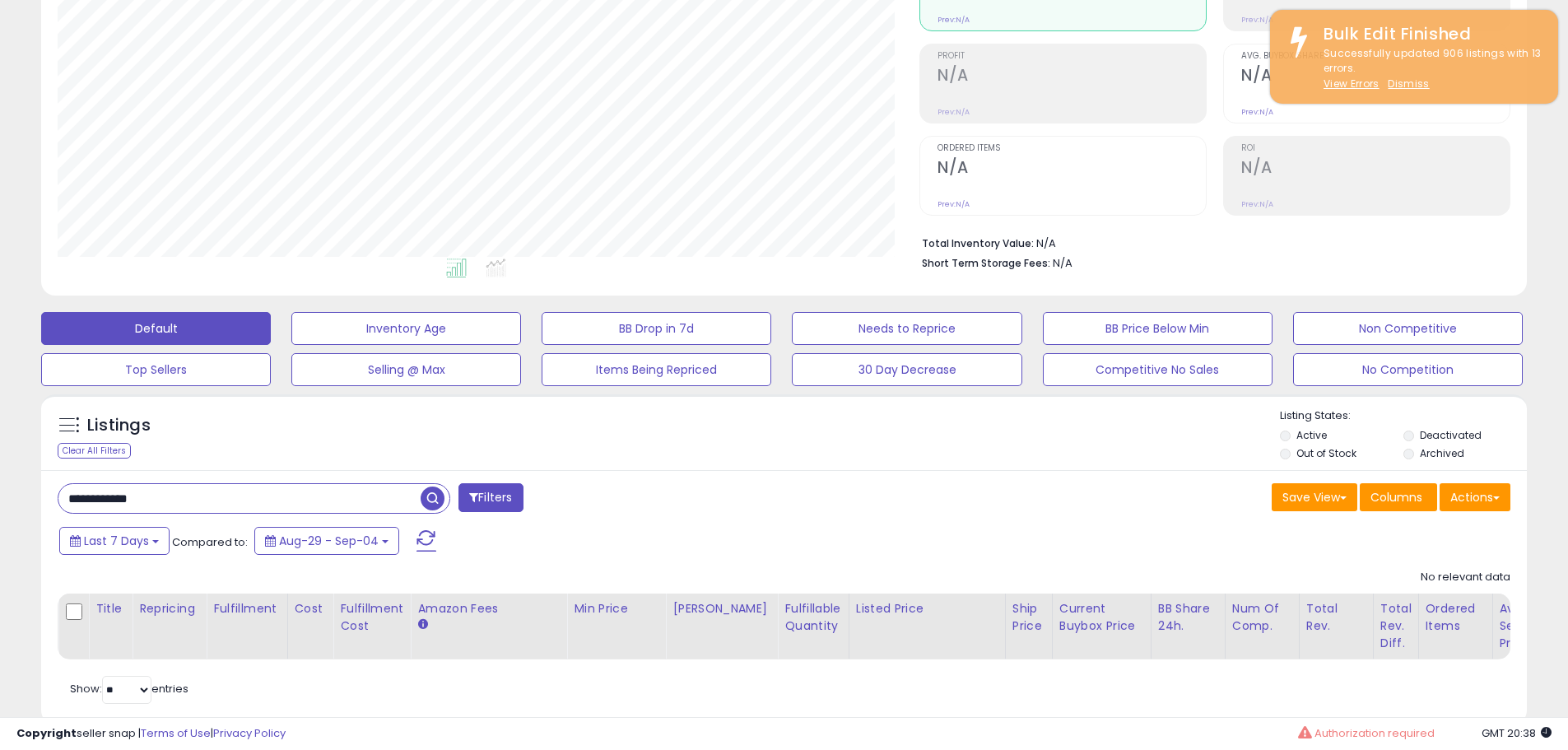
drag, startPoint x: 160, startPoint y: 499, endPoint x: 0, endPoint y: 421, distance: 178.0
click at [0, 421] on div "**********" at bounding box center [784, 297] width 1568 height 980
type input "******"
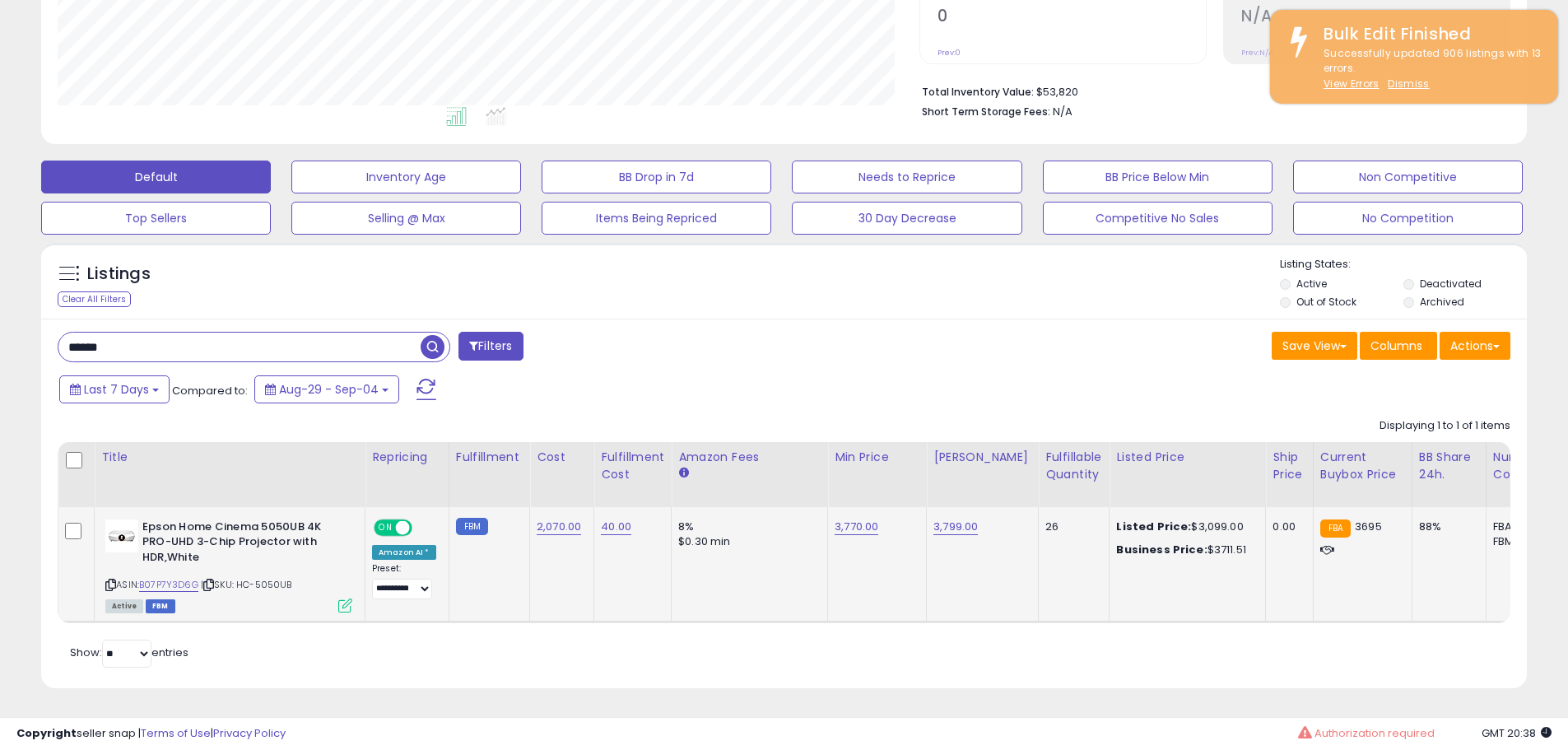
scroll to position [337, 862]
click at [856, 519] on link "3,770.00" at bounding box center [856, 527] width 43 height 16
type input "****"
click at [901, 480] on icon "submit" at bounding box center [896, 484] width 9 height 9
click at [399, 579] on select "**********" at bounding box center [402, 589] width 60 height 21
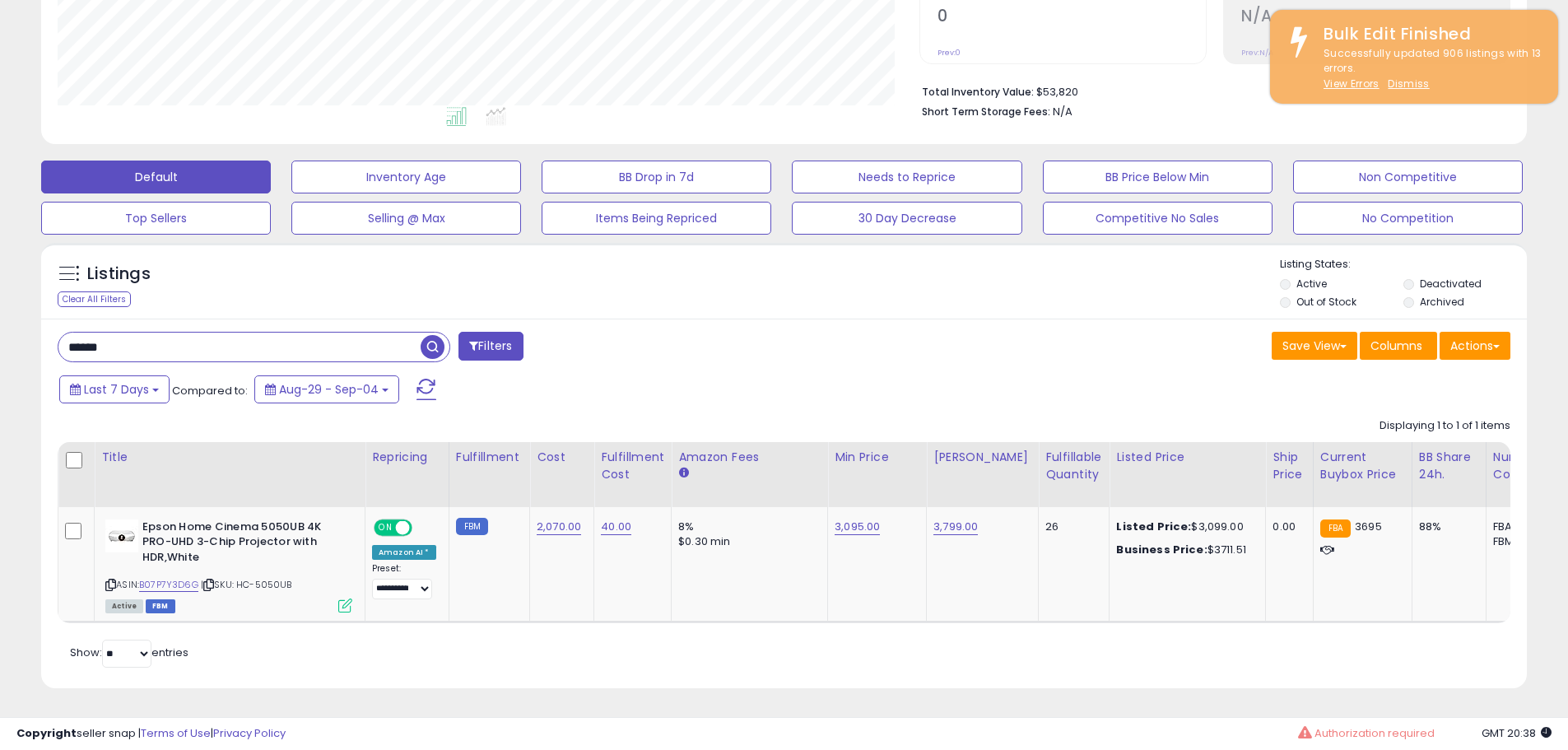
click at [537, 661] on div "Retrieving listings data.. Displaying 1 to 1 of 1 items Title Repricing" at bounding box center [784, 541] width 1453 height 262
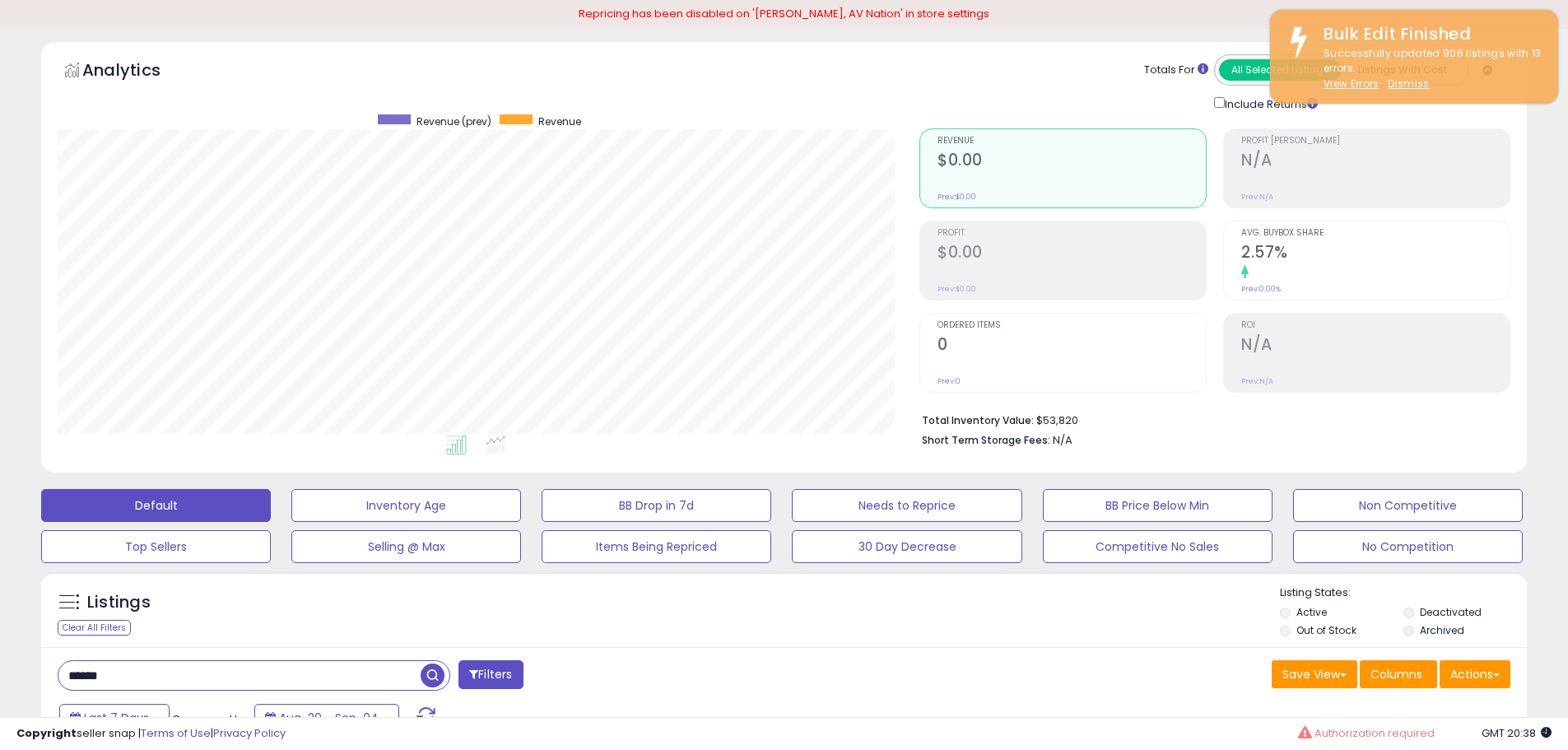
scroll to position [0, 0]
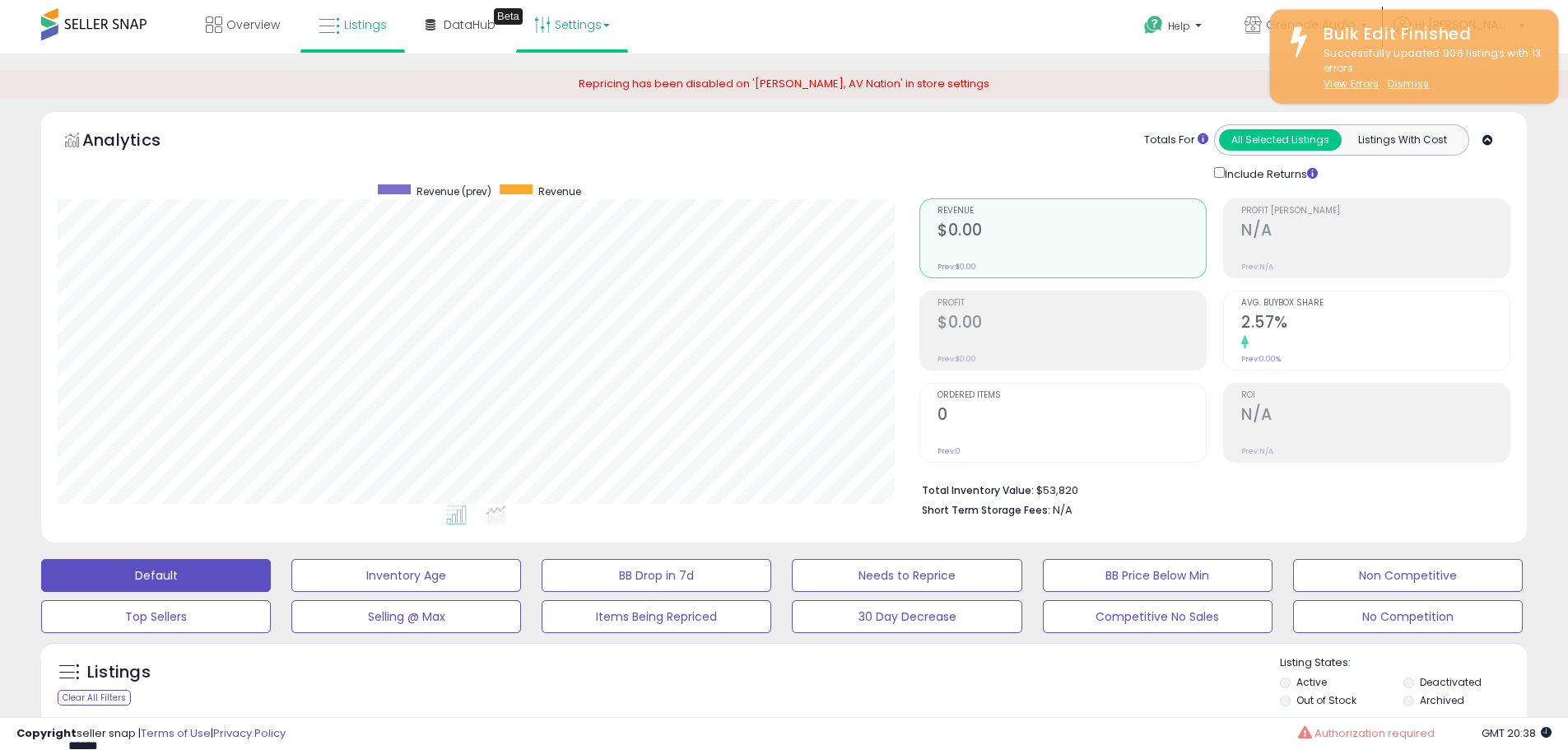
click at [572, 28] on link "Settings" at bounding box center [572, 24] width 101 height 49
click at [560, 80] on link "Store settings" at bounding box center [574, 83] width 74 height 16
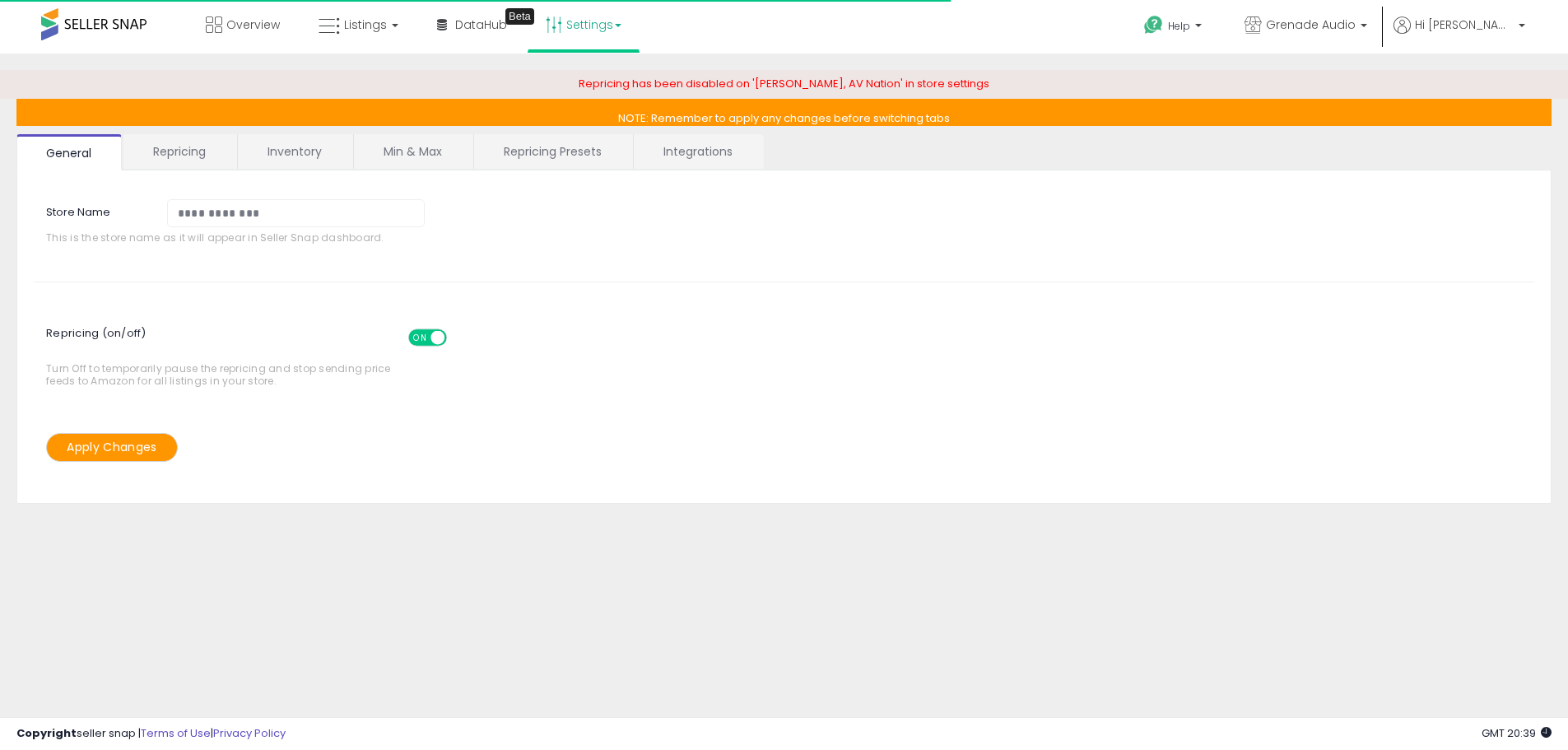
select select "*********"
select select "**********"
select select "******"
click at [572, 157] on link "Repricing Presets" at bounding box center [552, 151] width 157 height 35
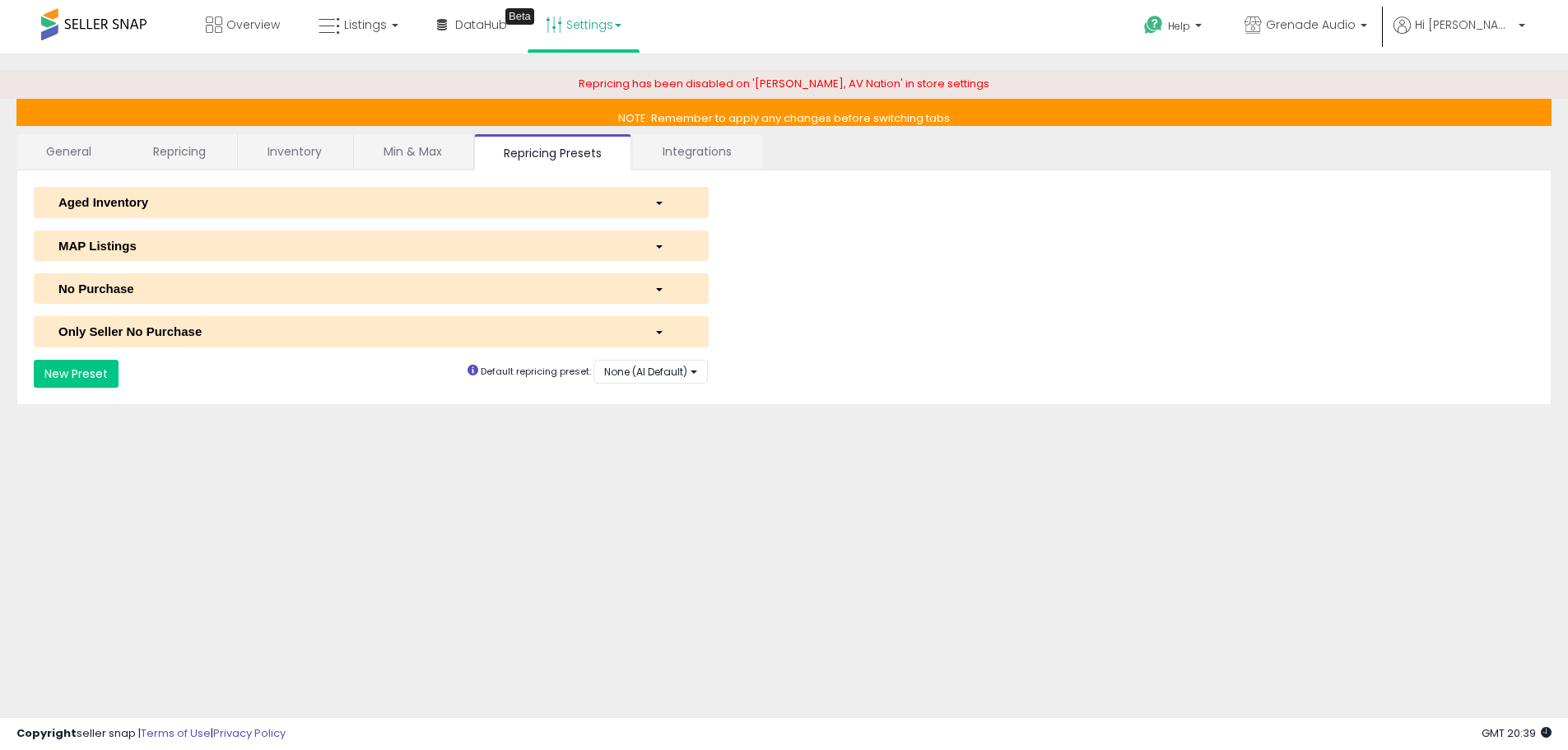
click at [617, 289] on div "No Purchase" at bounding box center [344, 288] width 596 height 17
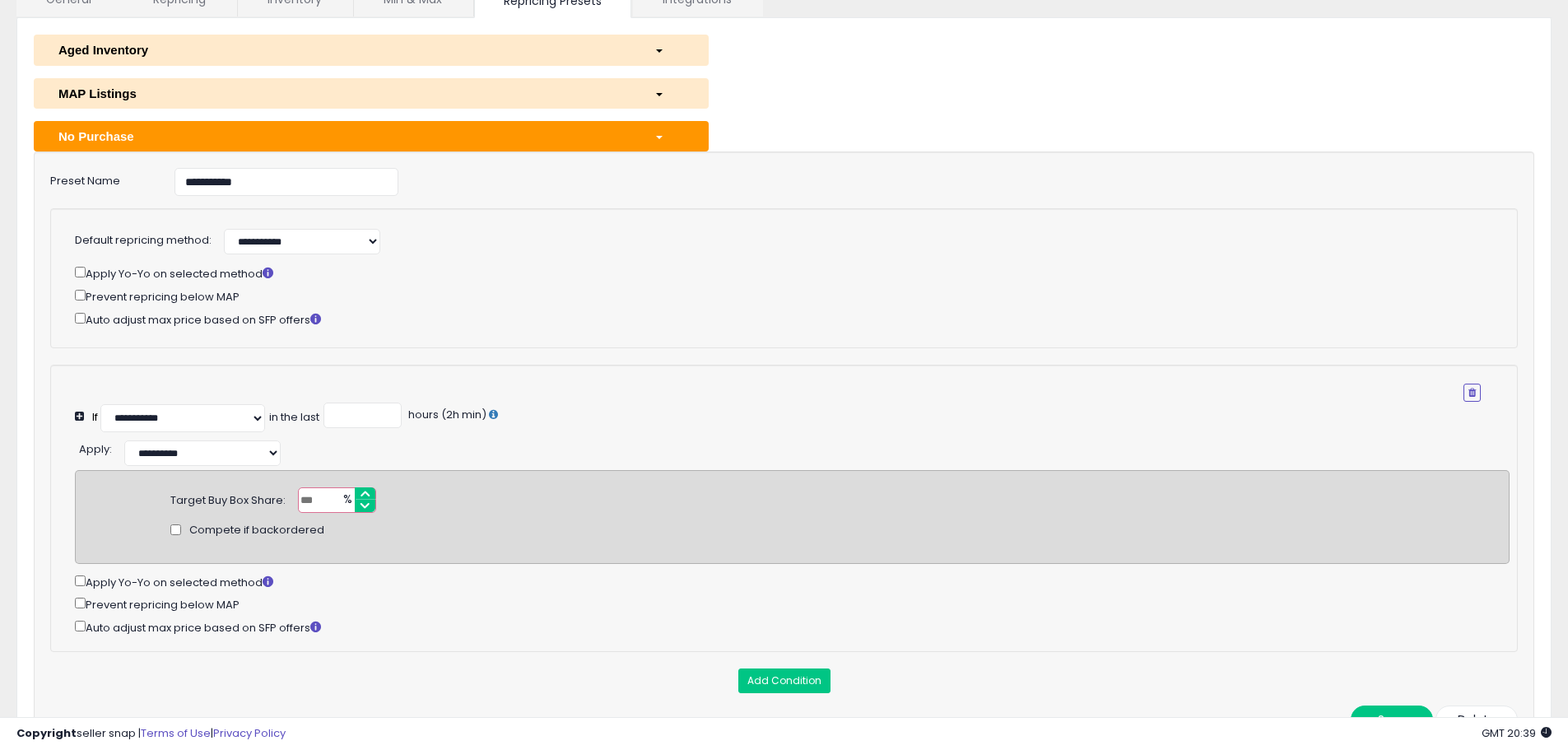
scroll to position [165, 0]
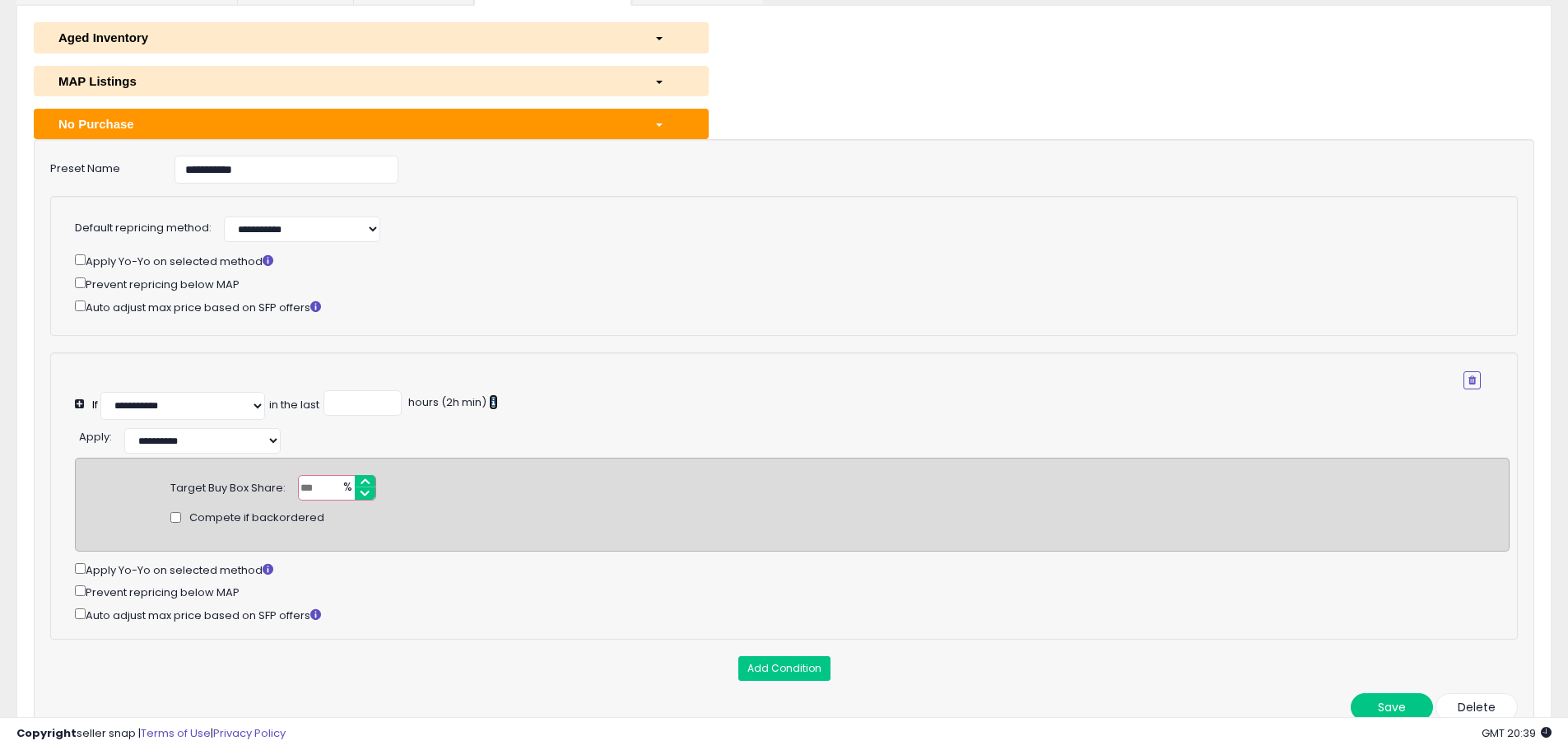
click at [498, 405] on icon at bounding box center [493, 401] width 9 height 10
click at [364, 480] on input "**" at bounding box center [336, 487] width 78 height 25
click at [364, 482] on input "*****" at bounding box center [336, 487] width 78 height 25
type input "**"
click at [362, 496] on input "**" at bounding box center [336, 487] width 78 height 25
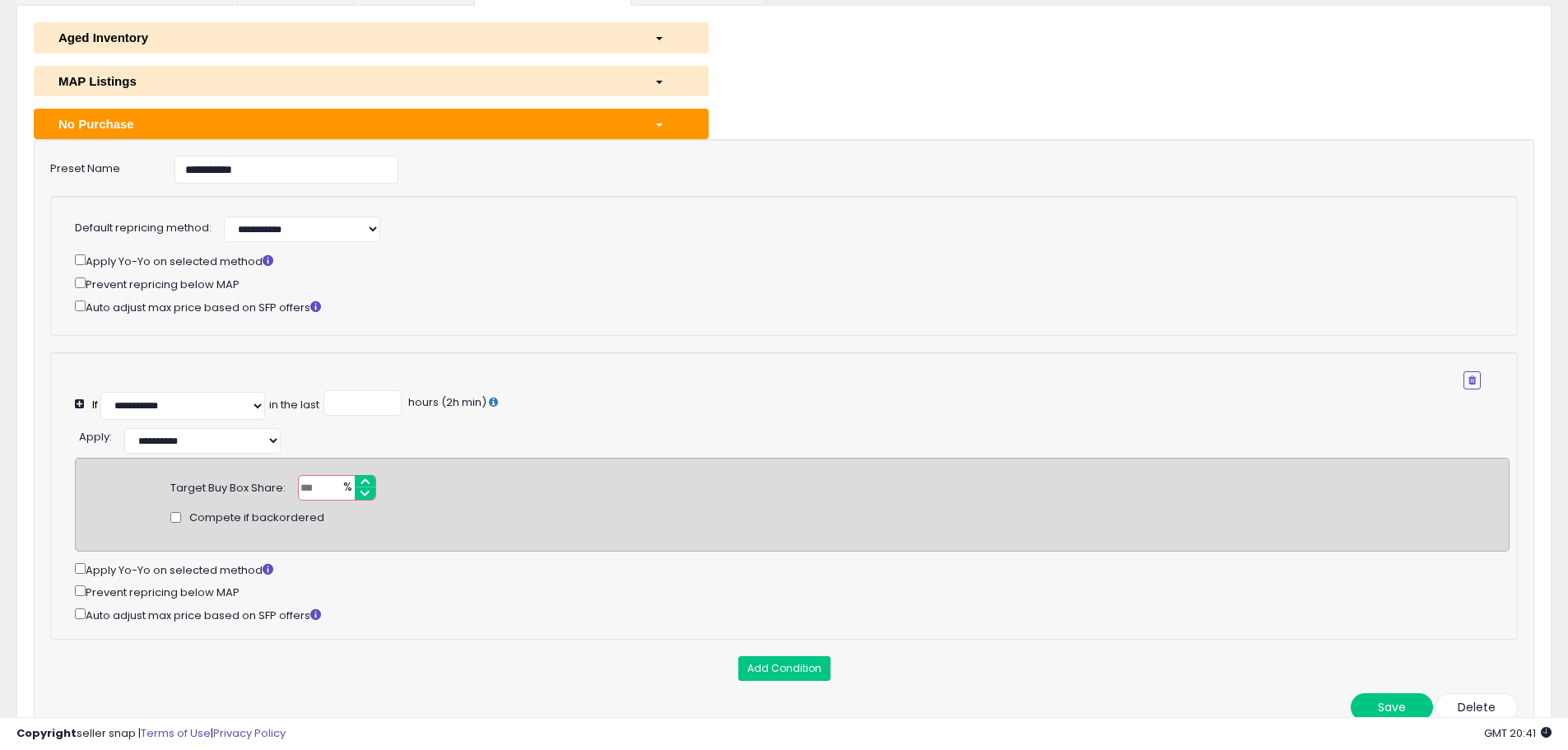
click at [653, 119] on div "button" at bounding box center [670, 123] width 55 height 17
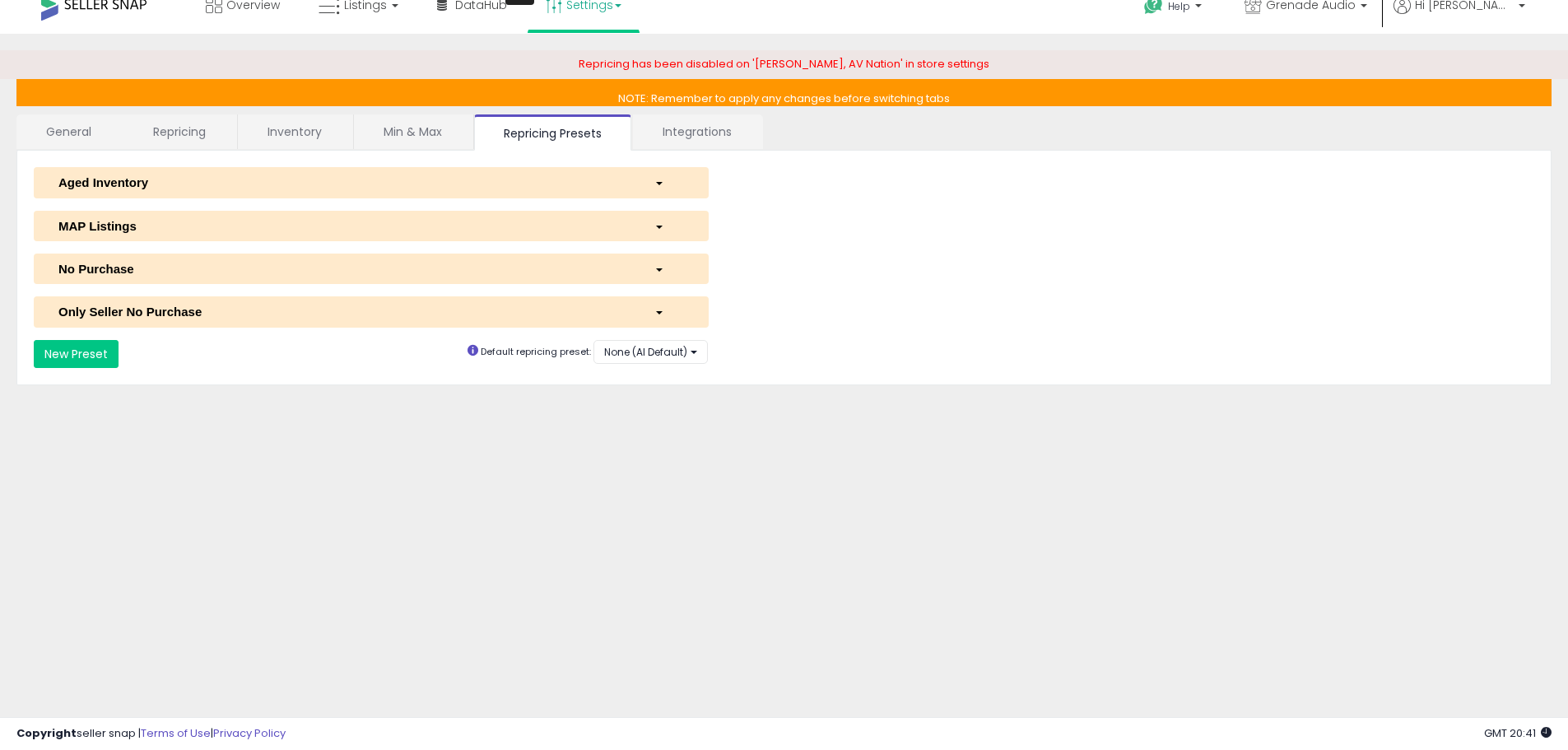
scroll to position [0, 0]
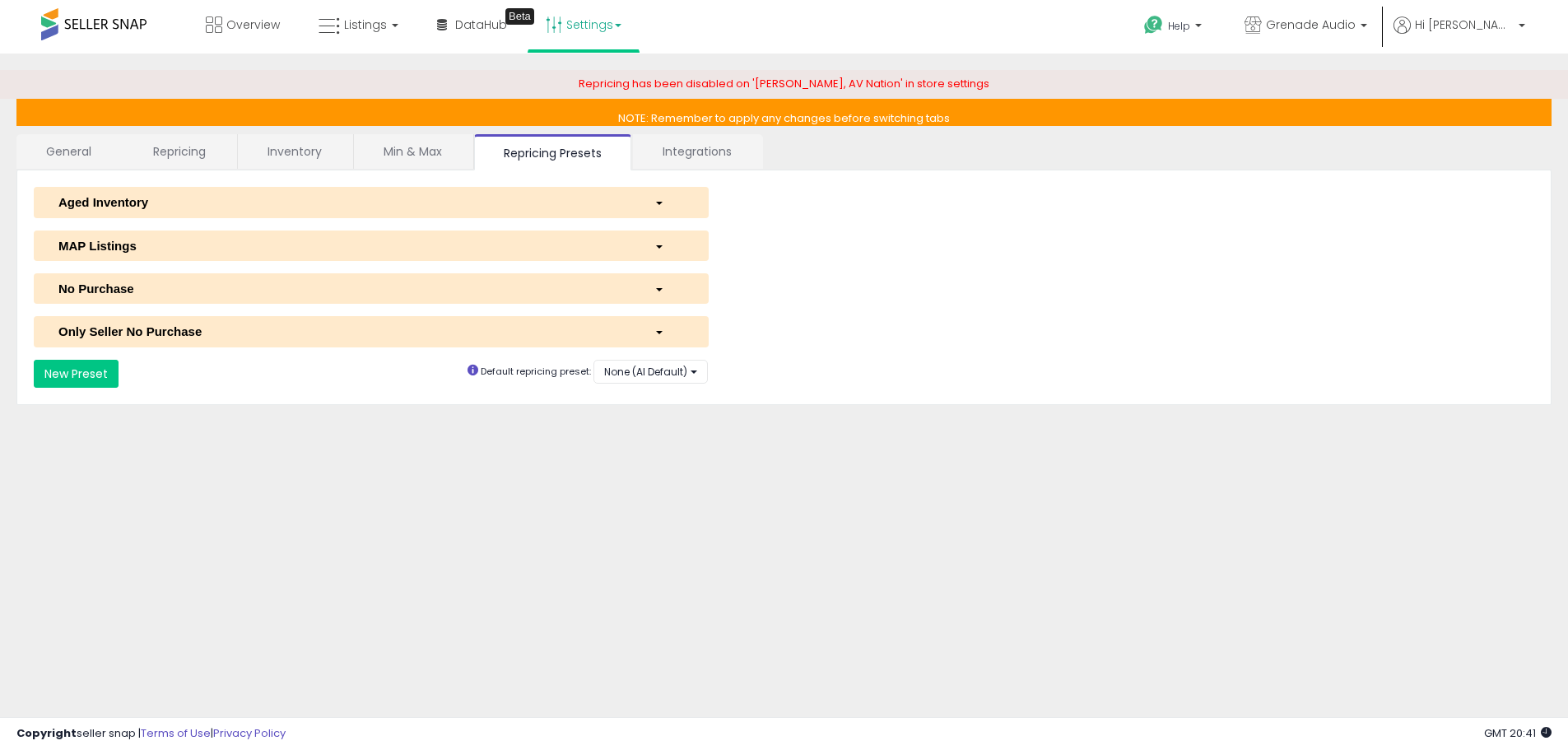
click at [653, 198] on div "button" at bounding box center [670, 202] width 55 height 17
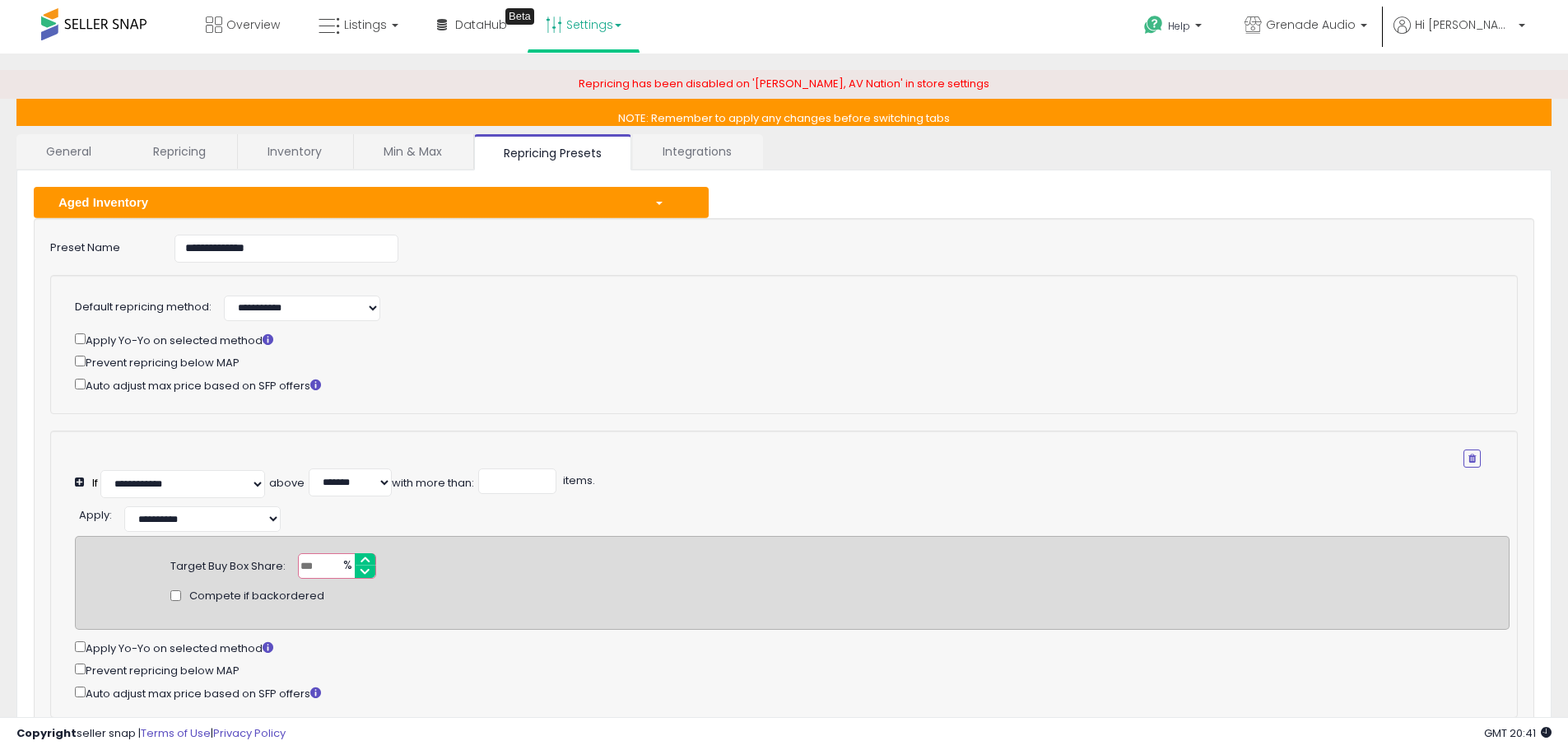
scroll to position [82, 0]
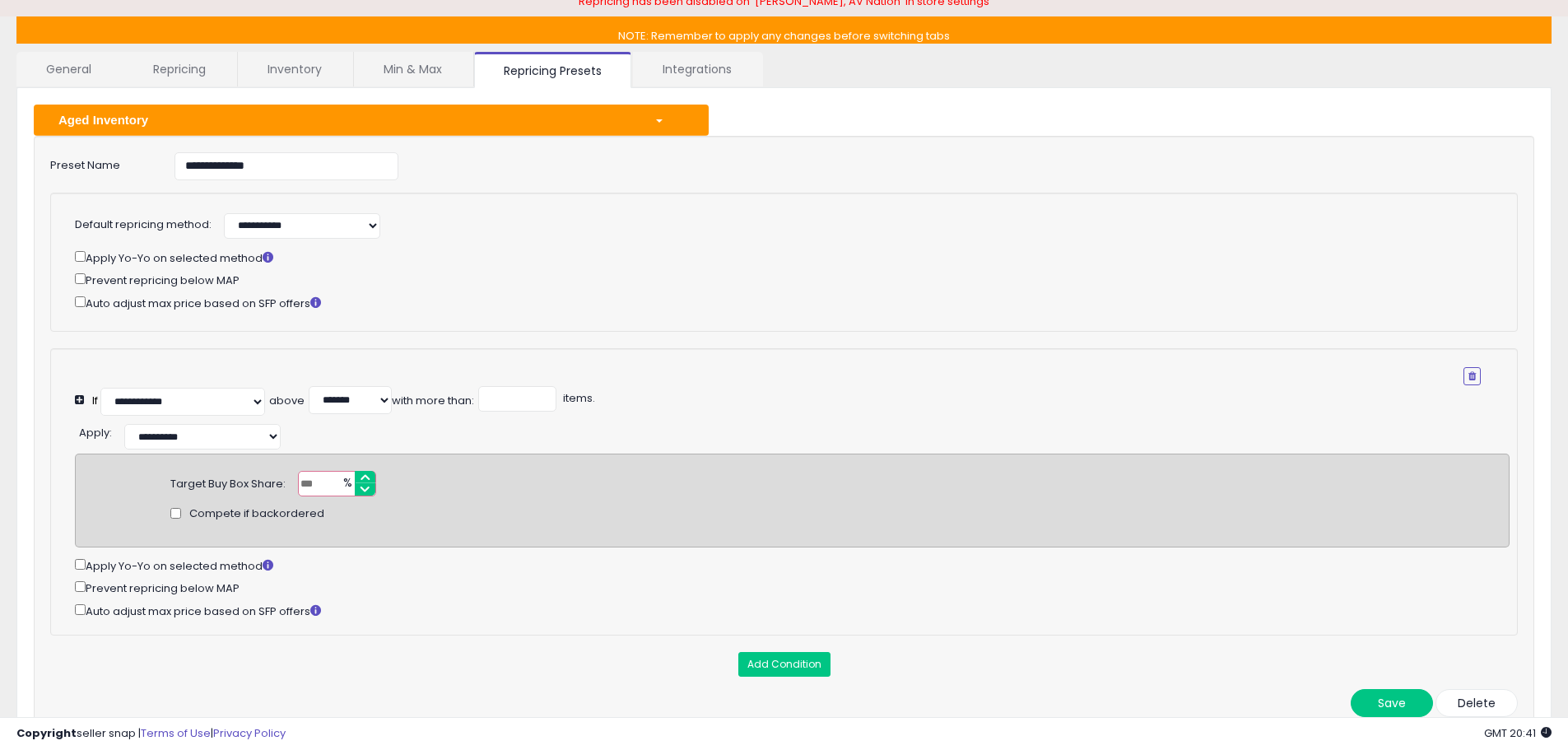
click at [659, 121] on span "button" at bounding box center [659, 121] width 7 height 3
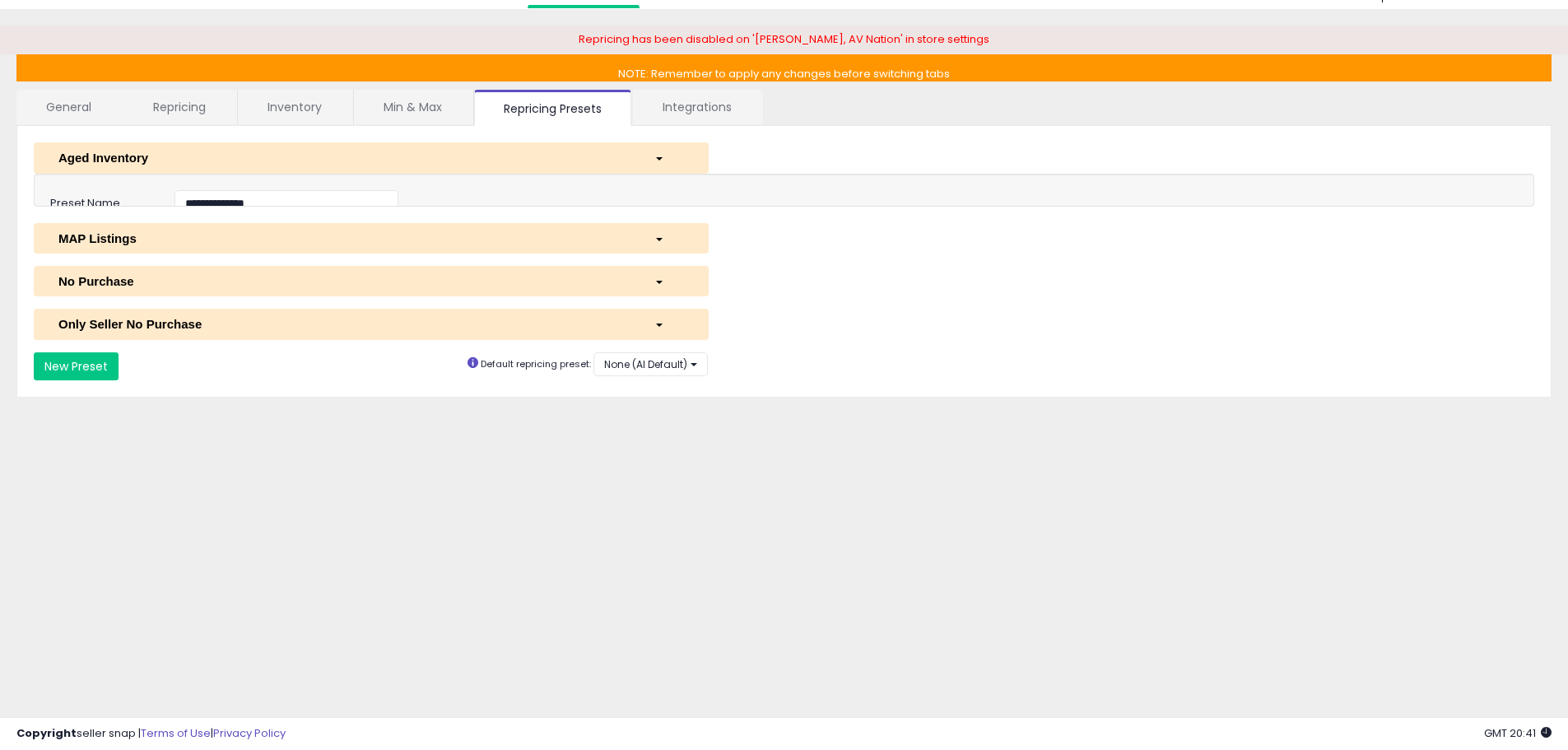
scroll to position [44, 0]
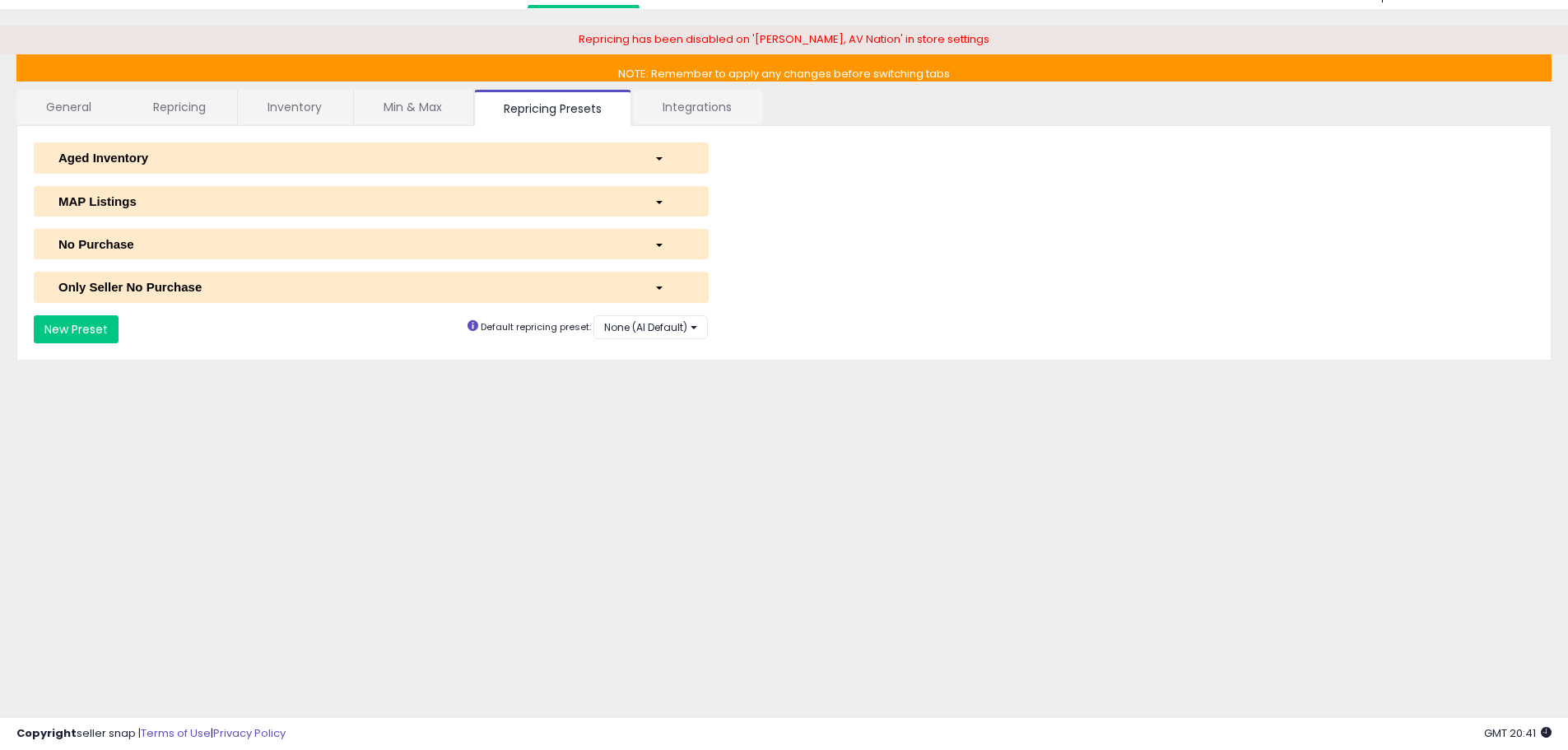
click at [654, 285] on div "button" at bounding box center [670, 286] width 55 height 17
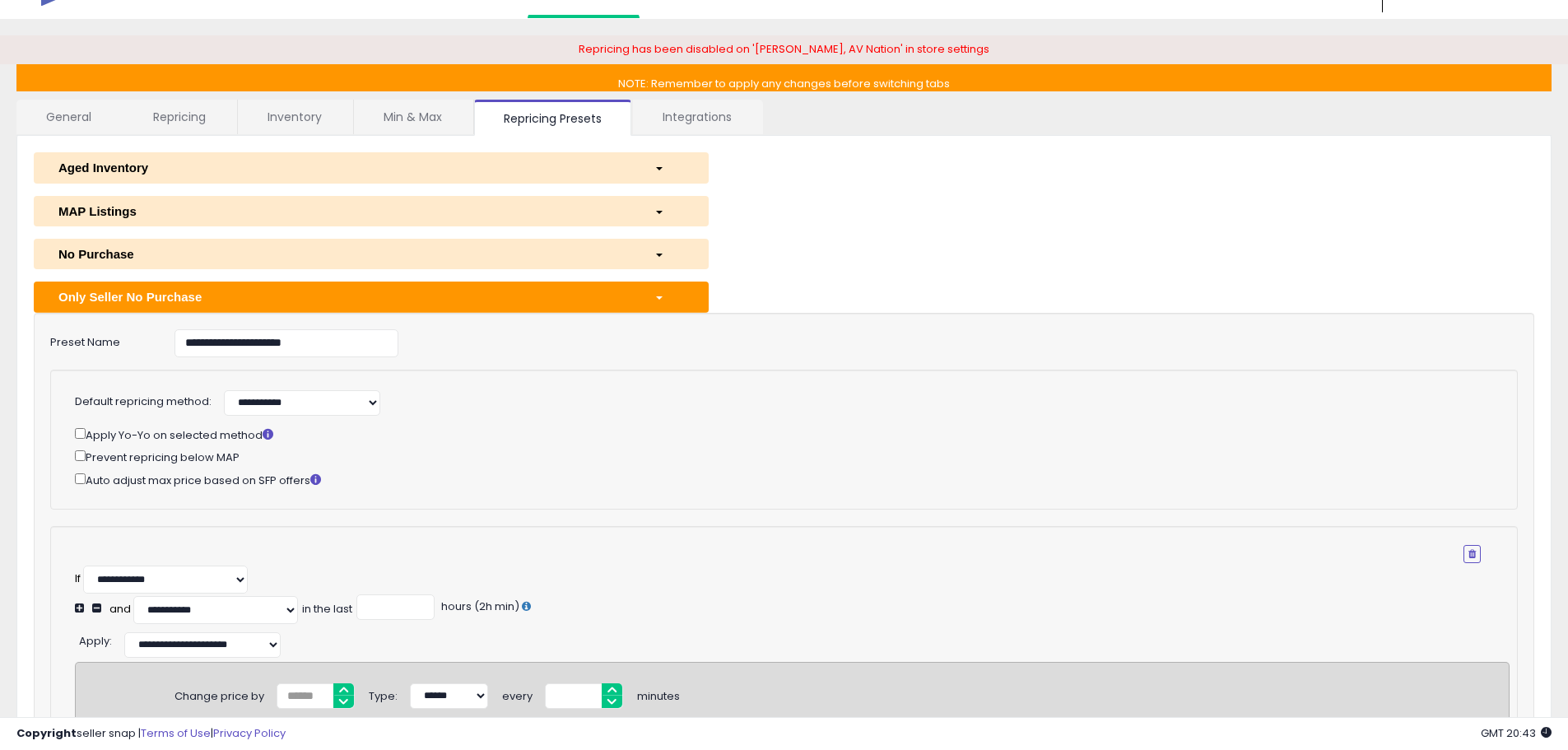
scroll to position [0, 0]
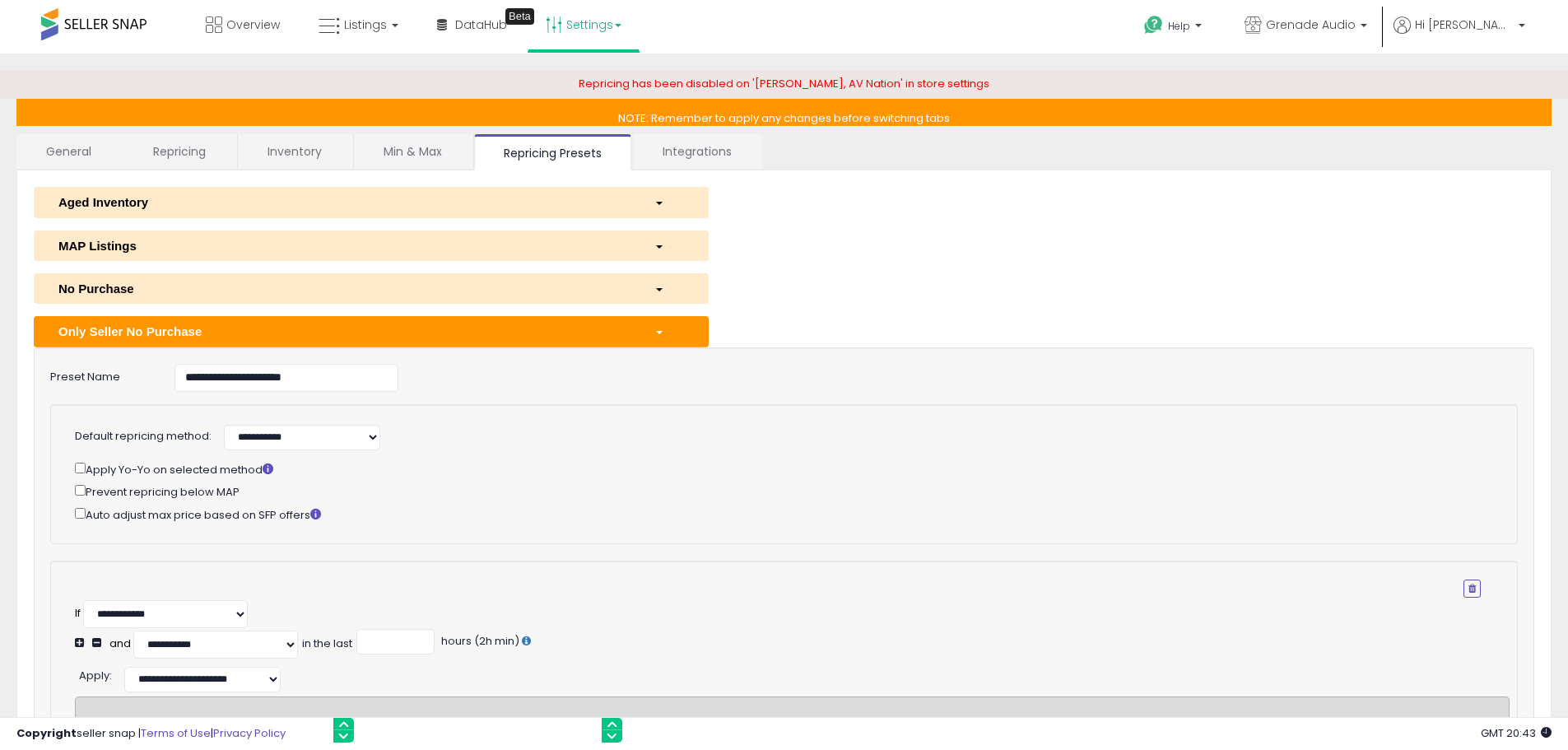
click at [659, 332] on span "button" at bounding box center [659, 332] width 7 height 3
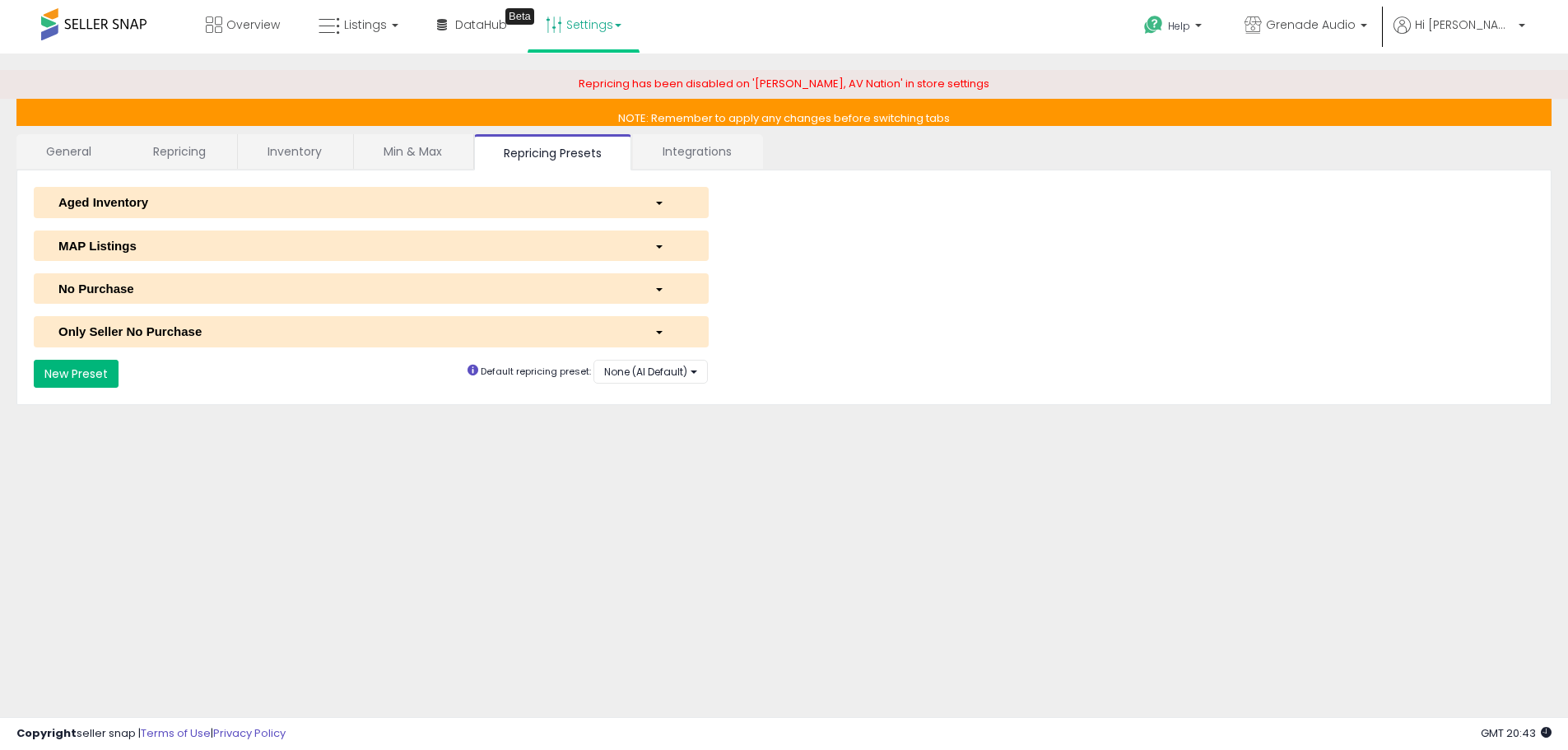
click at [93, 380] on button "New Preset" at bounding box center [76, 374] width 85 height 28
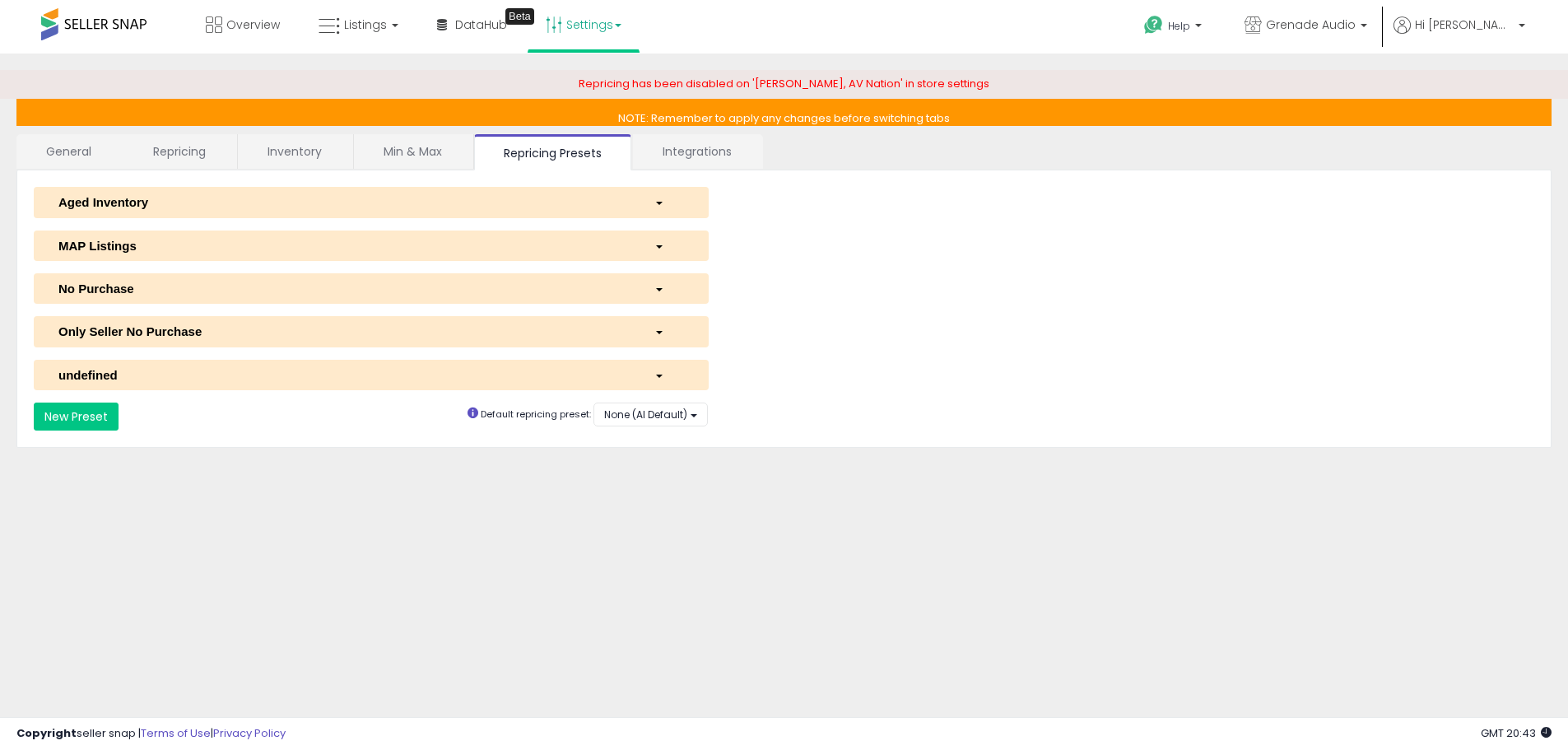
click at [663, 369] on div "button" at bounding box center [670, 375] width 55 height 17
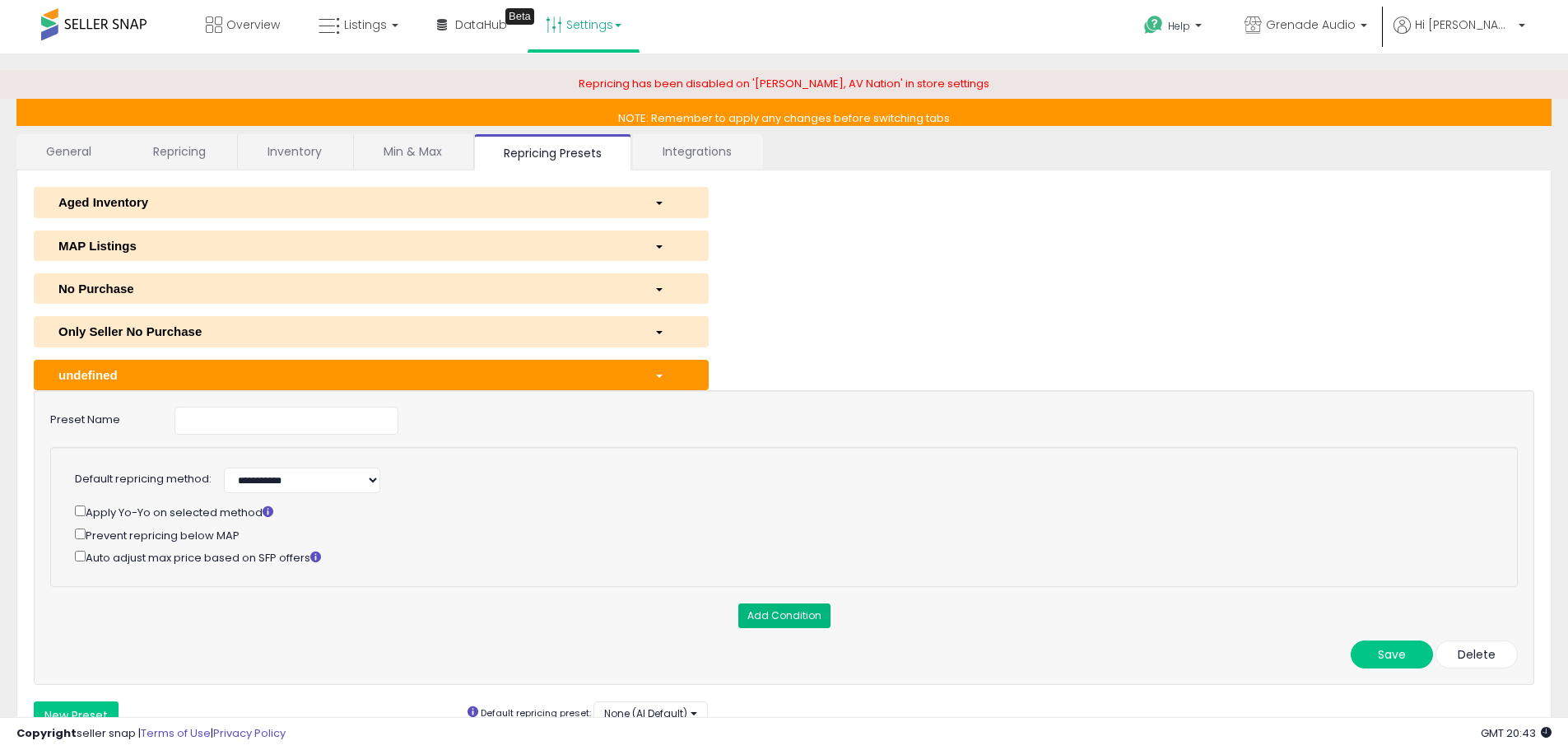
click at [786, 615] on button "Add Condition" at bounding box center [784, 616] width 92 height 24
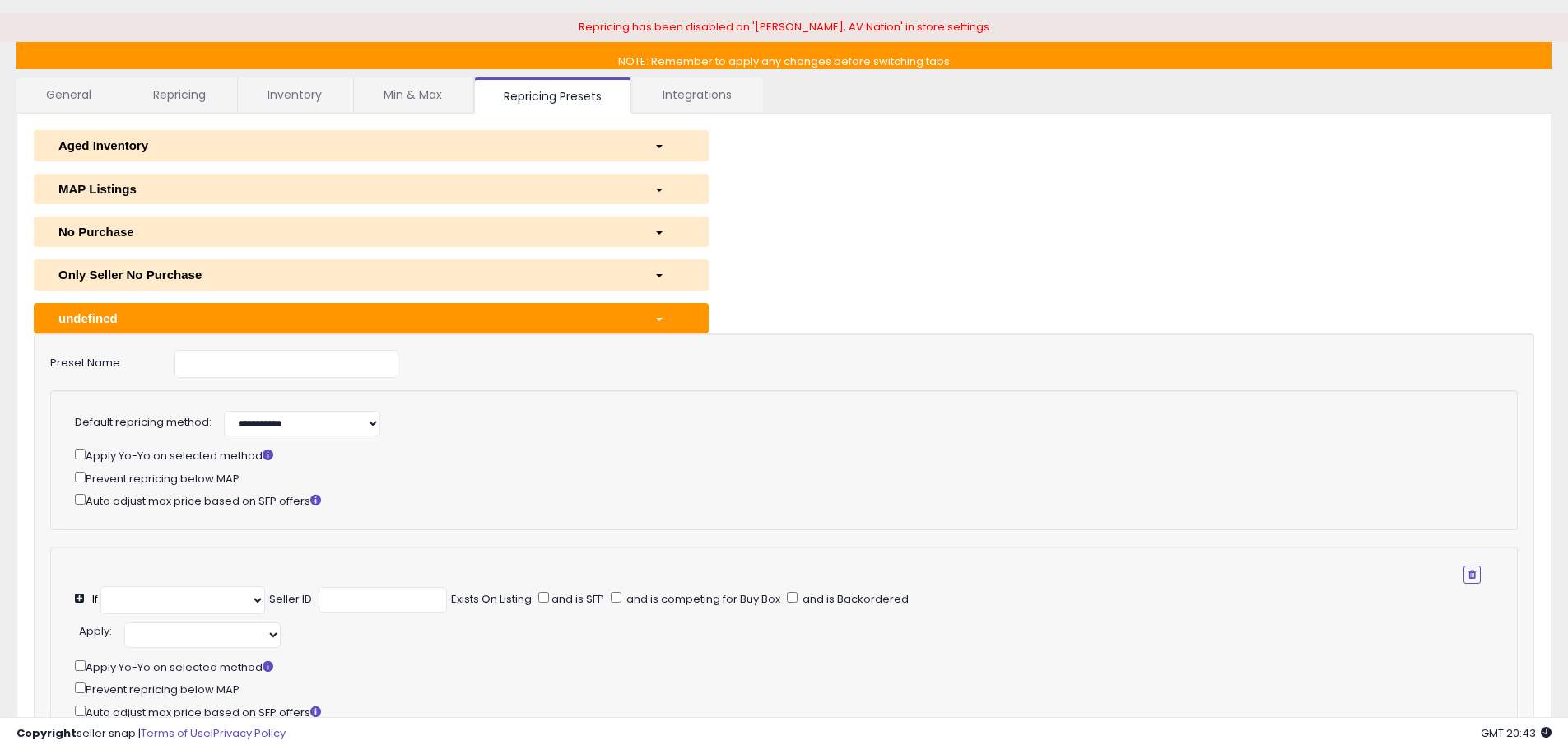
select select "**********"
select select "*********"
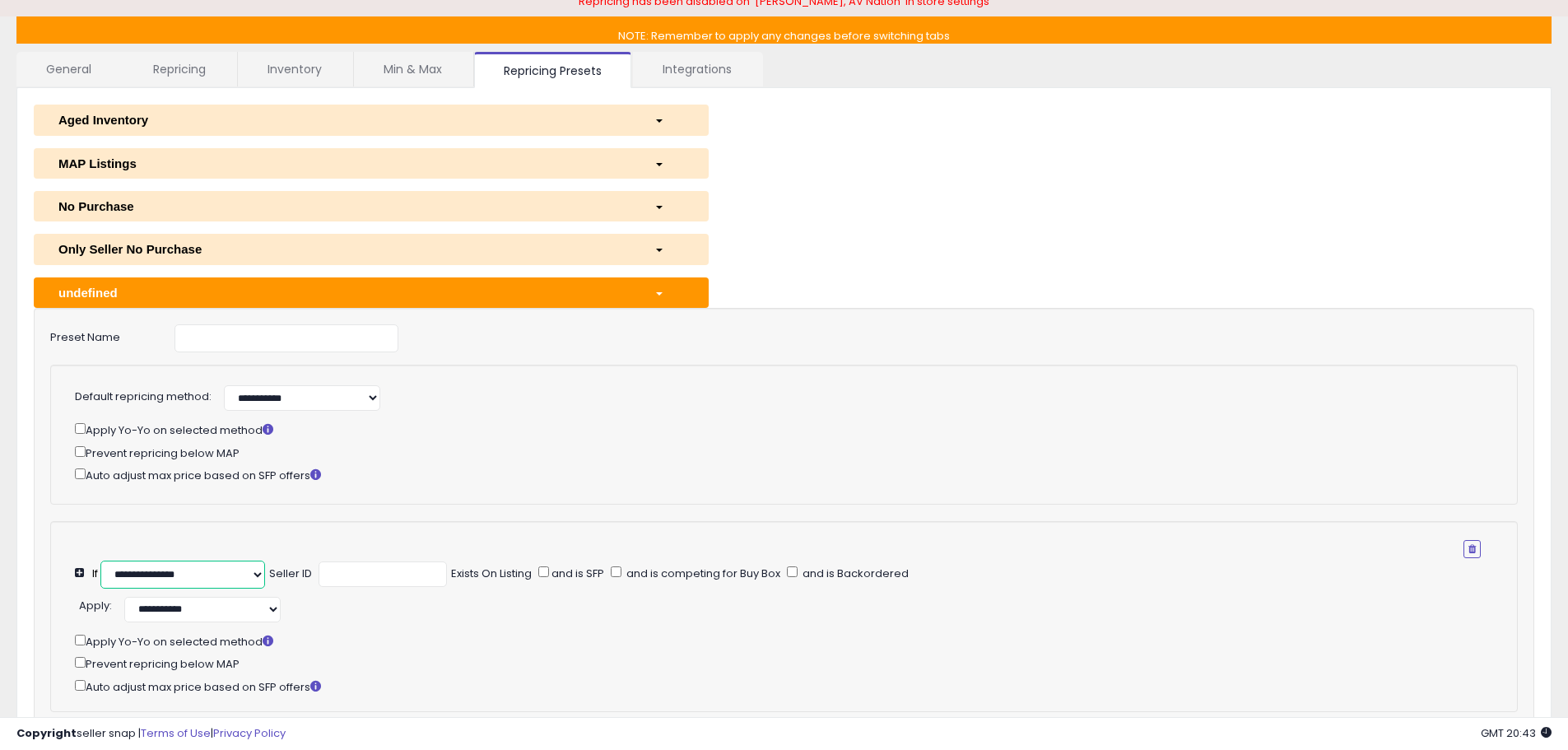
click at [205, 577] on select "**********" at bounding box center [183, 575] width 165 height 28
select select "**********"
click at [101, 561] on select "**********" at bounding box center [183, 575] width 165 height 28
click at [171, 253] on div "Only Seller No Purchase" at bounding box center [344, 249] width 596 height 17
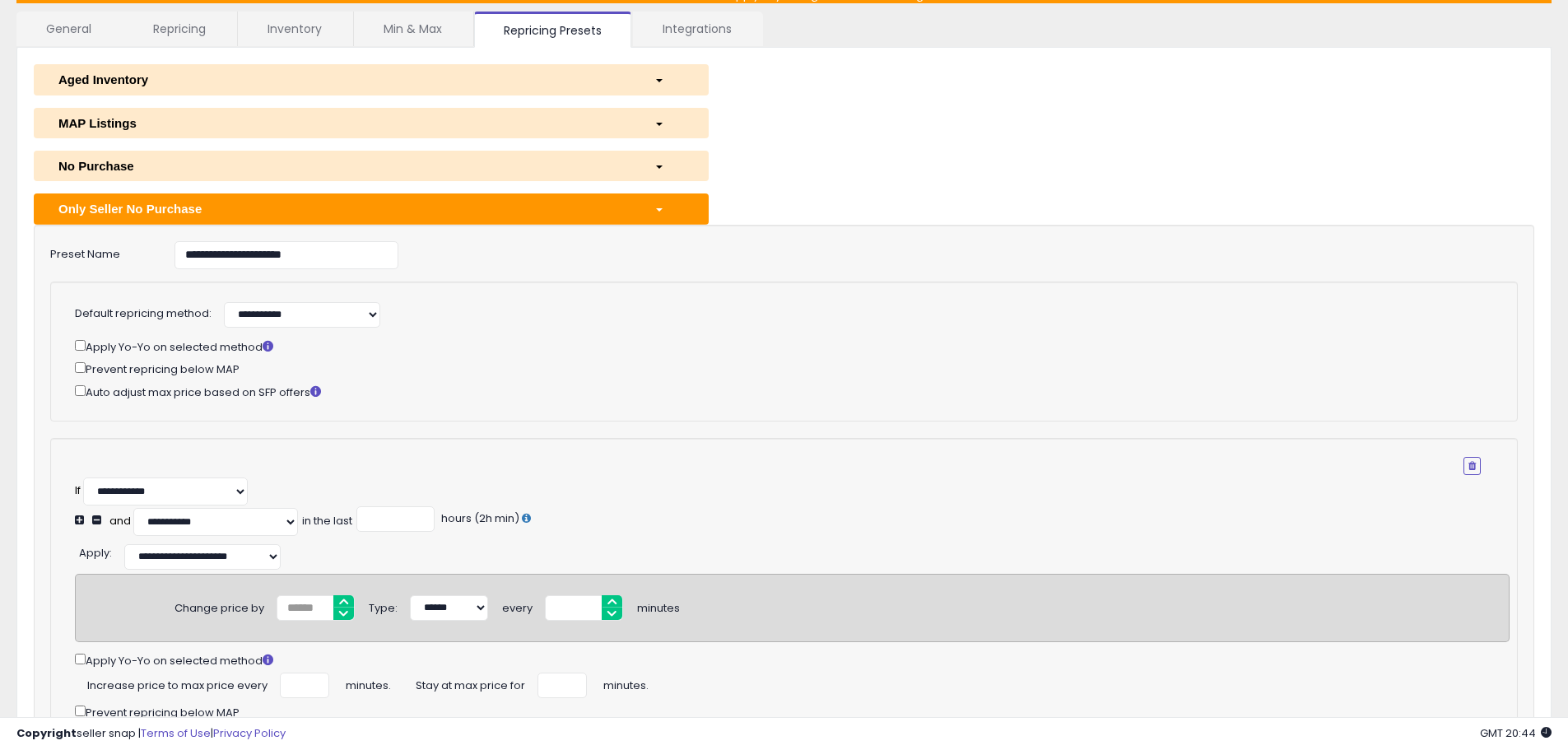
scroll to position [0, 0]
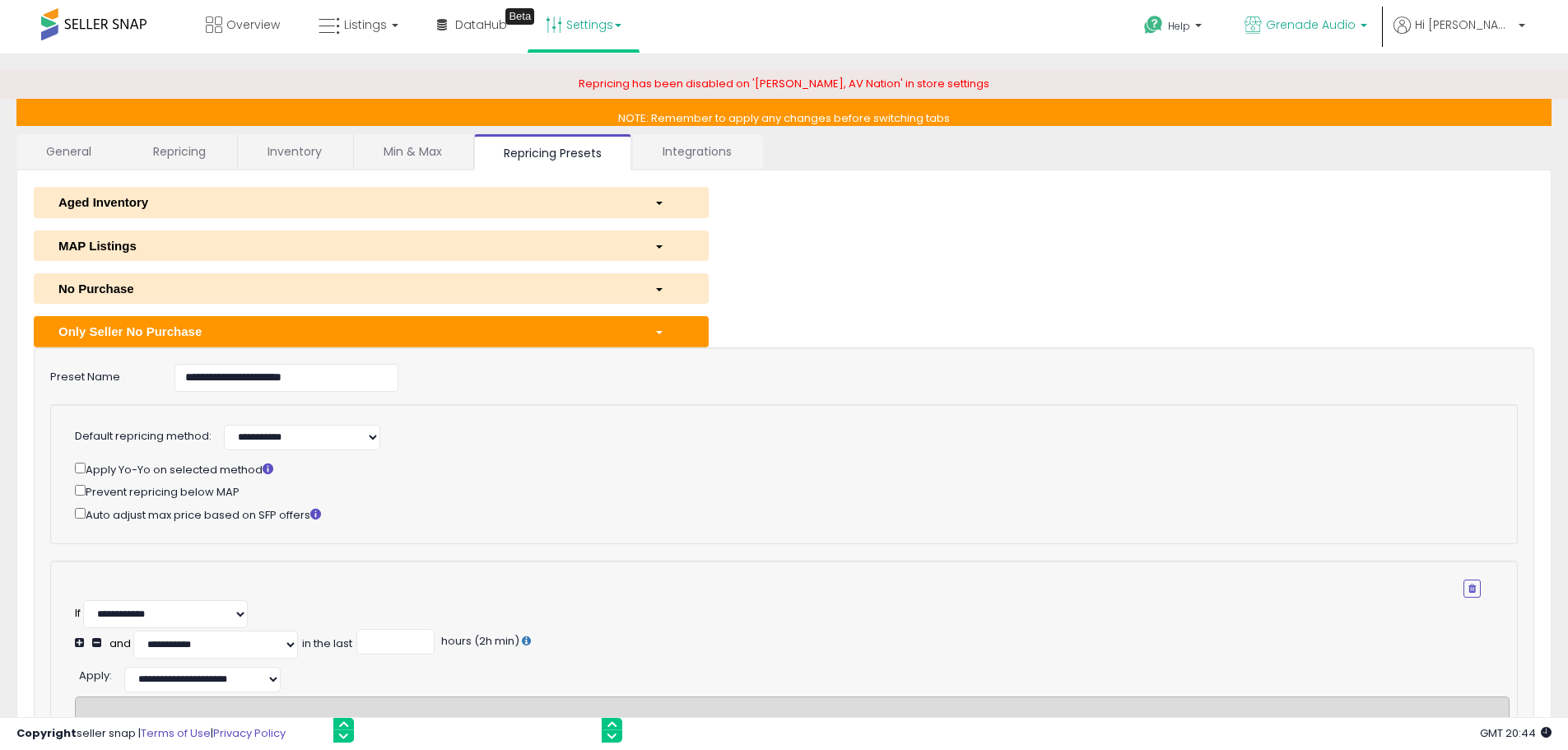
click at [1355, 29] on span "Grenade Audio" at bounding box center [1310, 24] width 89 height 16
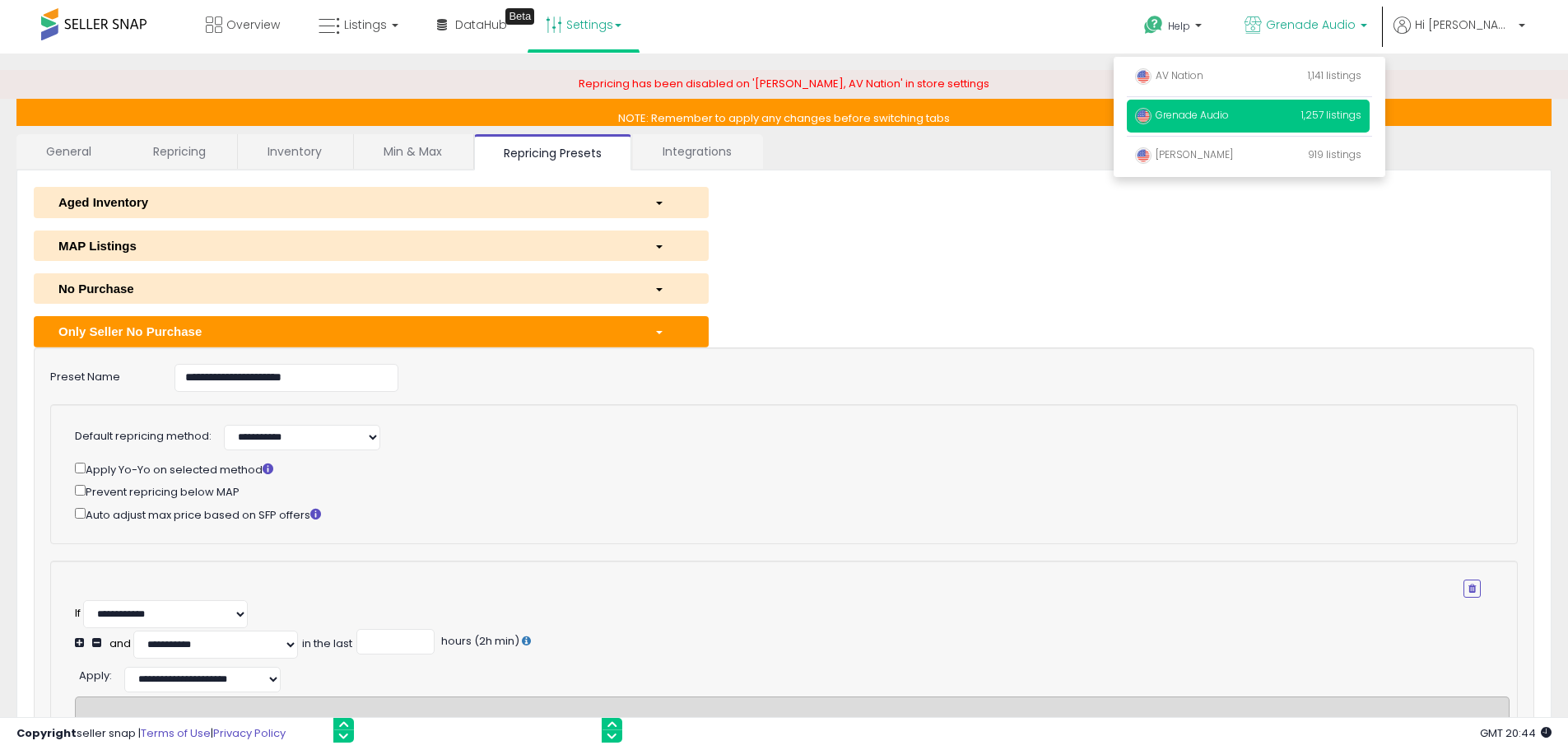
click at [1229, 114] on span "Grenade Audio" at bounding box center [1182, 114] width 94 height 14
